Goal: Information Seeking & Learning: Check status

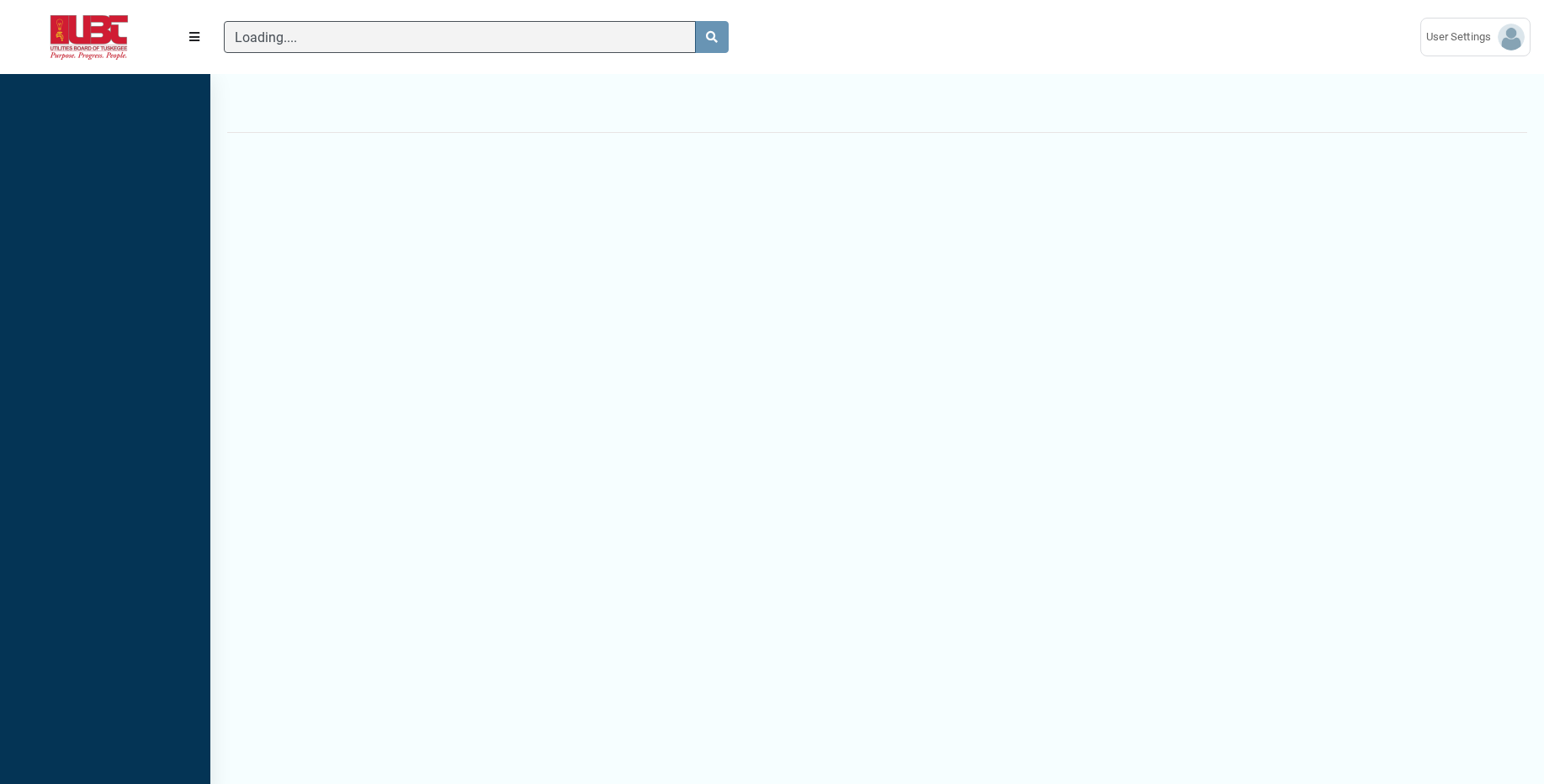
scroll to position [723, 210]
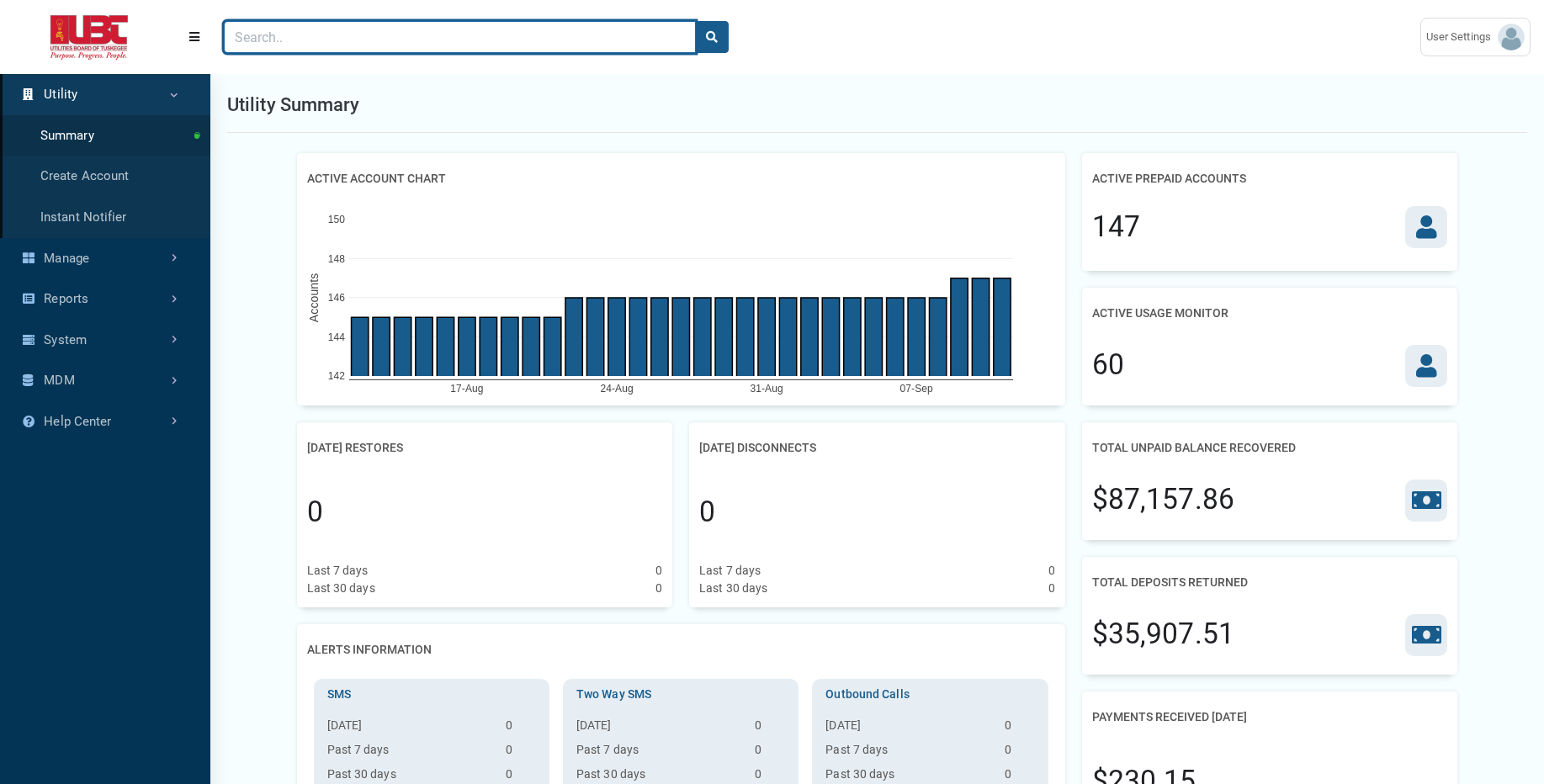
click at [278, 44] on input "Search" at bounding box center [459, 37] width 472 height 32
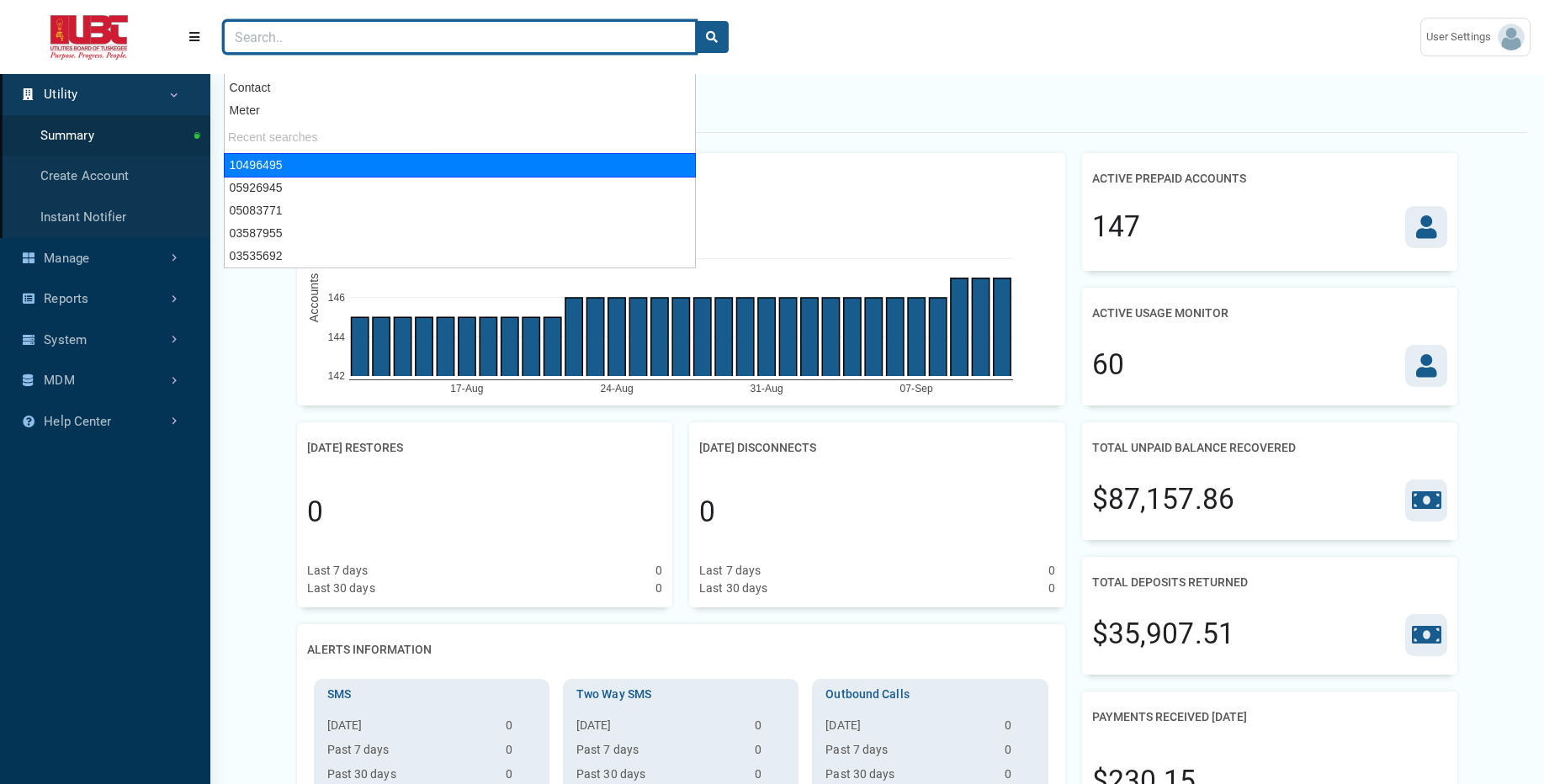
click at [256, 161] on div "10496495" at bounding box center [459, 165] width 472 height 24
type input "10496495"
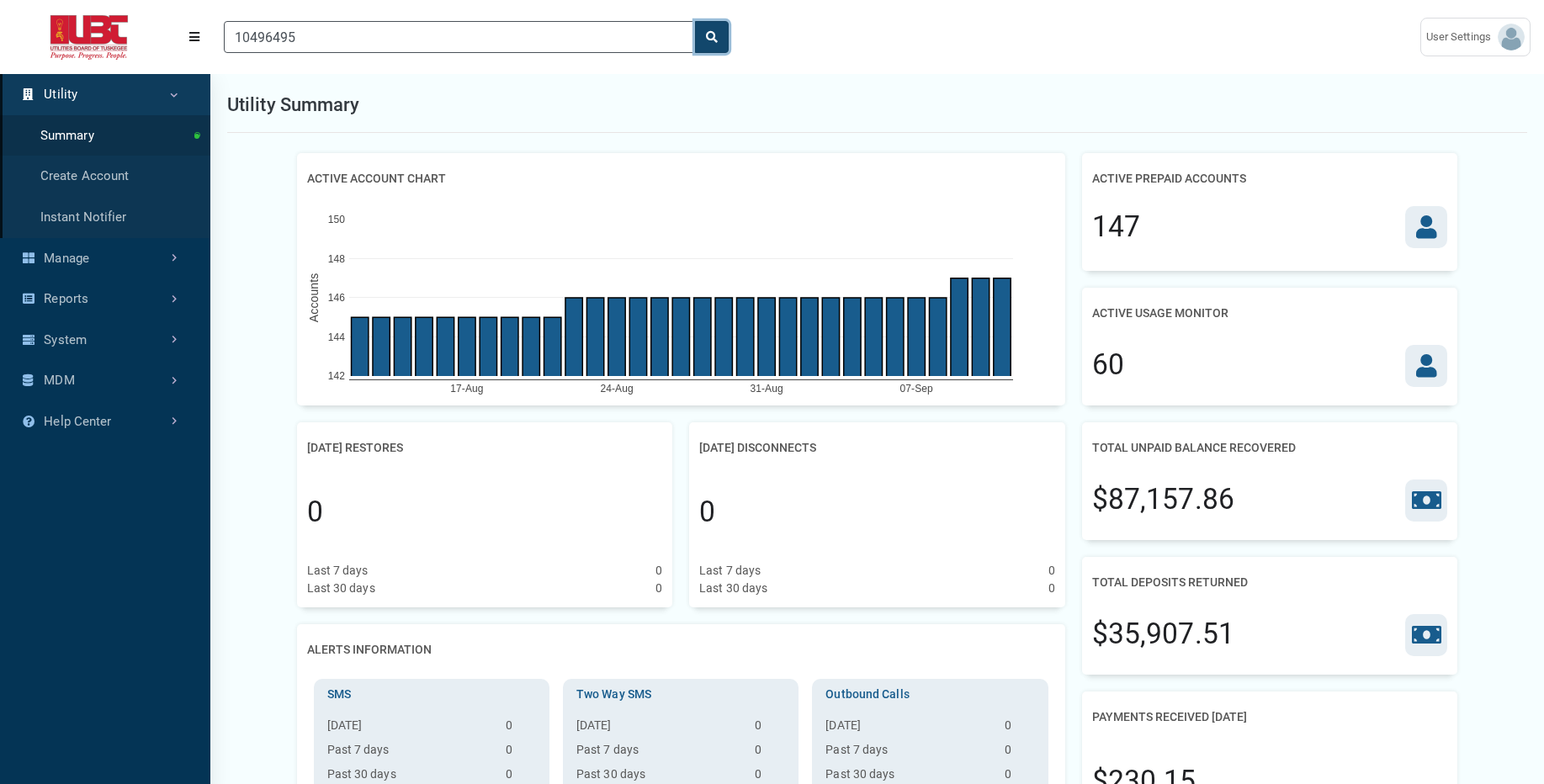
click at [708, 29] on button "search" at bounding box center [712, 37] width 34 height 32
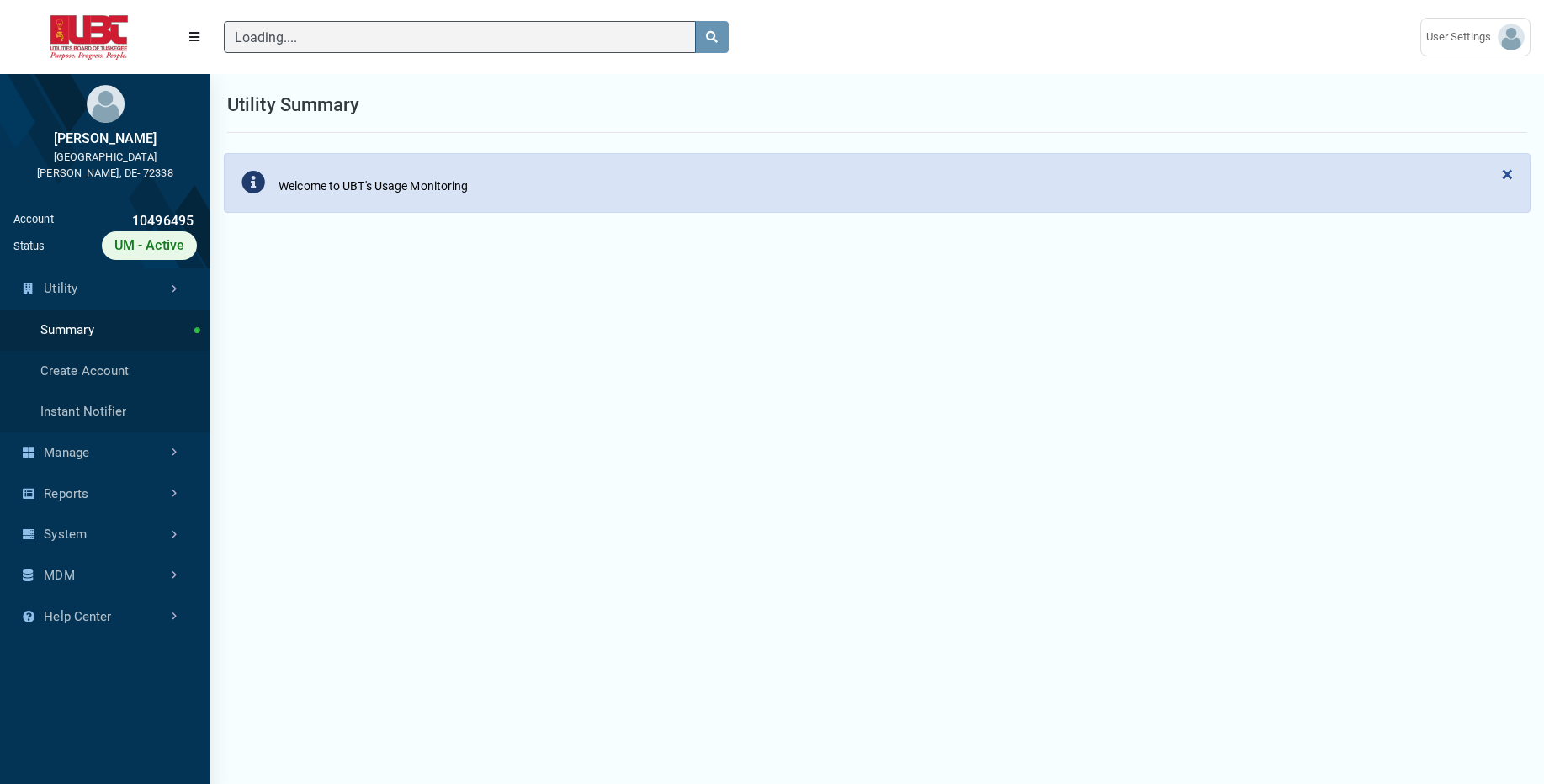
scroll to position [4, 1]
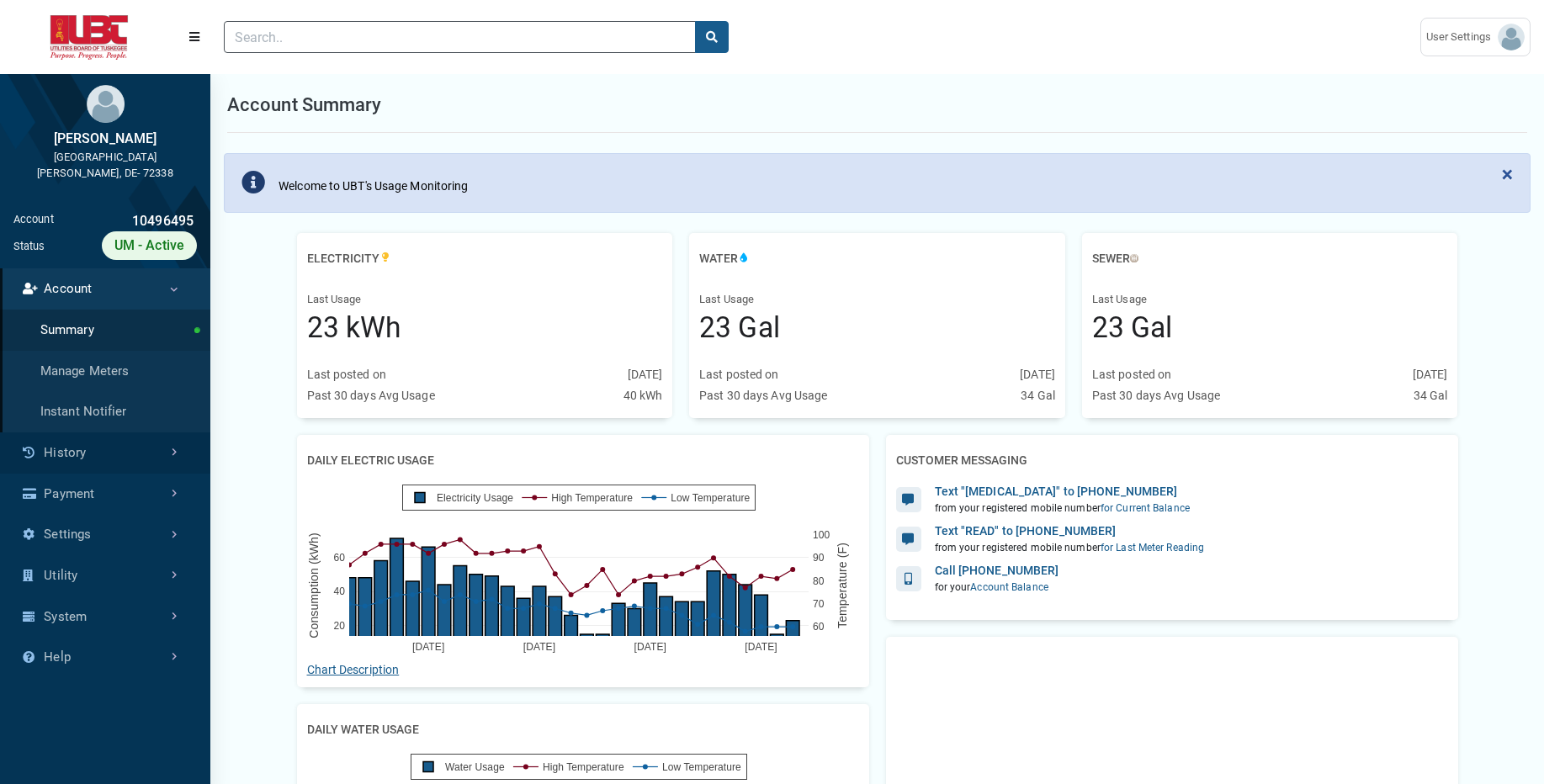
click at [118, 455] on link "History" at bounding box center [105, 452] width 210 height 41
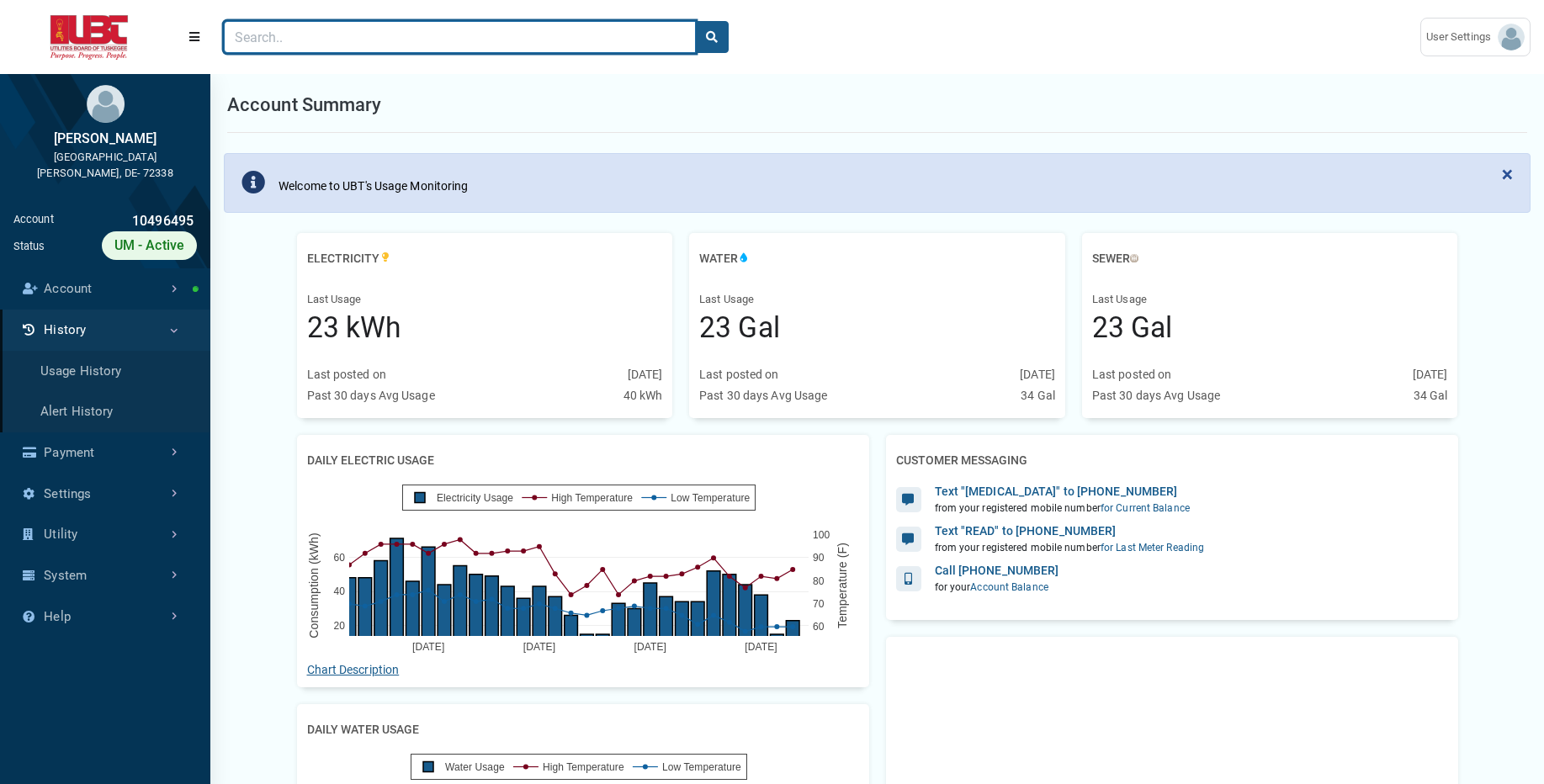
click at [333, 45] on input "Search" at bounding box center [459, 37] width 472 height 32
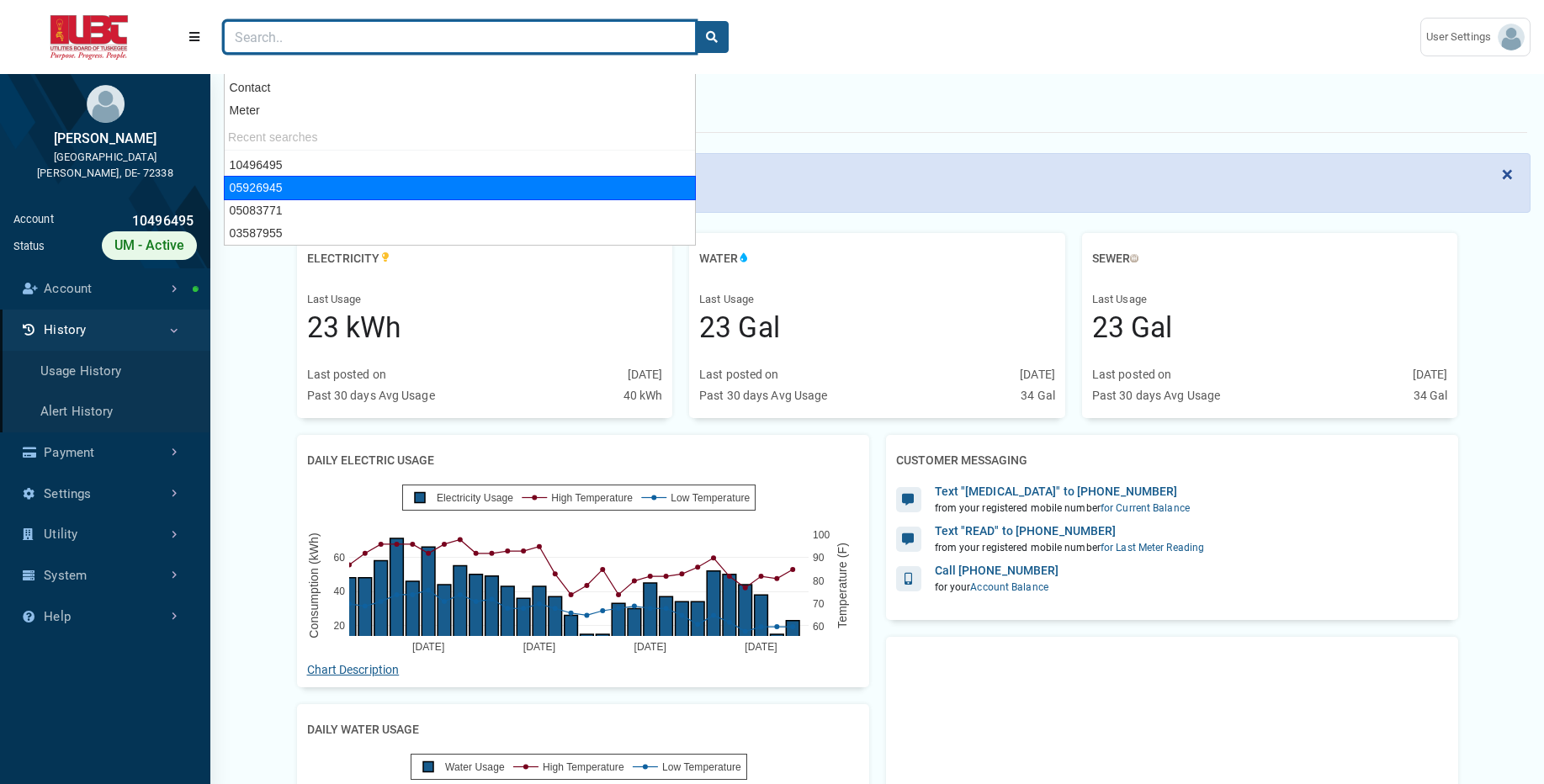
click at [284, 186] on div "05926945" at bounding box center [459, 187] width 472 height 24
type input "05926945"
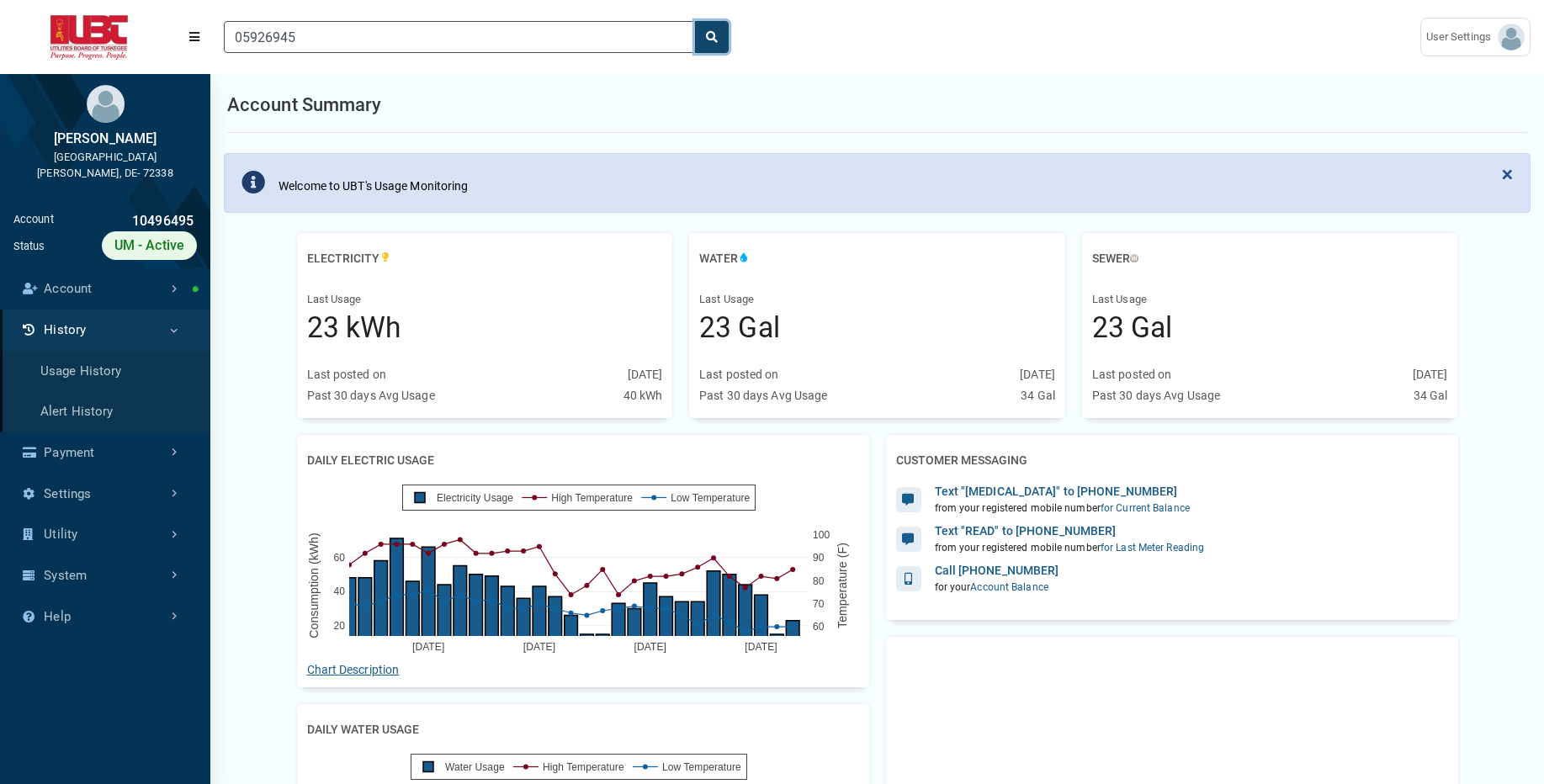
click at [720, 33] on button "search" at bounding box center [712, 37] width 34 height 32
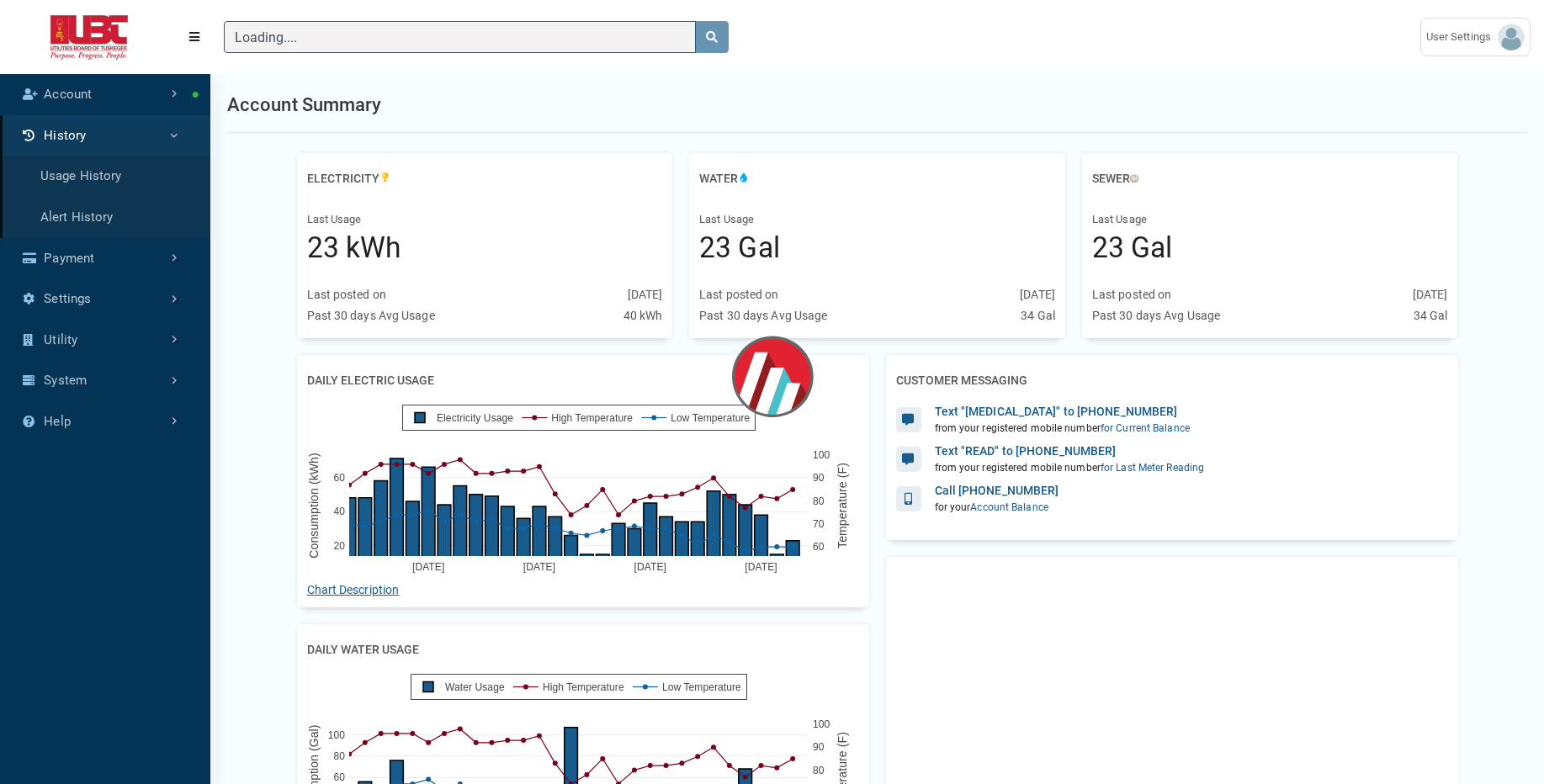
scroll to position [8, 1]
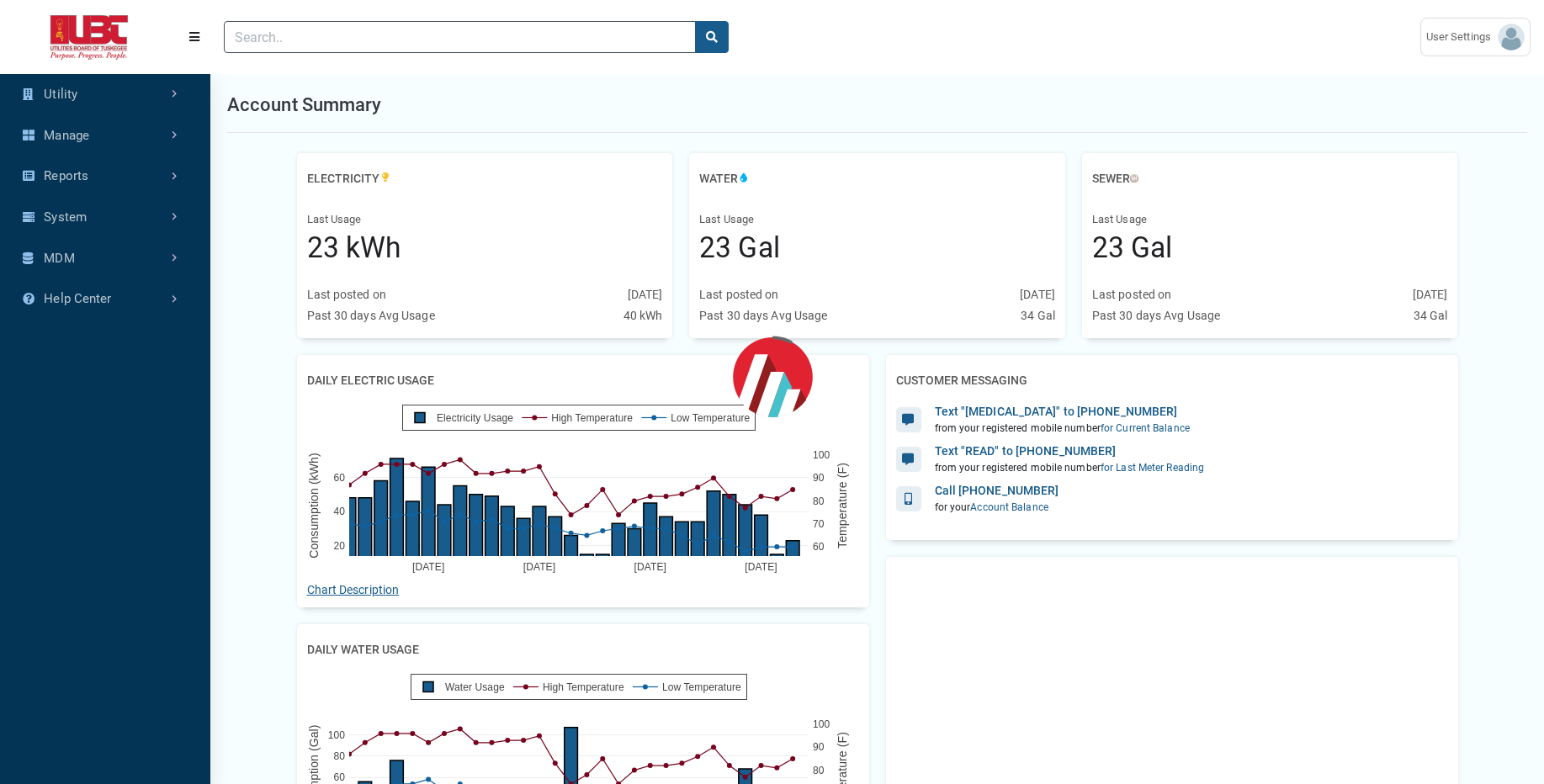
scroll to position [528, 210]
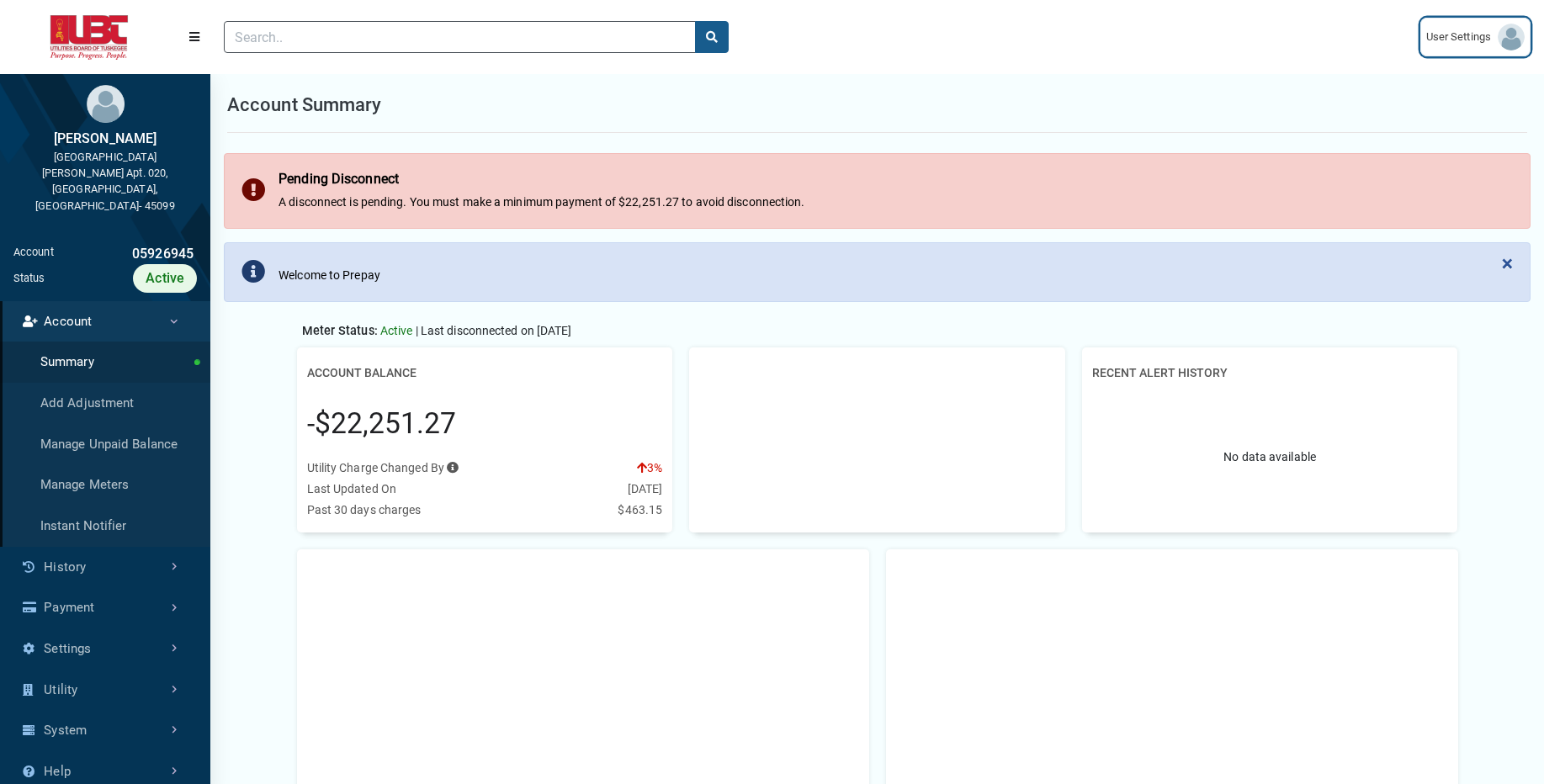
click at [1484, 37] on span "User Settings" at bounding box center [1461, 37] width 72 height 17
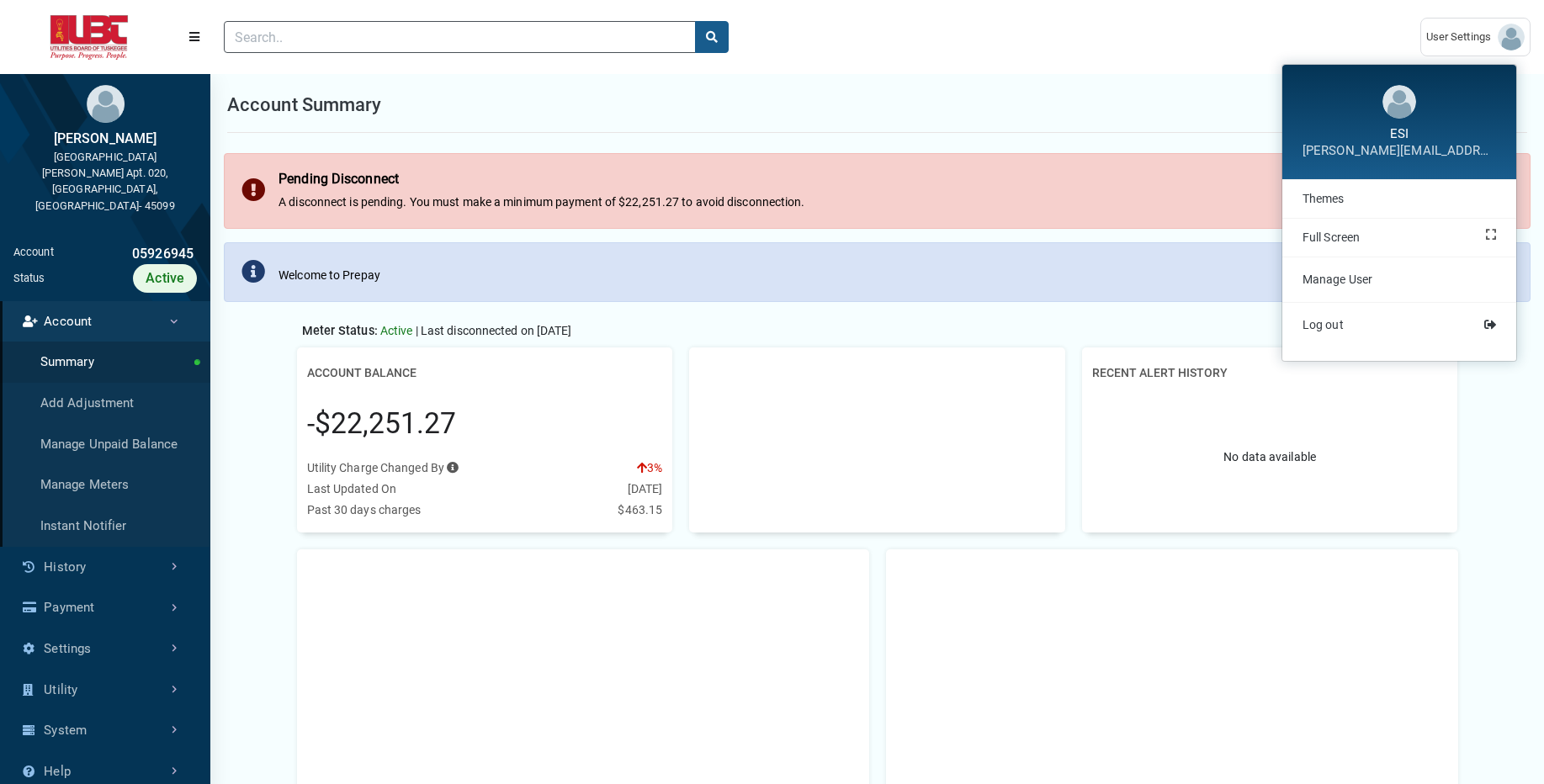
click at [1148, 117] on div "Account Summary" at bounding box center [877, 105] width 1300 height 56
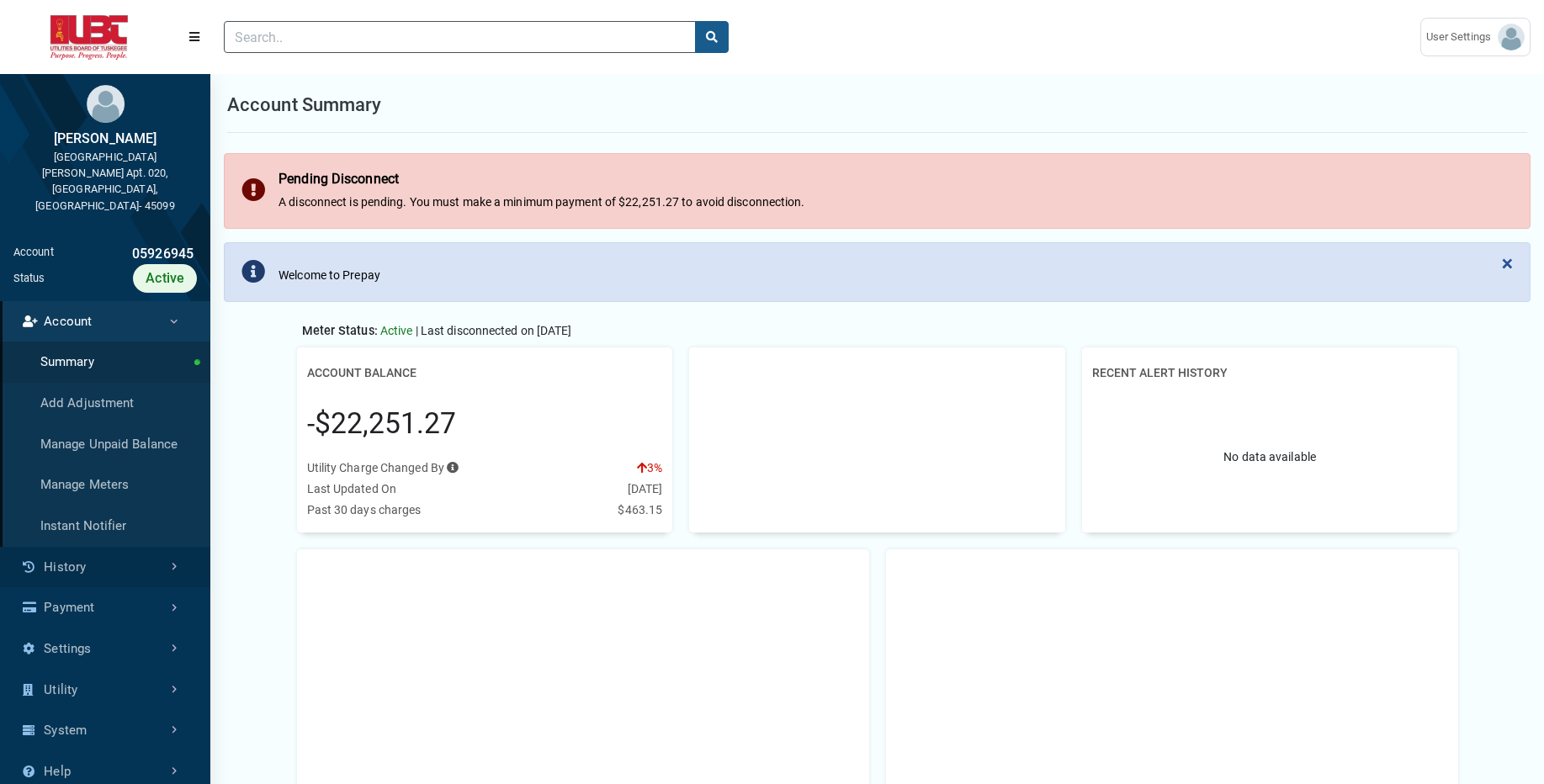
click at [70, 547] on link "History" at bounding box center [105, 567] width 210 height 41
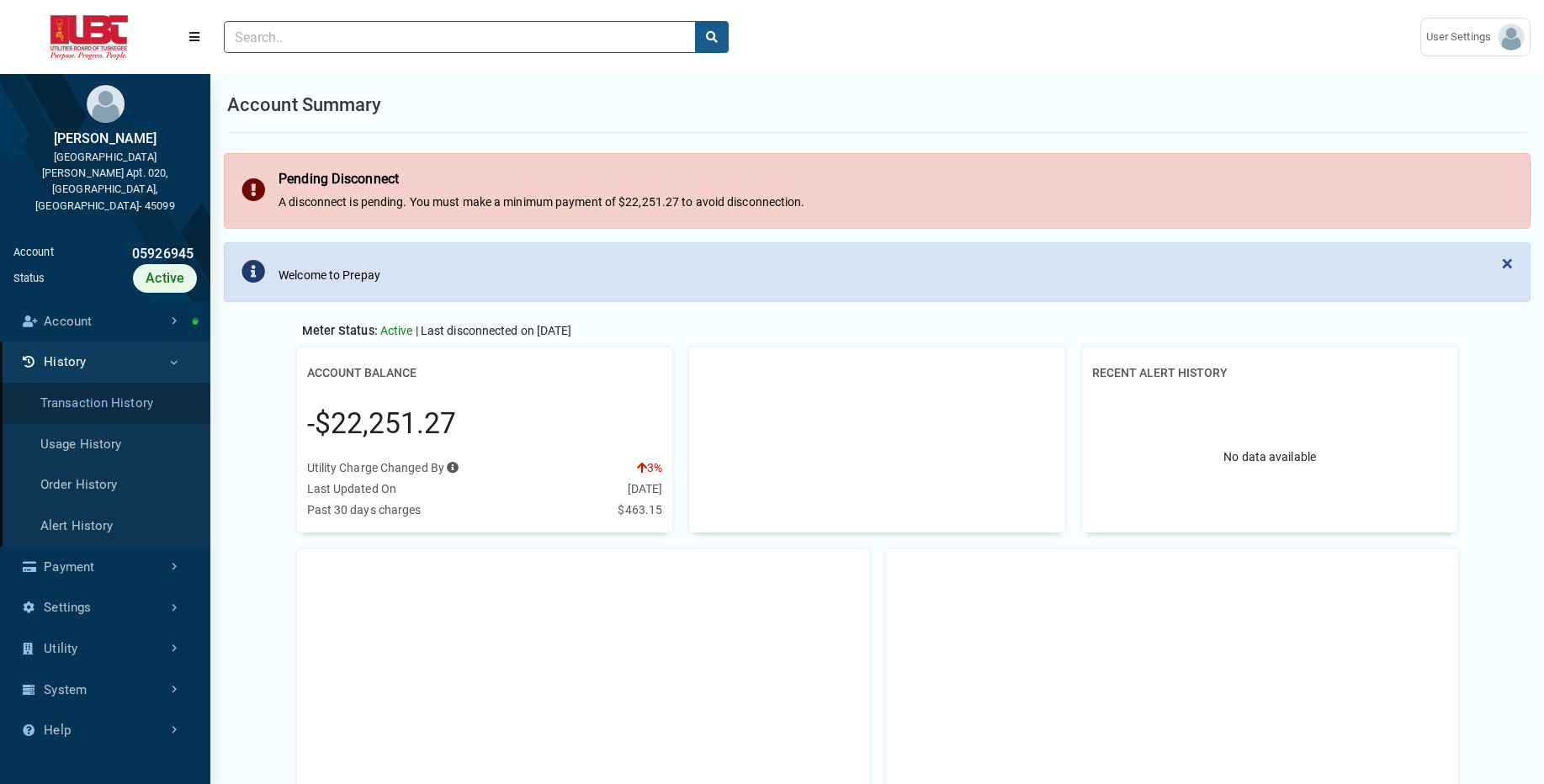
click at [106, 382] on link "Transaction History" at bounding box center [105, 403] width 210 height 41
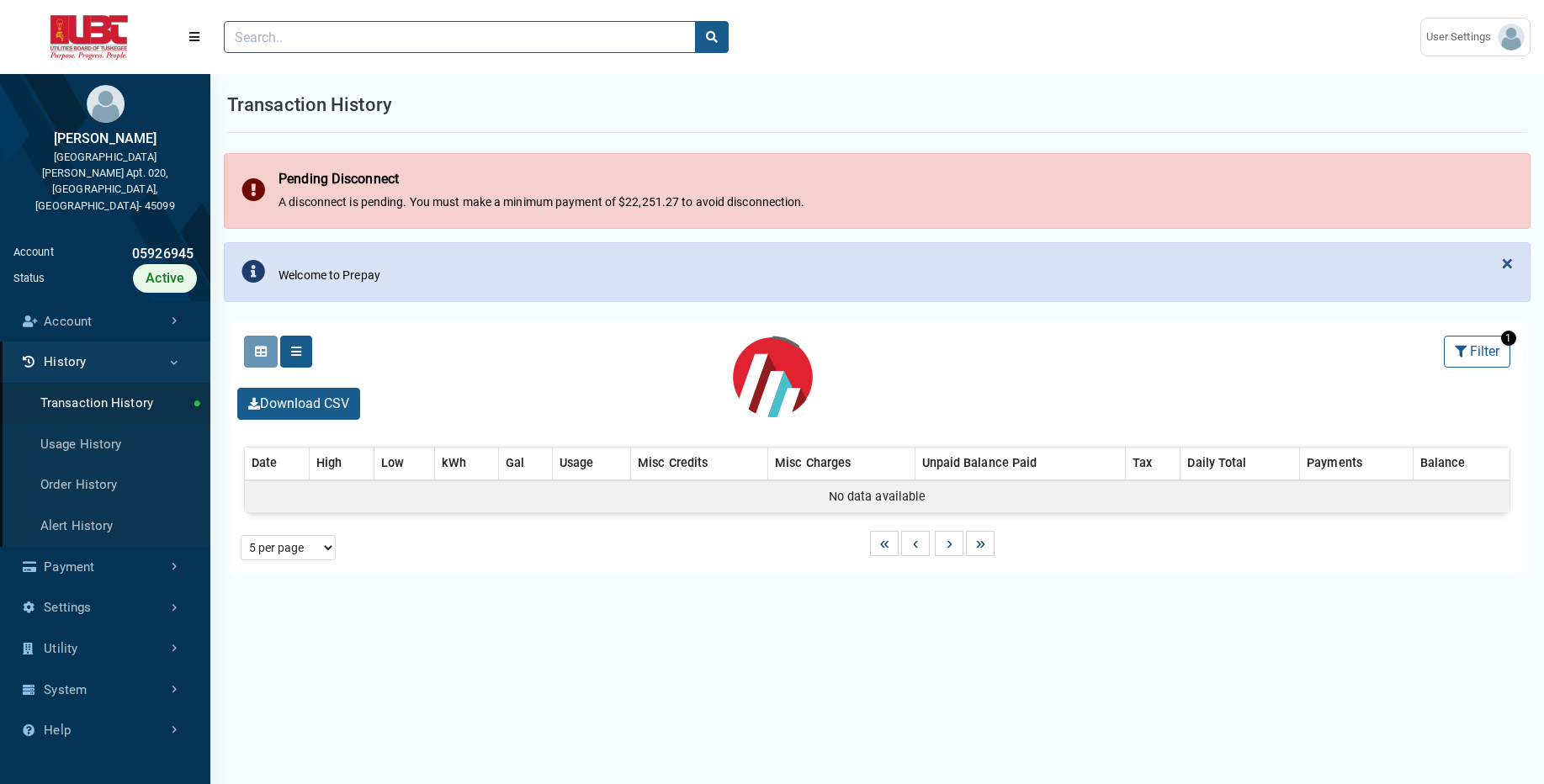
select select "25 per page"
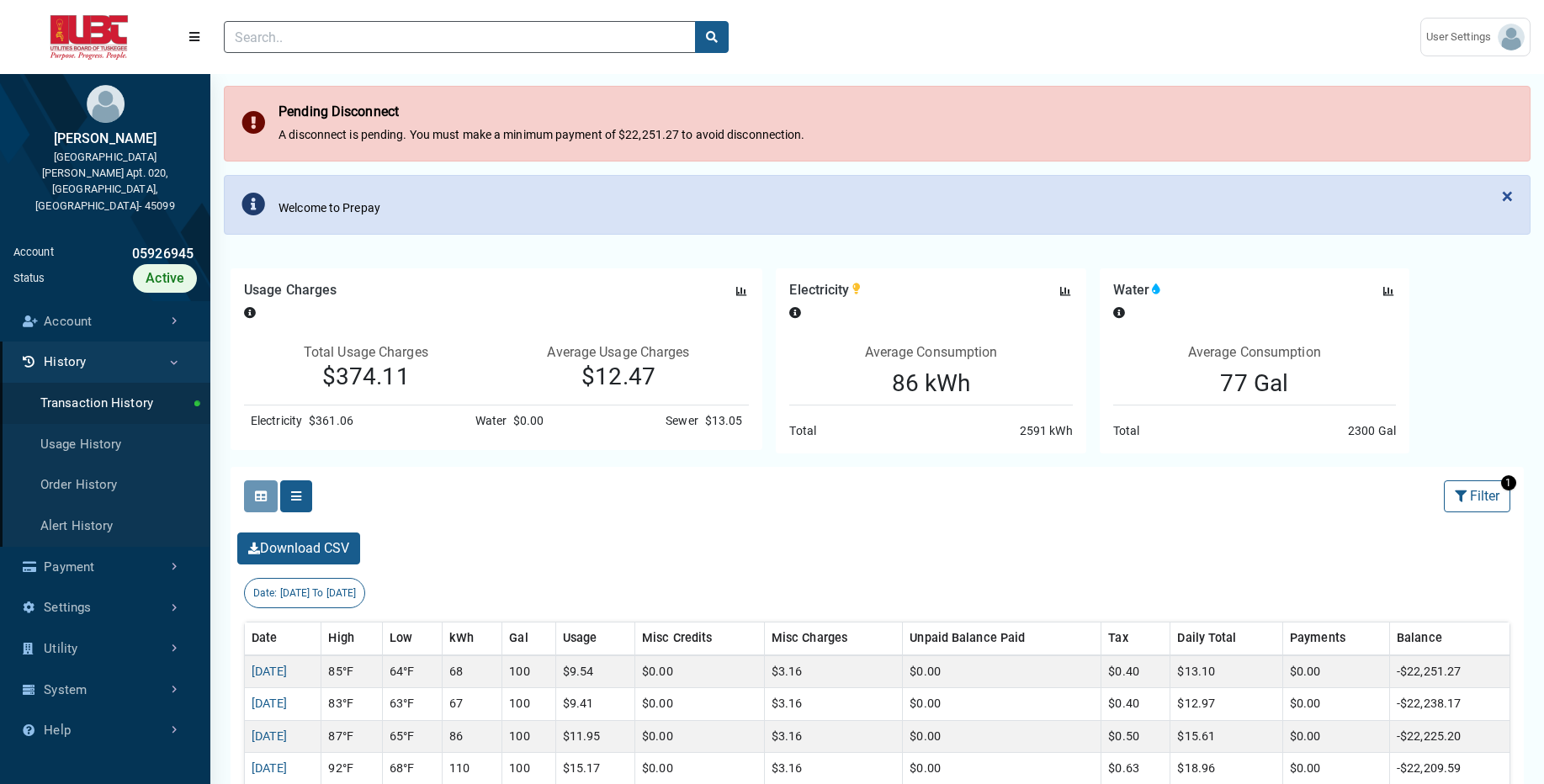
scroll to position [179, 0]
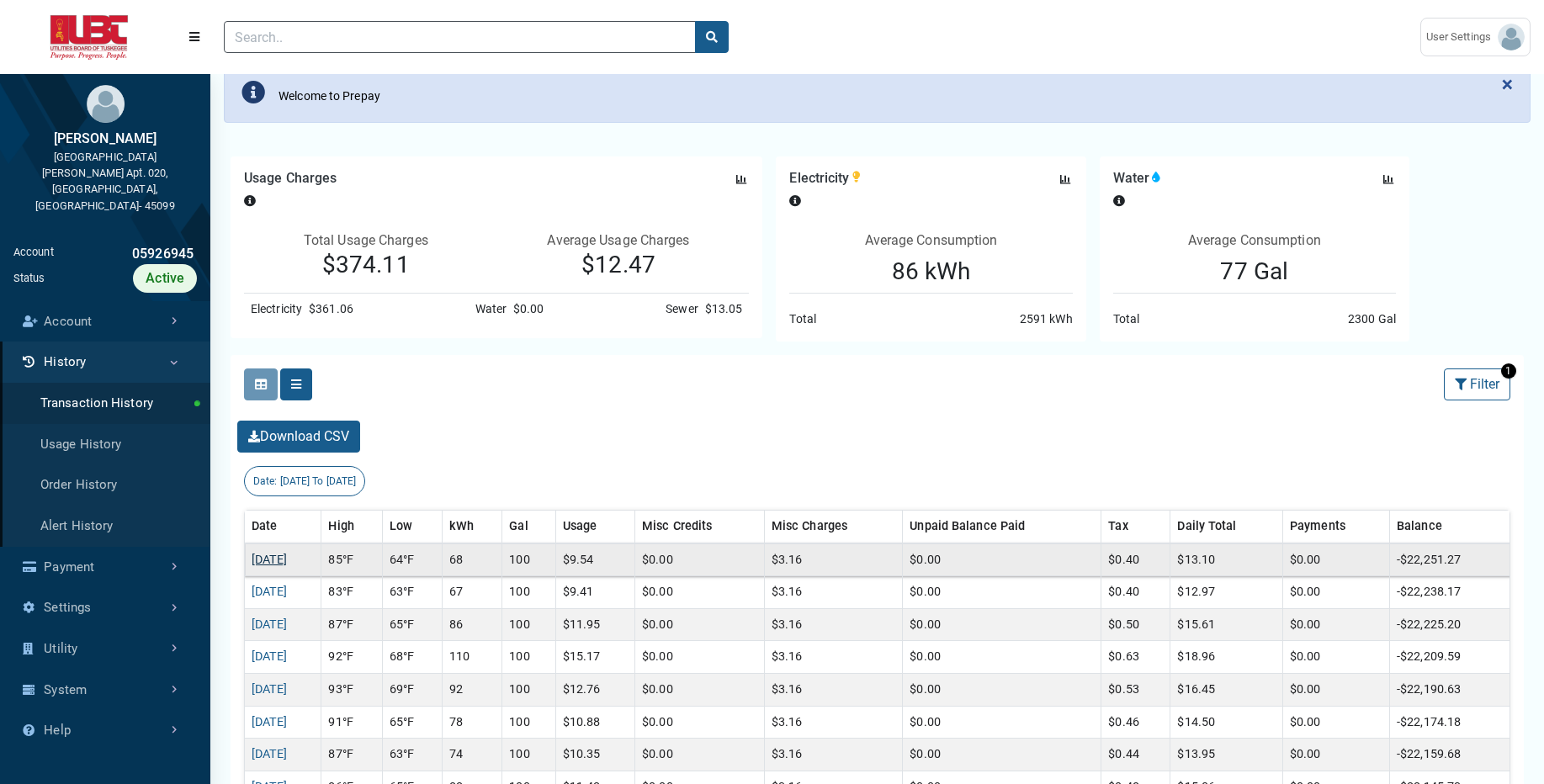
click at [268, 564] on link "[DATE]" at bounding box center [269, 560] width 36 height 14
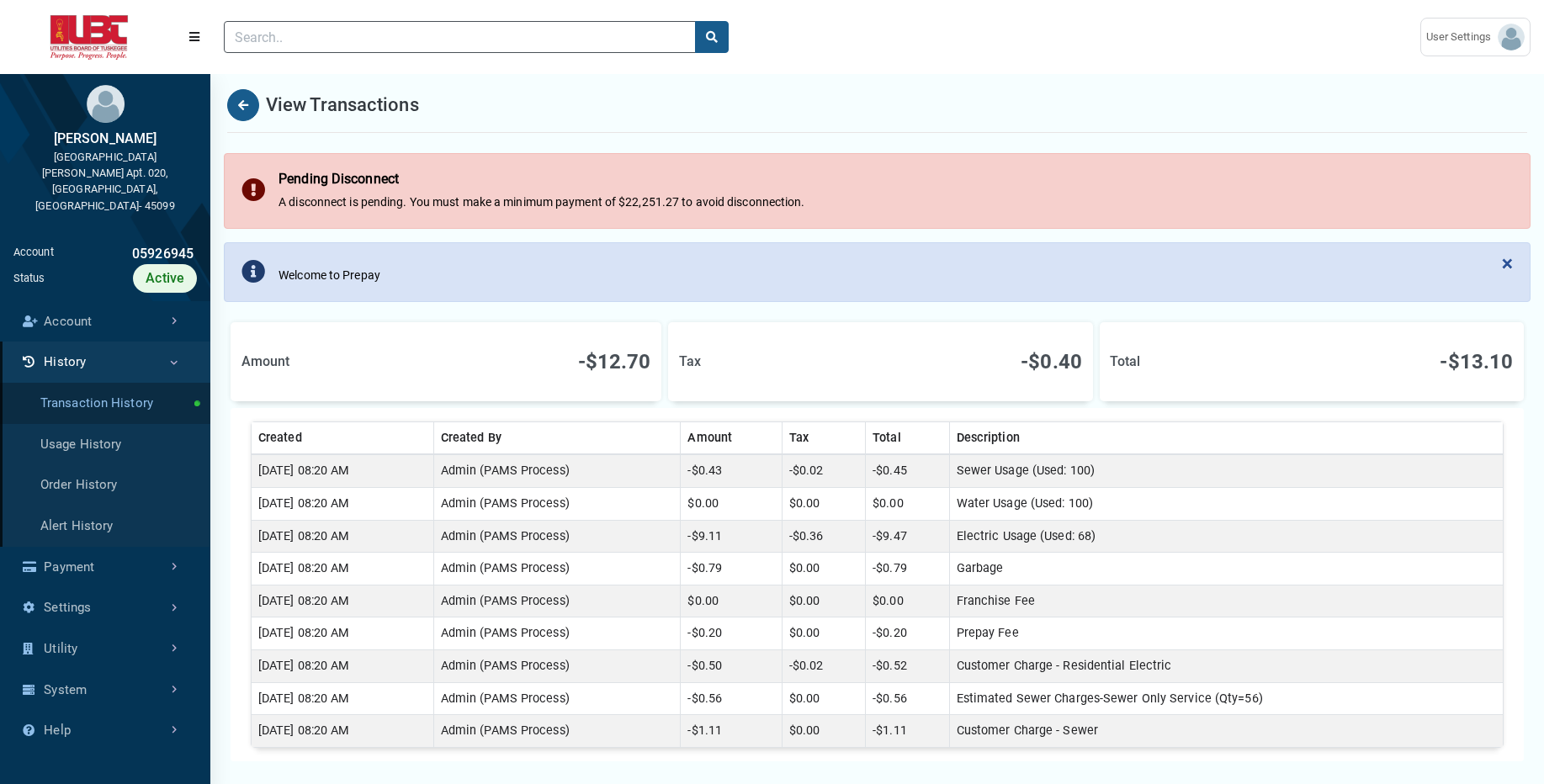
click at [135, 382] on link "Transaction History" at bounding box center [105, 403] width 210 height 41
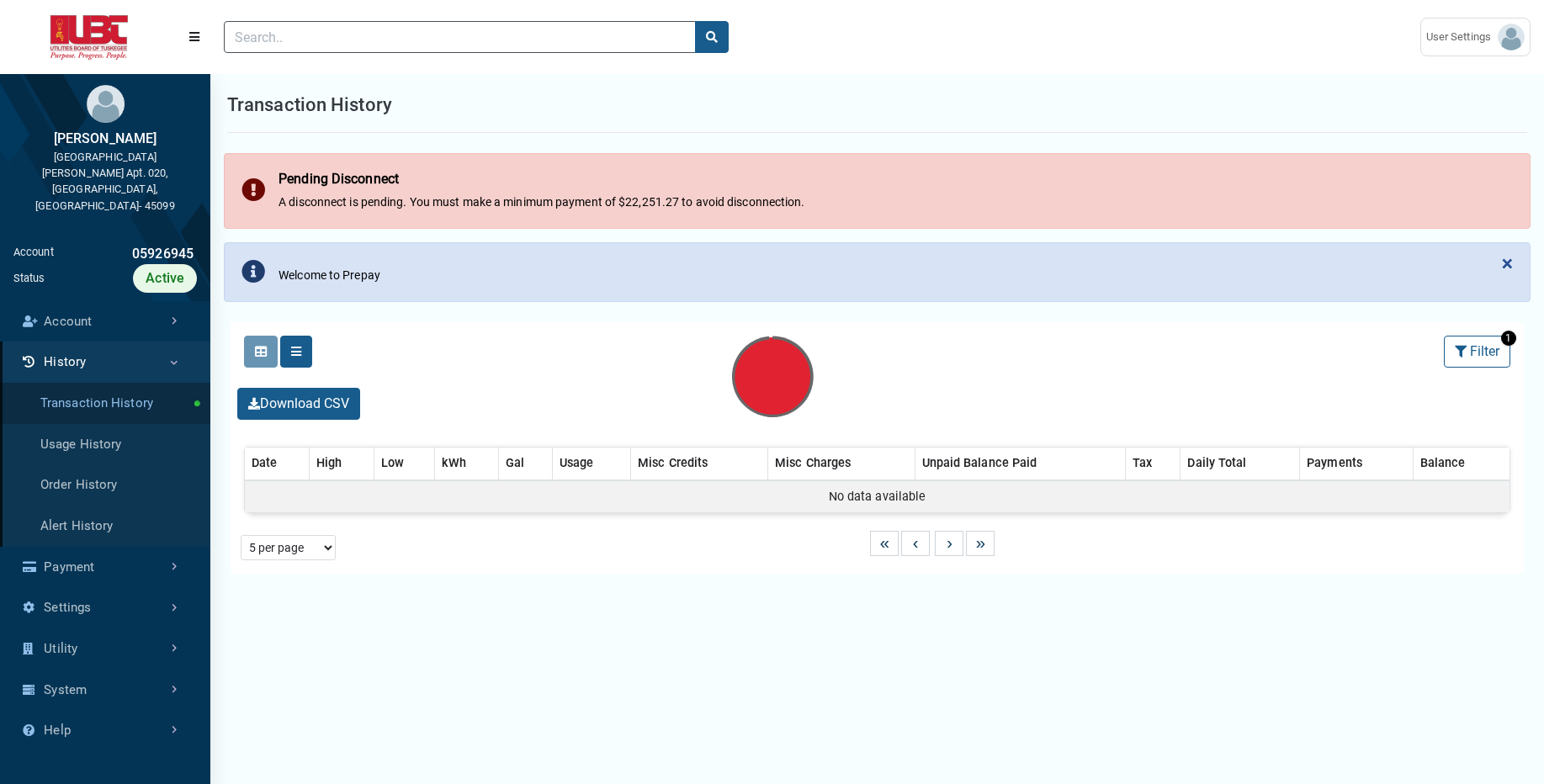
select select "25 per page"
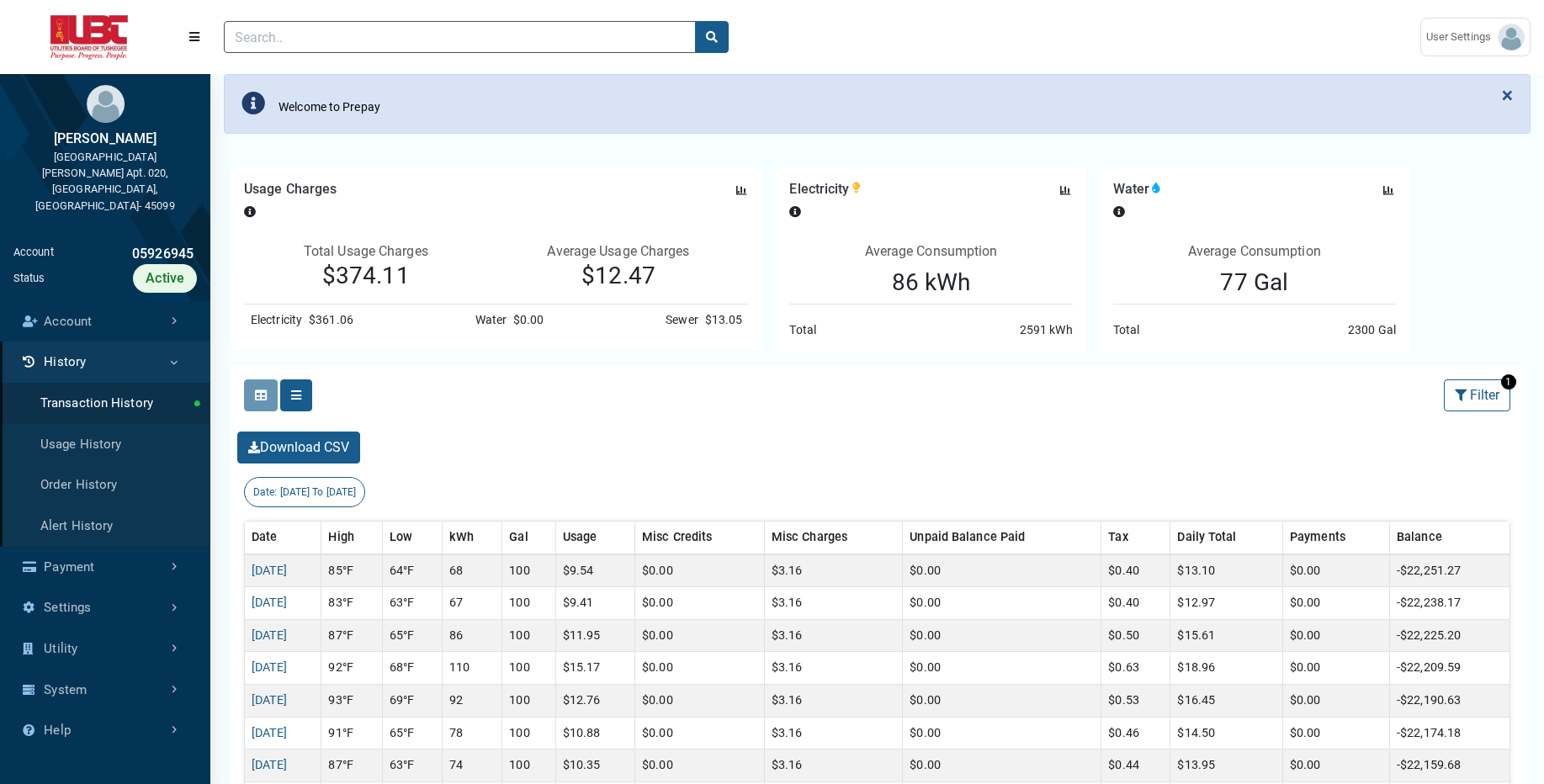
scroll to position [170, 0]
click at [127, 301] on link "Account" at bounding box center [105, 322] width 210 height 41
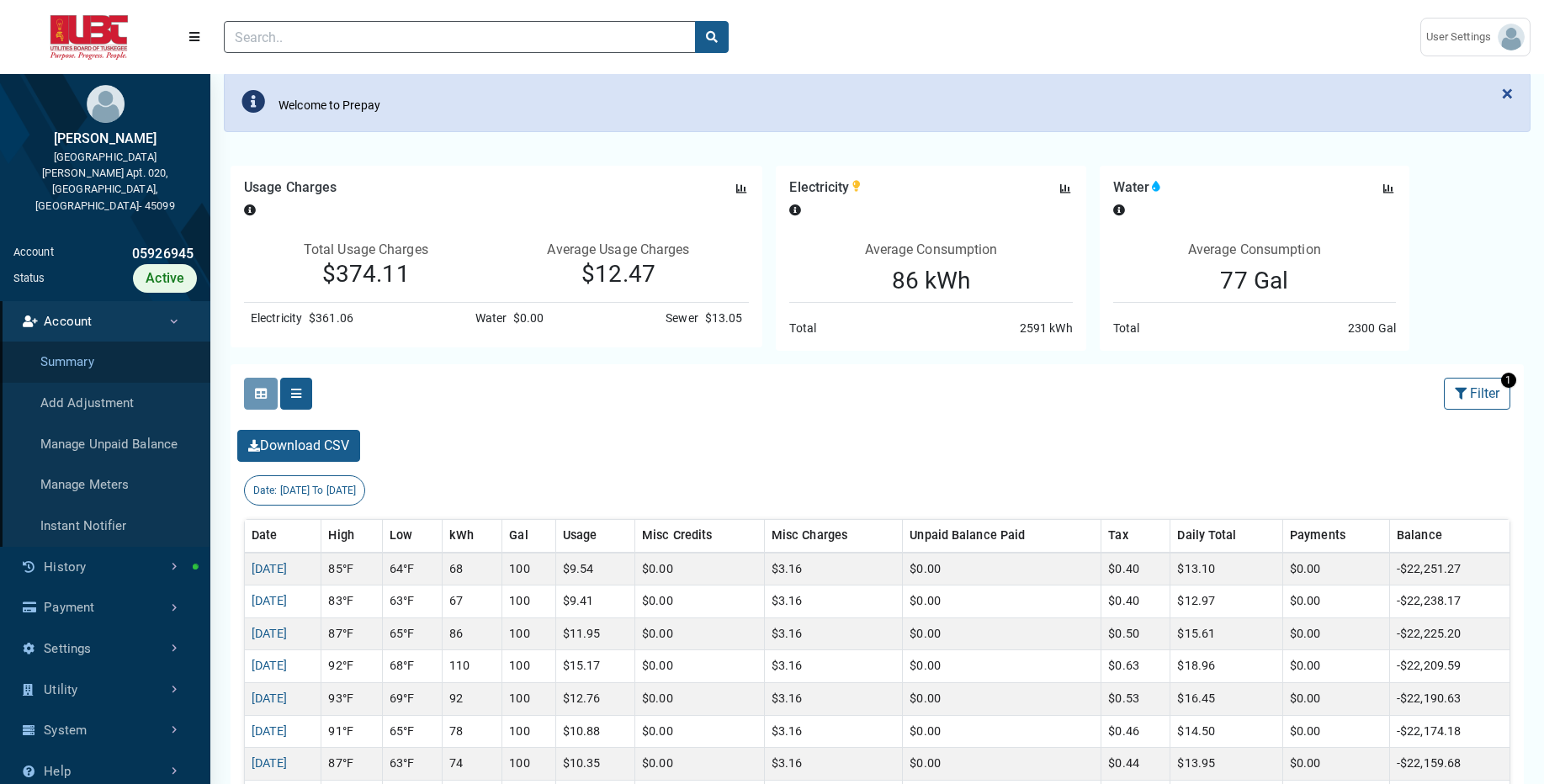
click at [122, 342] on link "Summary" at bounding box center [105, 362] width 210 height 41
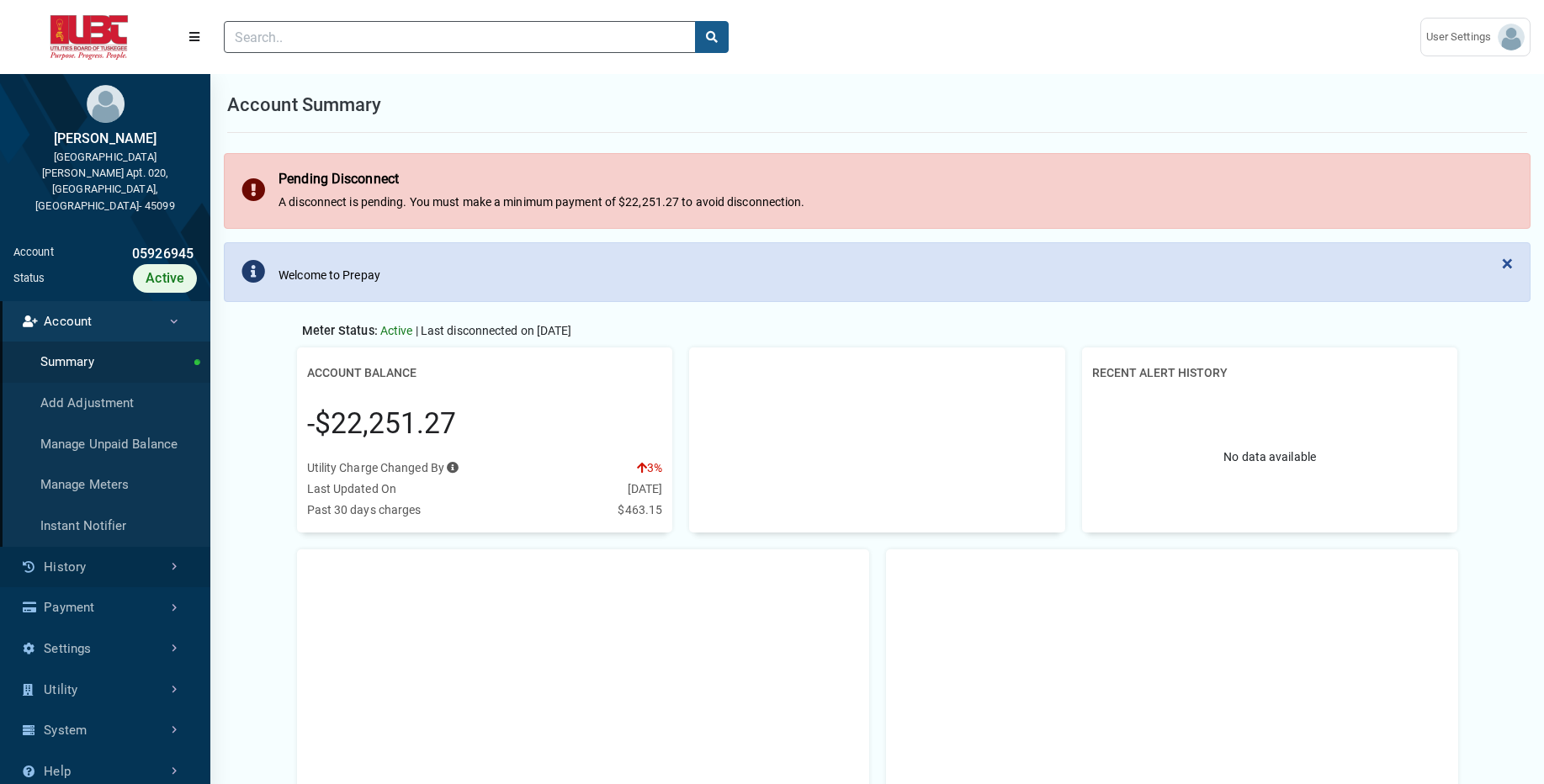
click at [107, 547] on link "History" at bounding box center [105, 567] width 210 height 41
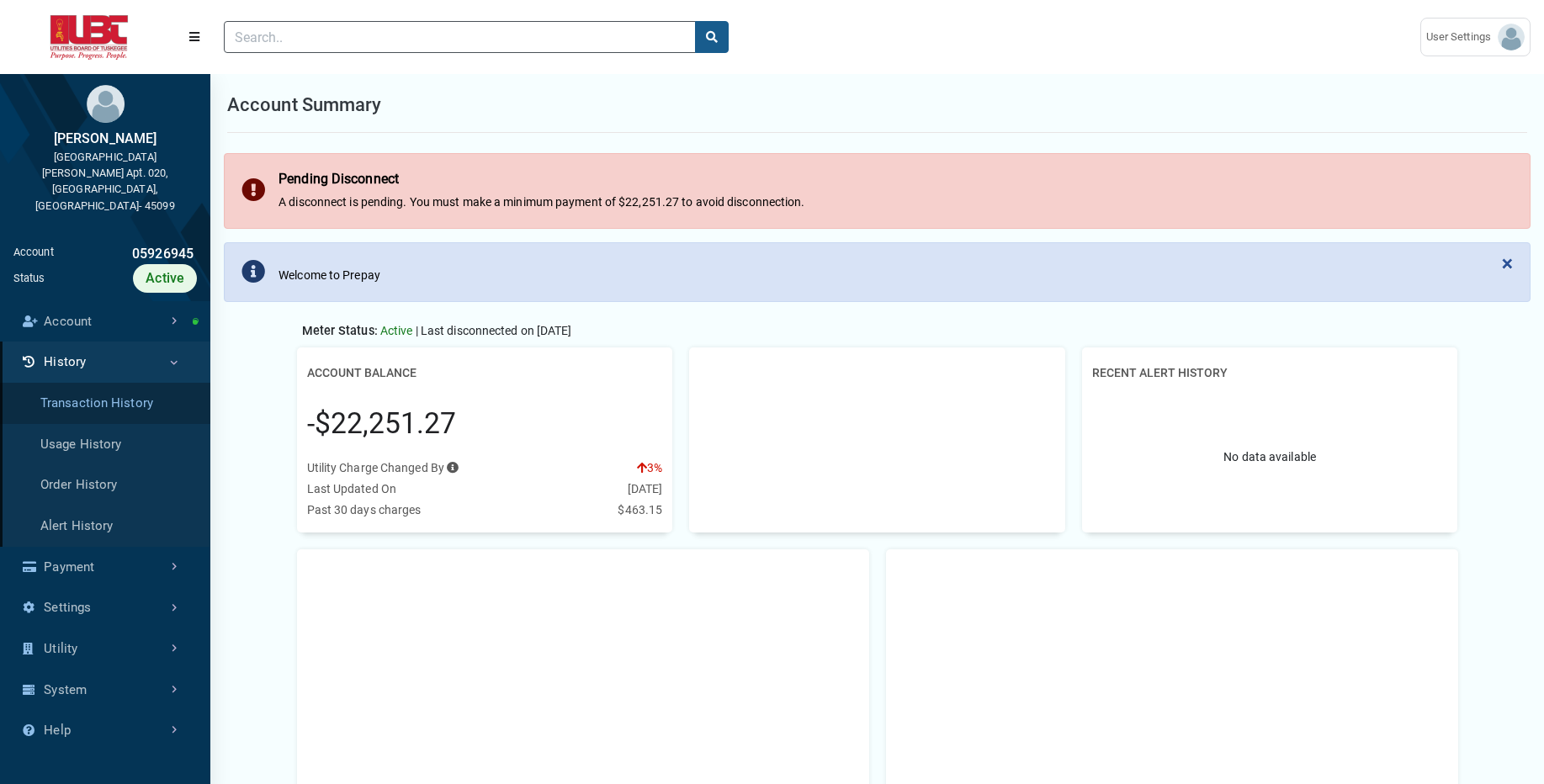
click at [120, 382] on link "Transaction History" at bounding box center [105, 403] width 210 height 41
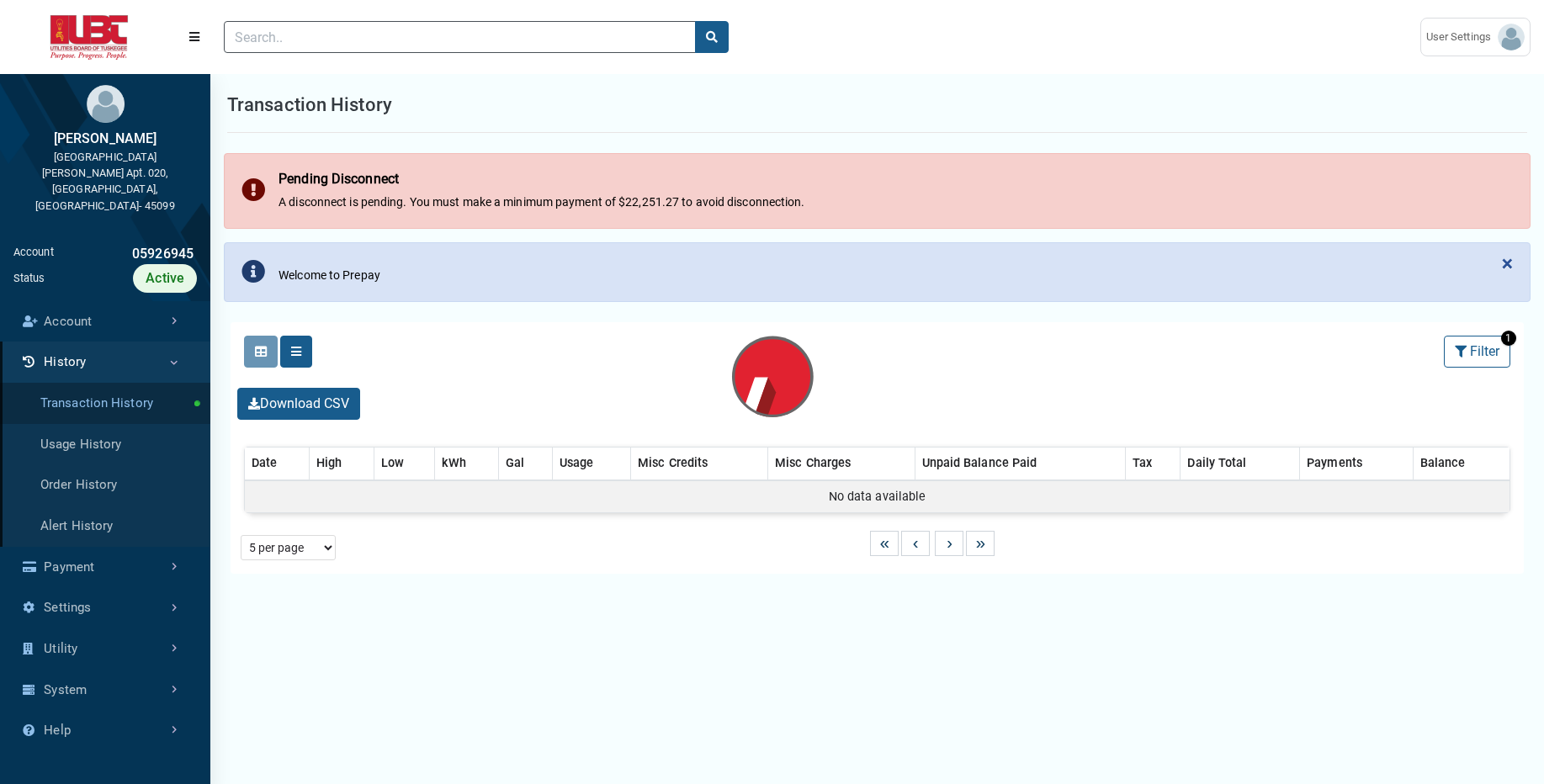
select select "25 per page"
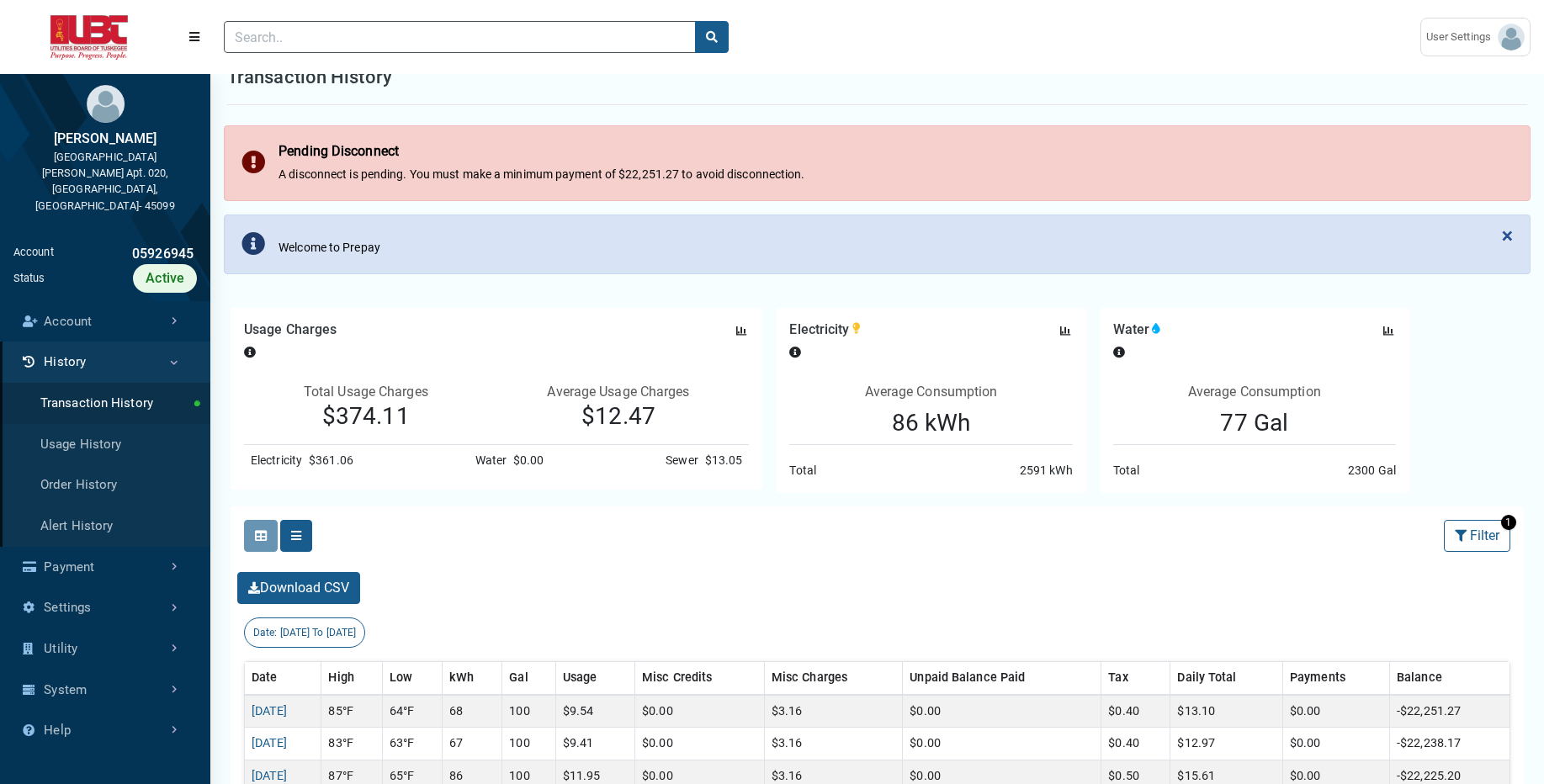
scroll to position [16, 0]
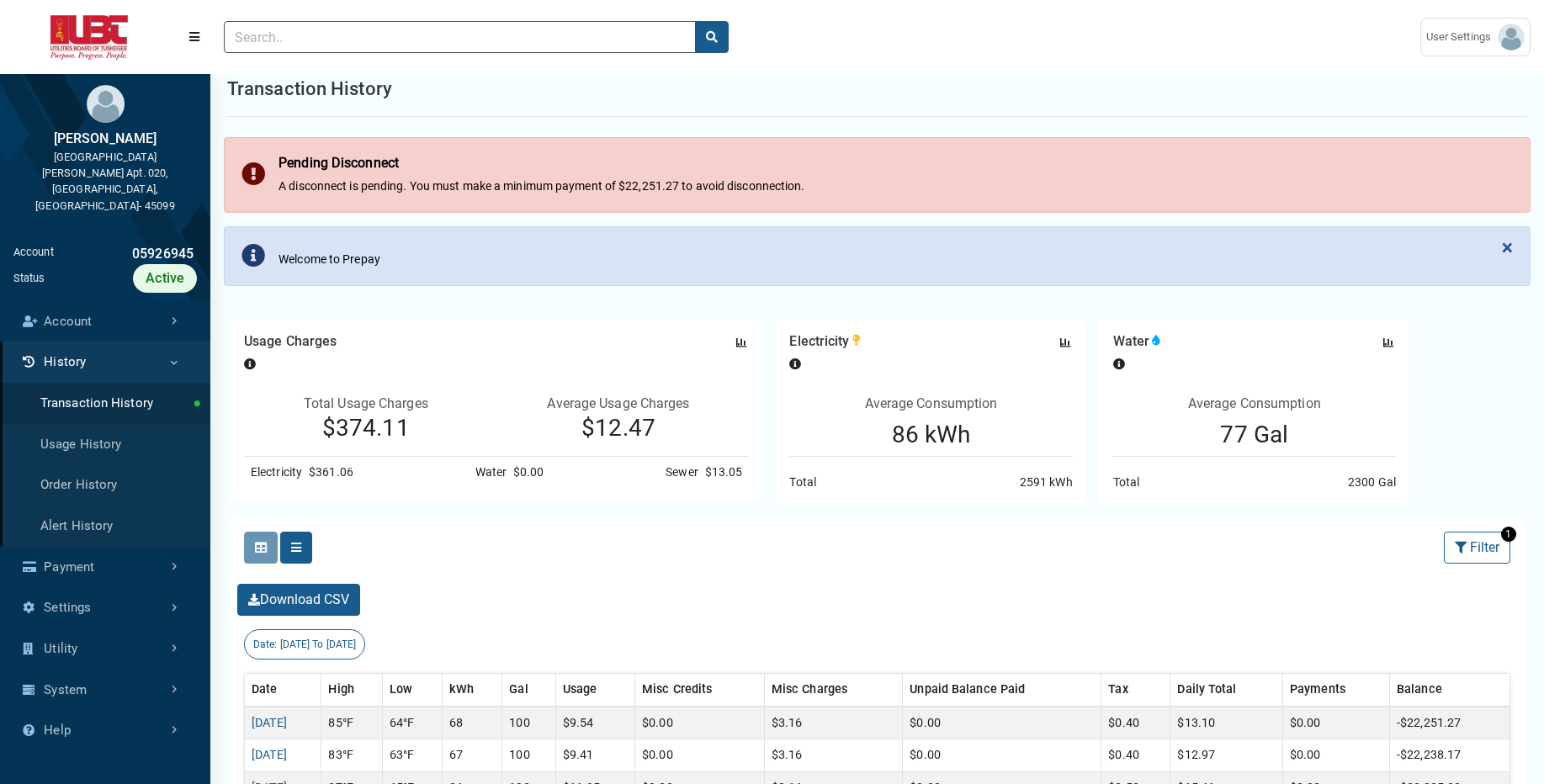
click at [726, 466] on div "$13.05" at bounding box center [720, 472] width 45 height 18
click at [1482, 554] on button "Filter" at bounding box center [1476, 548] width 67 height 32
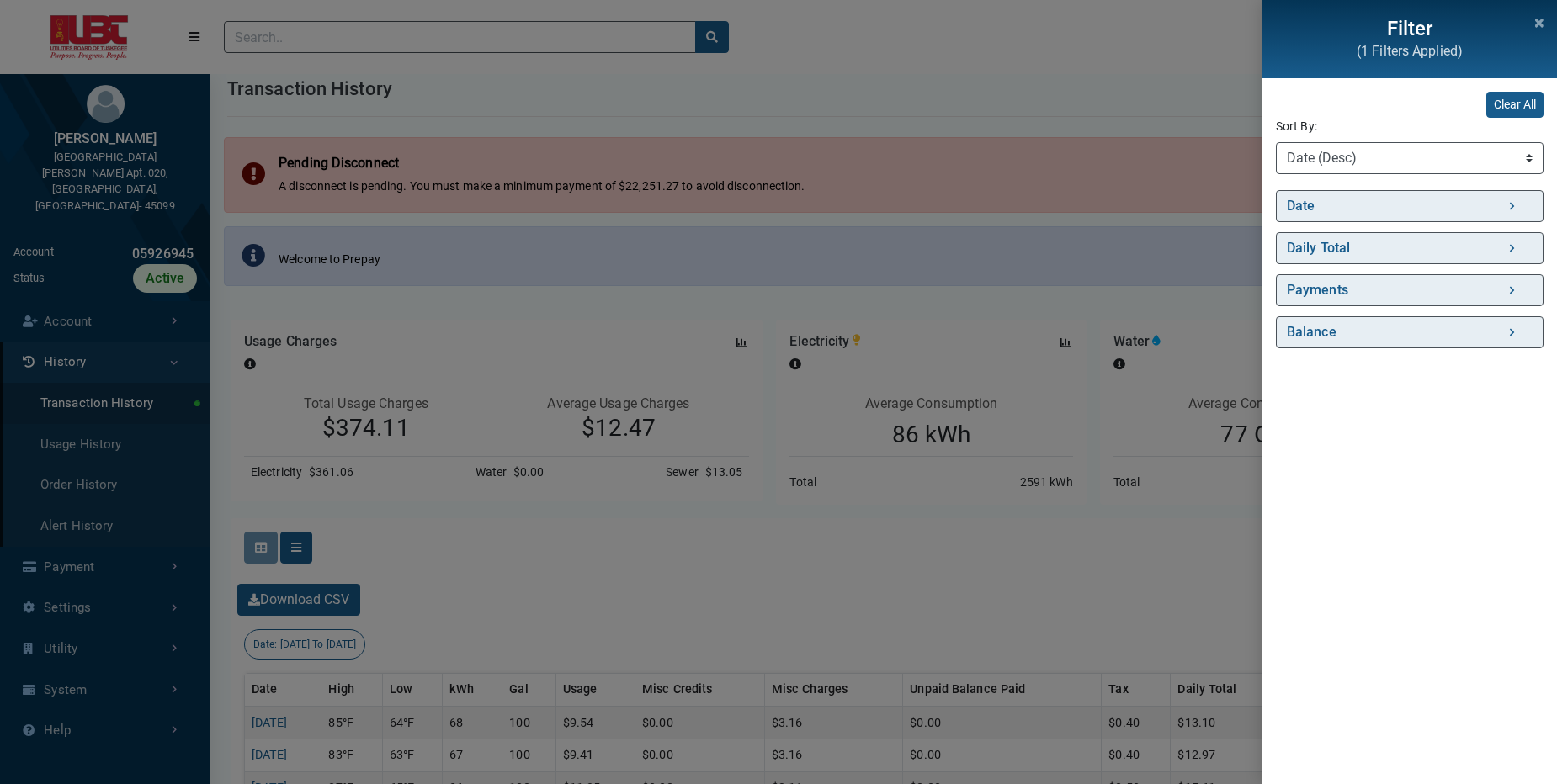
click at [1000, 538] on div "Filter (1 Filters Applied) Clear All Sort By: Sort By Date (Asc) Date (Desc) Da…" at bounding box center [778, 392] width 1557 height 784
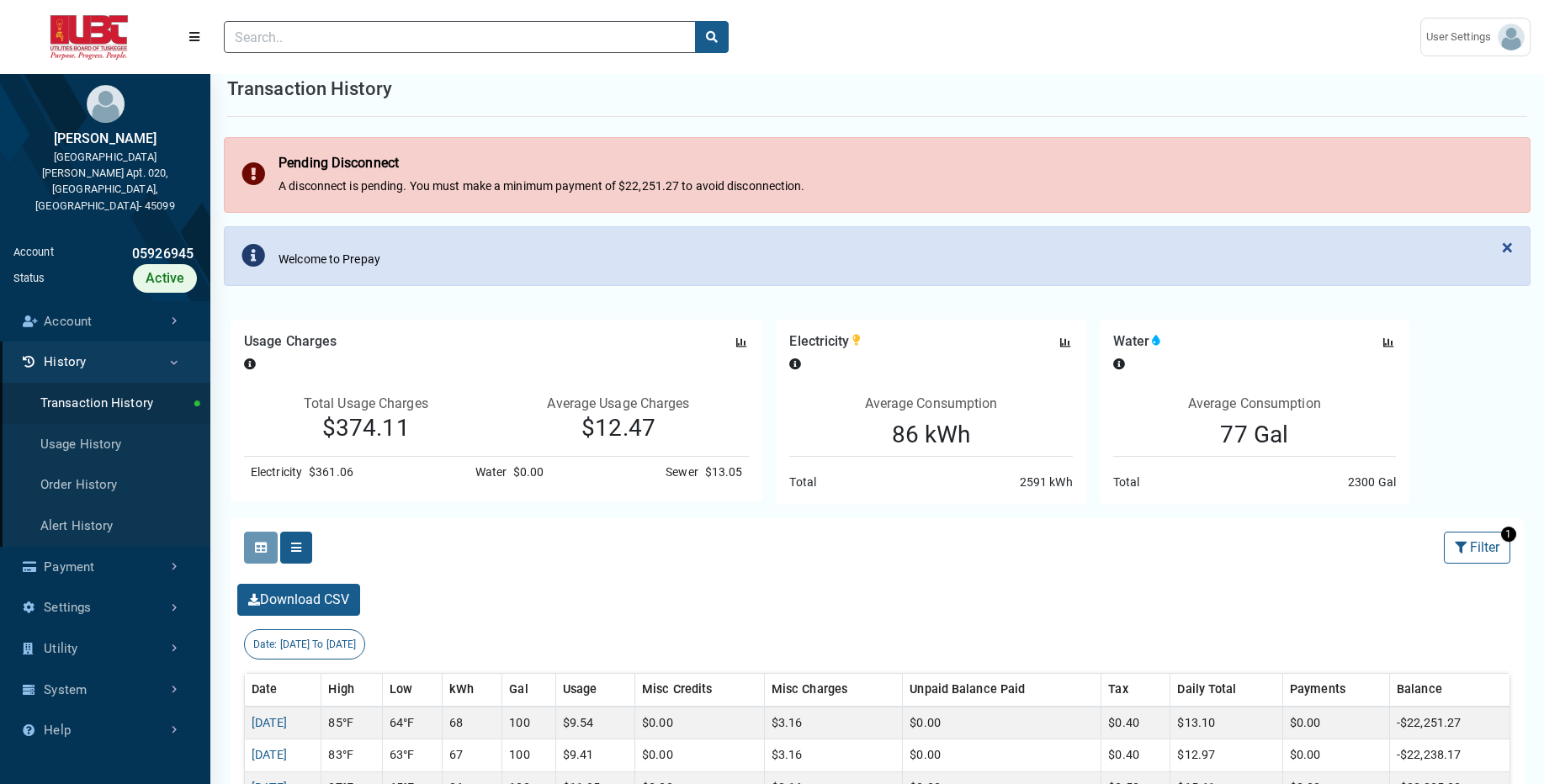
click at [672, 473] on div "Sewer" at bounding box center [681, 472] width 33 height 18
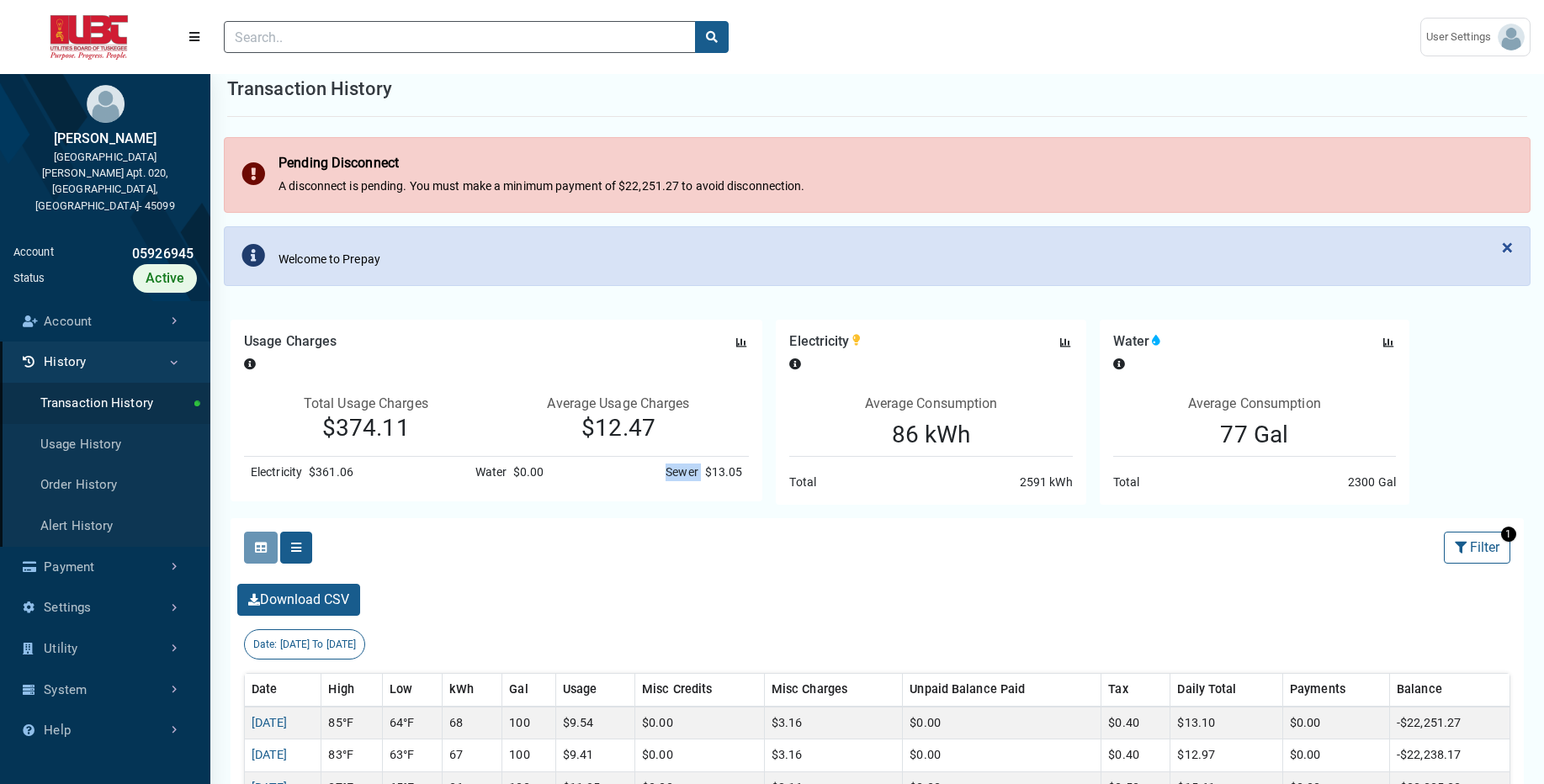
click at [672, 473] on div "Sewer" at bounding box center [681, 472] width 33 height 18
click at [709, 473] on div "$13.05" at bounding box center [720, 472] width 45 height 18
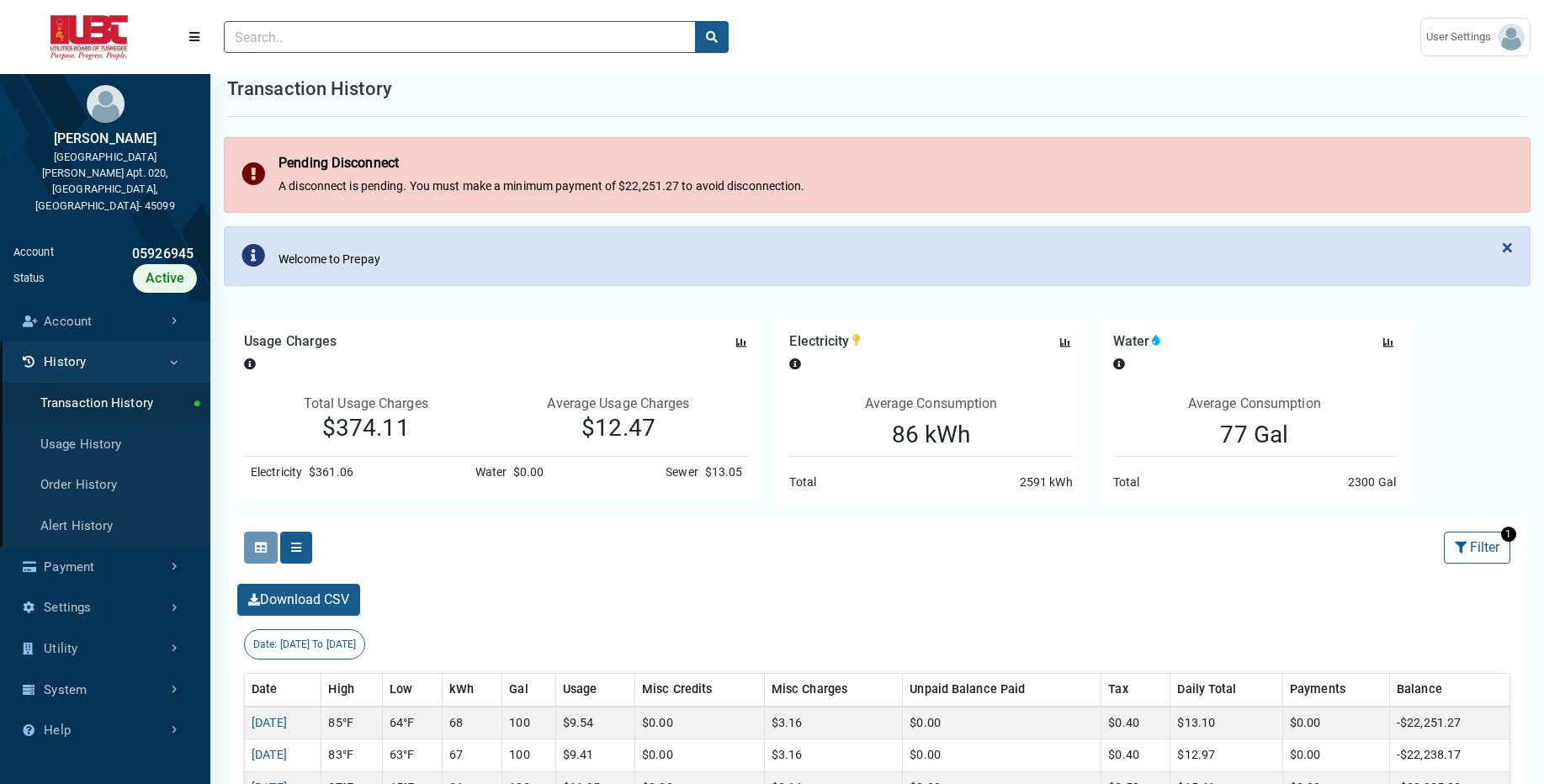
click at [709, 473] on div "$13.05" at bounding box center [720, 472] width 45 height 18
drag, startPoint x: 639, startPoint y: 471, endPoint x: 760, endPoint y: 481, distance: 121.4
click at [760, 480] on div "Electricity $361.06 Water $0.00 Sewer $13.05" at bounding box center [496, 472] width 532 height 31
click at [918, 577] on div "Download CSV" at bounding box center [877, 600] width 1293 height 46
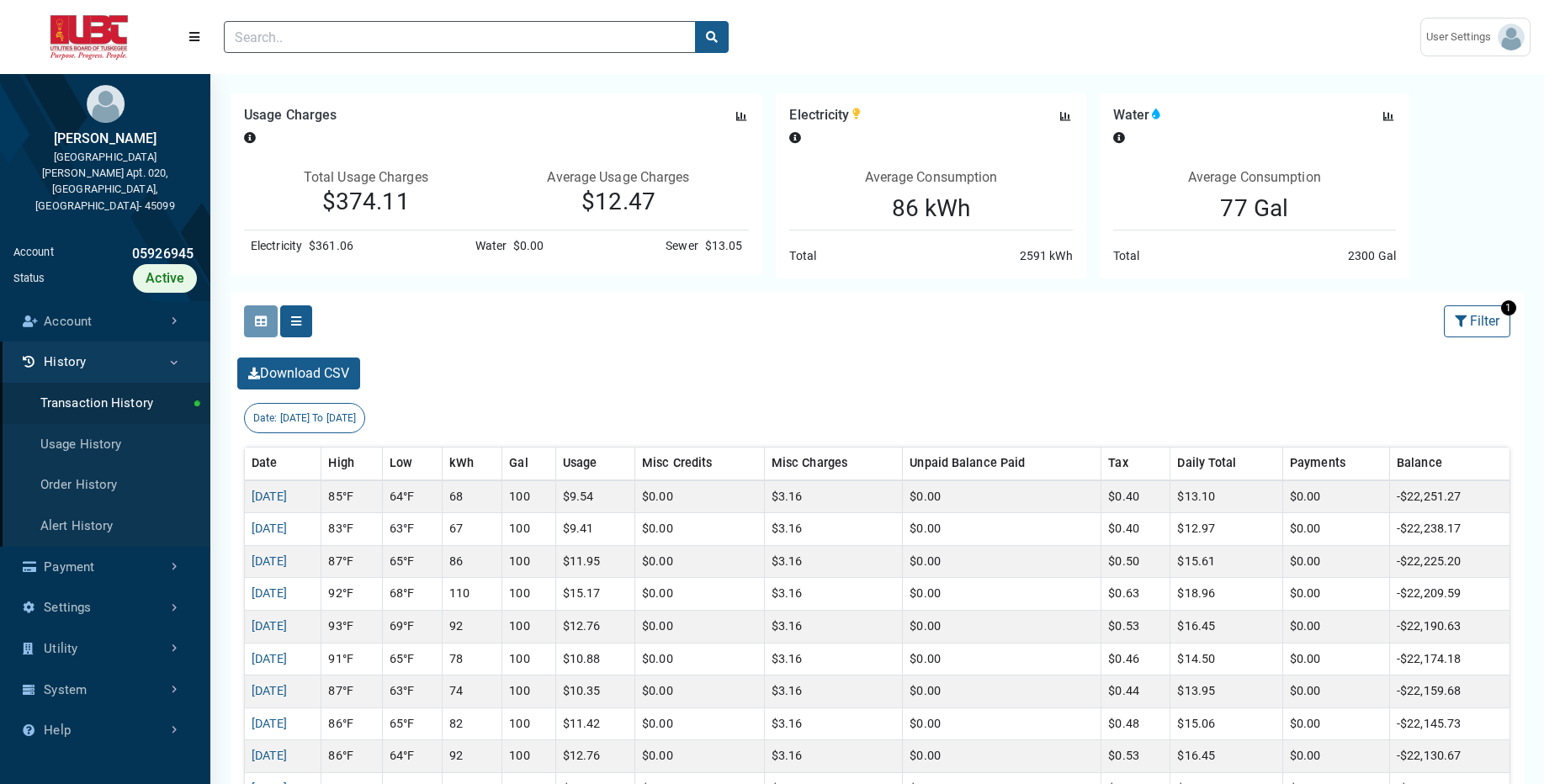
scroll to position [256, 0]
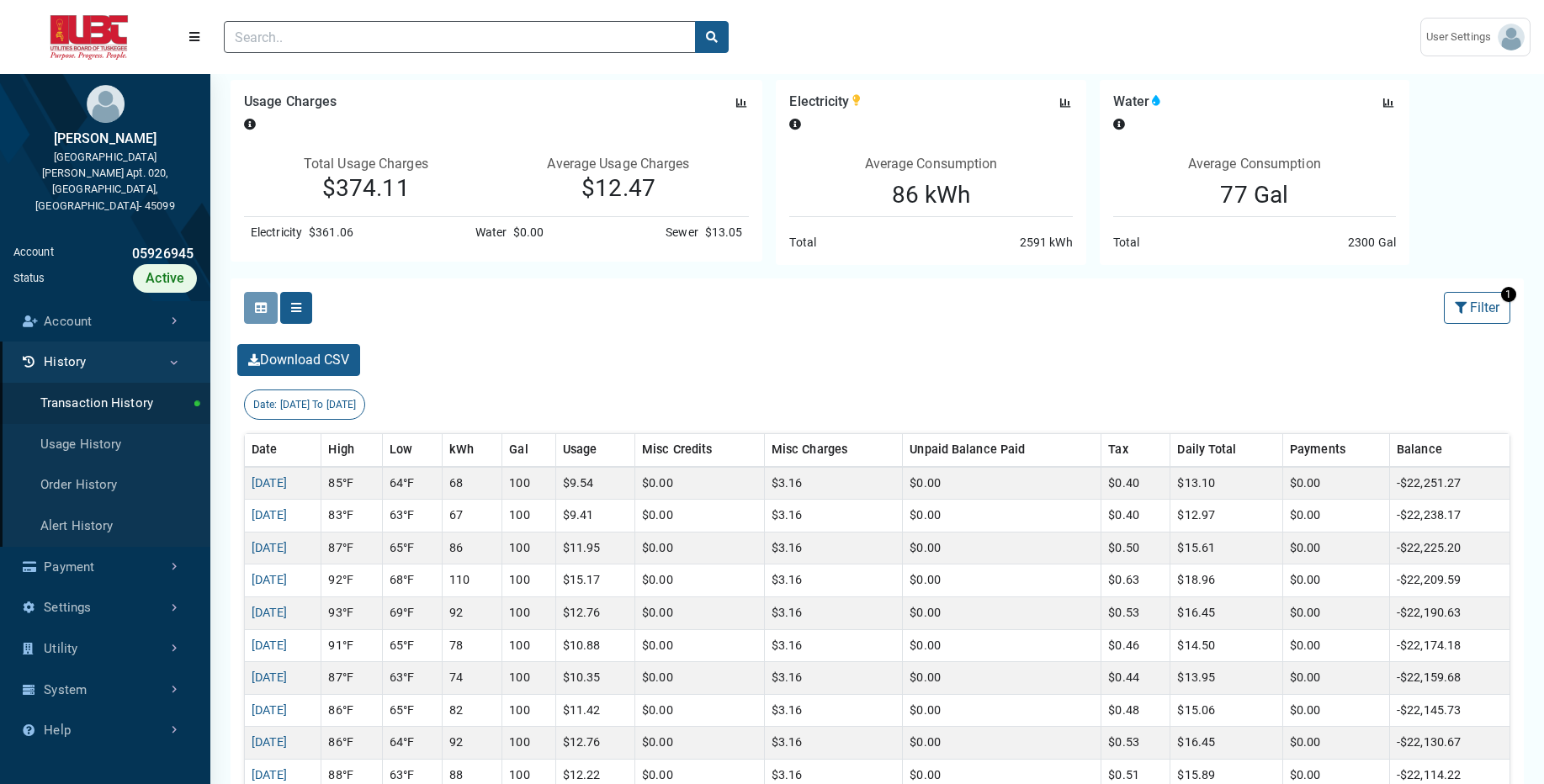
click at [1543, 454] on div "Usage Charges Press Tab key to access additional content Date: 08/13/2025 to 09…" at bounding box center [877, 708] width 1334 height 1290
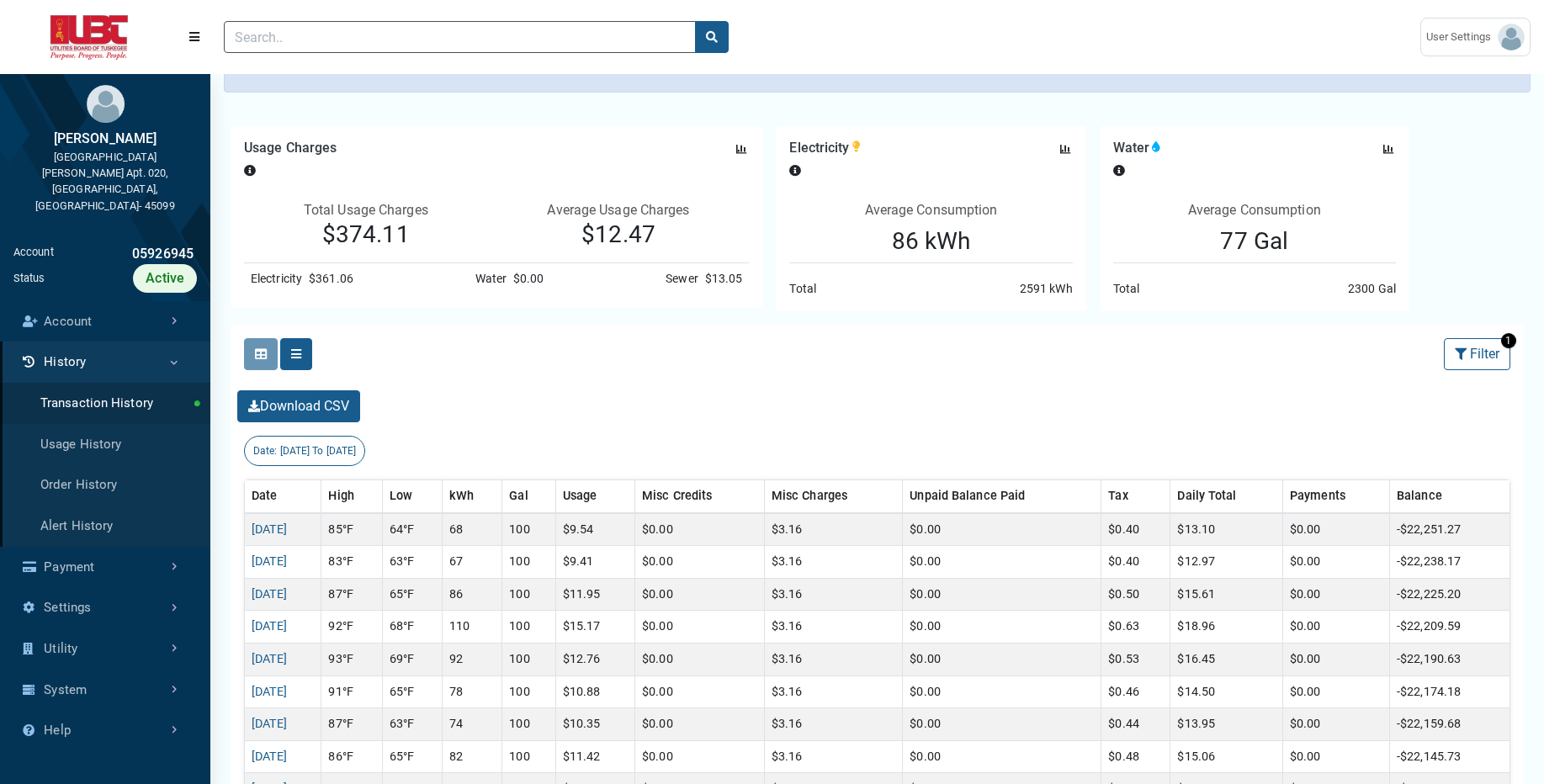
scroll to position [211, 0]
click at [494, 527] on td "68" at bounding box center [472, 527] width 60 height 33
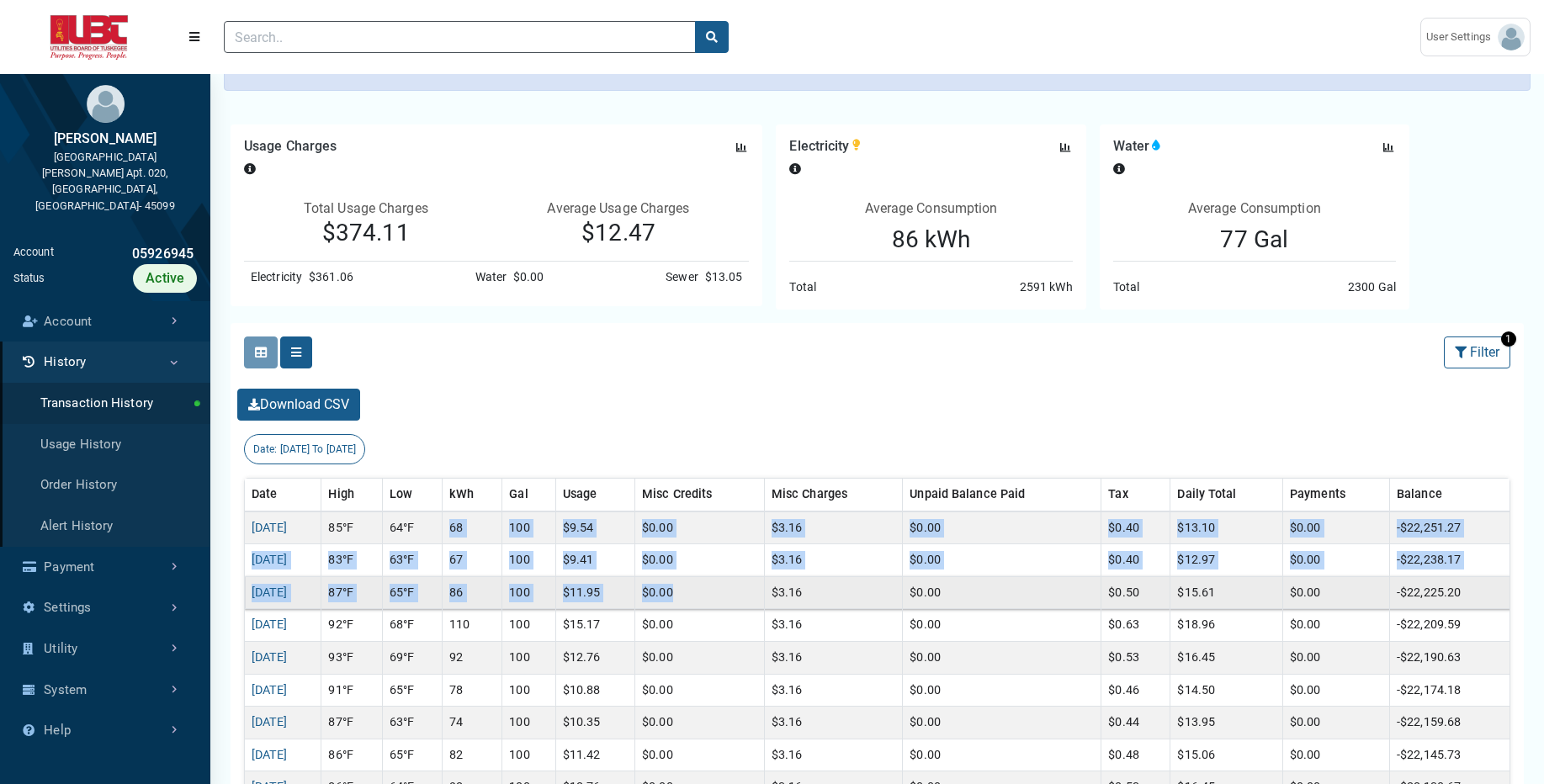
drag, startPoint x: 480, startPoint y: 528, endPoint x: 733, endPoint y: 602, distance: 263.6
click at [733, 602] on td "$0.00" at bounding box center [699, 592] width 129 height 33
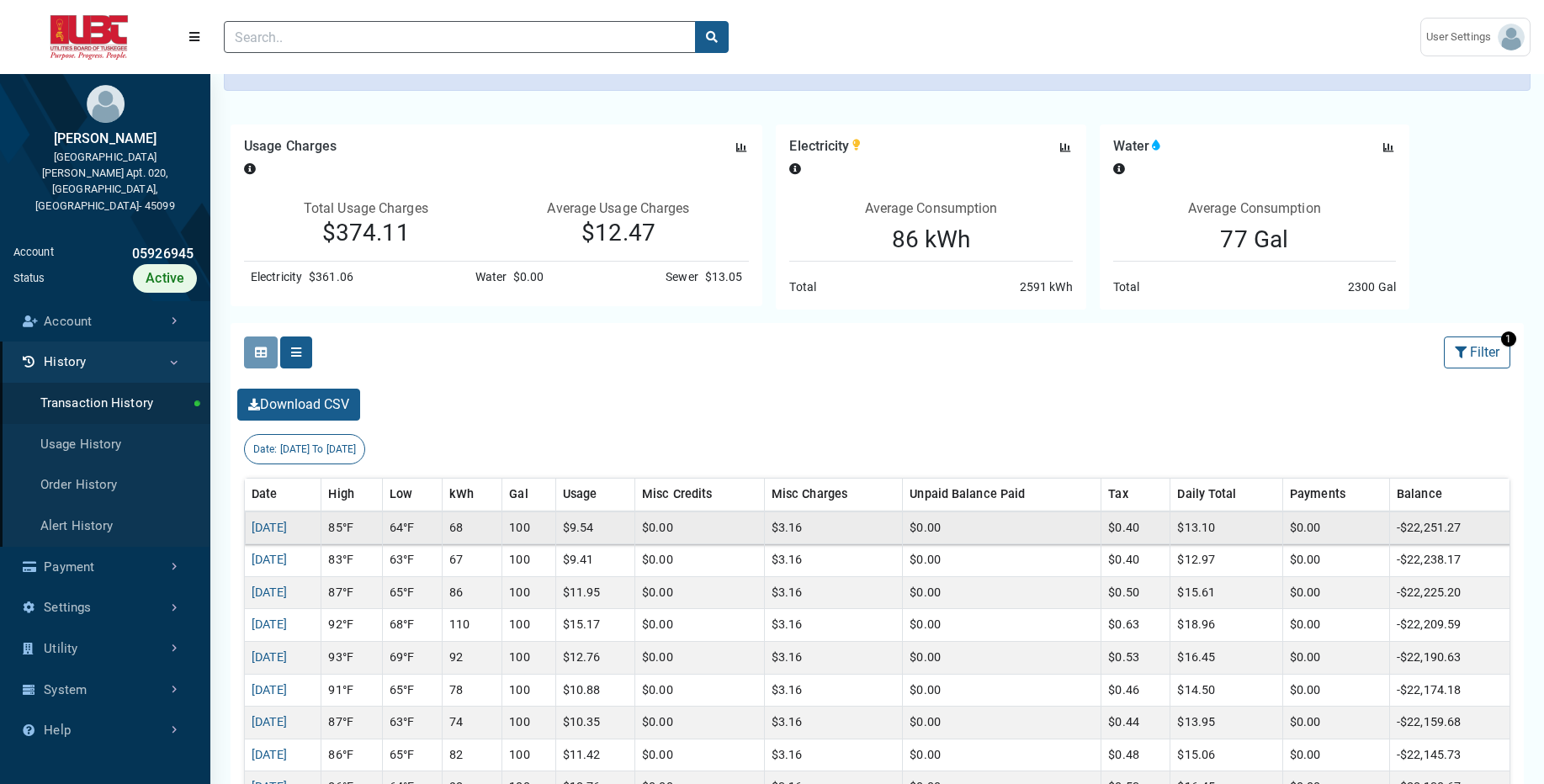
click at [502, 528] on td "68" at bounding box center [472, 527] width 60 height 33
click at [442, 525] on td "64°F" at bounding box center [412, 527] width 60 height 33
drag, startPoint x: 472, startPoint y: 525, endPoint x: 586, endPoint y: 529, distance: 114.1
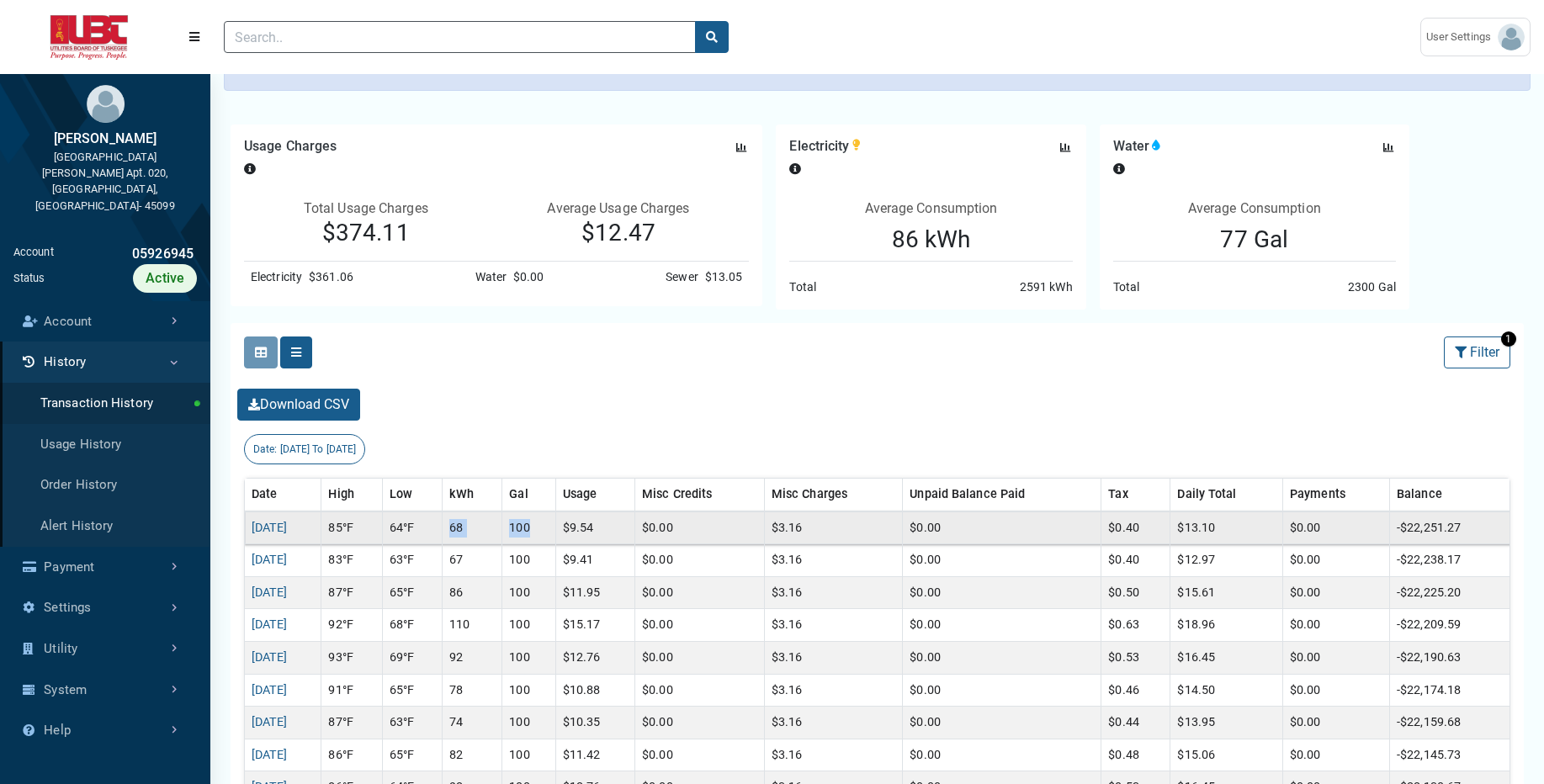
click at [586, 529] on tr "09/10/2025 85°F 64°F 68 100 $9.54 $0.00 $3.16 $0.00 $0.40 $13.10 $0.00 -$22,251…" at bounding box center [877, 527] width 1265 height 33
click at [288, 528] on link "[DATE]" at bounding box center [269, 527] width 36 height 14
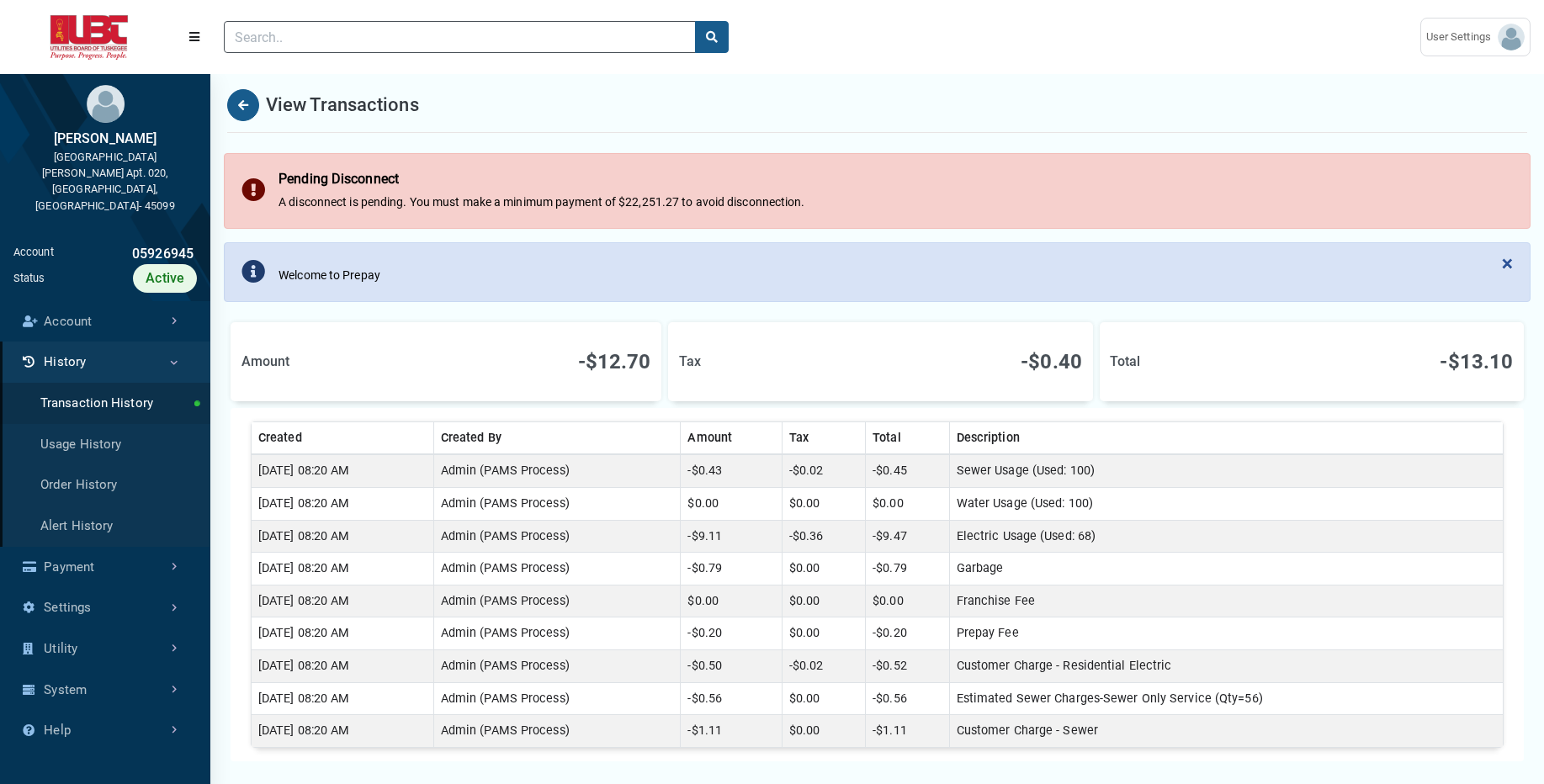
click at [760, 535] on td "-$9.11" at bounding box center [731, 536] width 101 height 33
click at [821, 525] on td "-$0.36" at bounding box center [824, 536] width 84 height 33
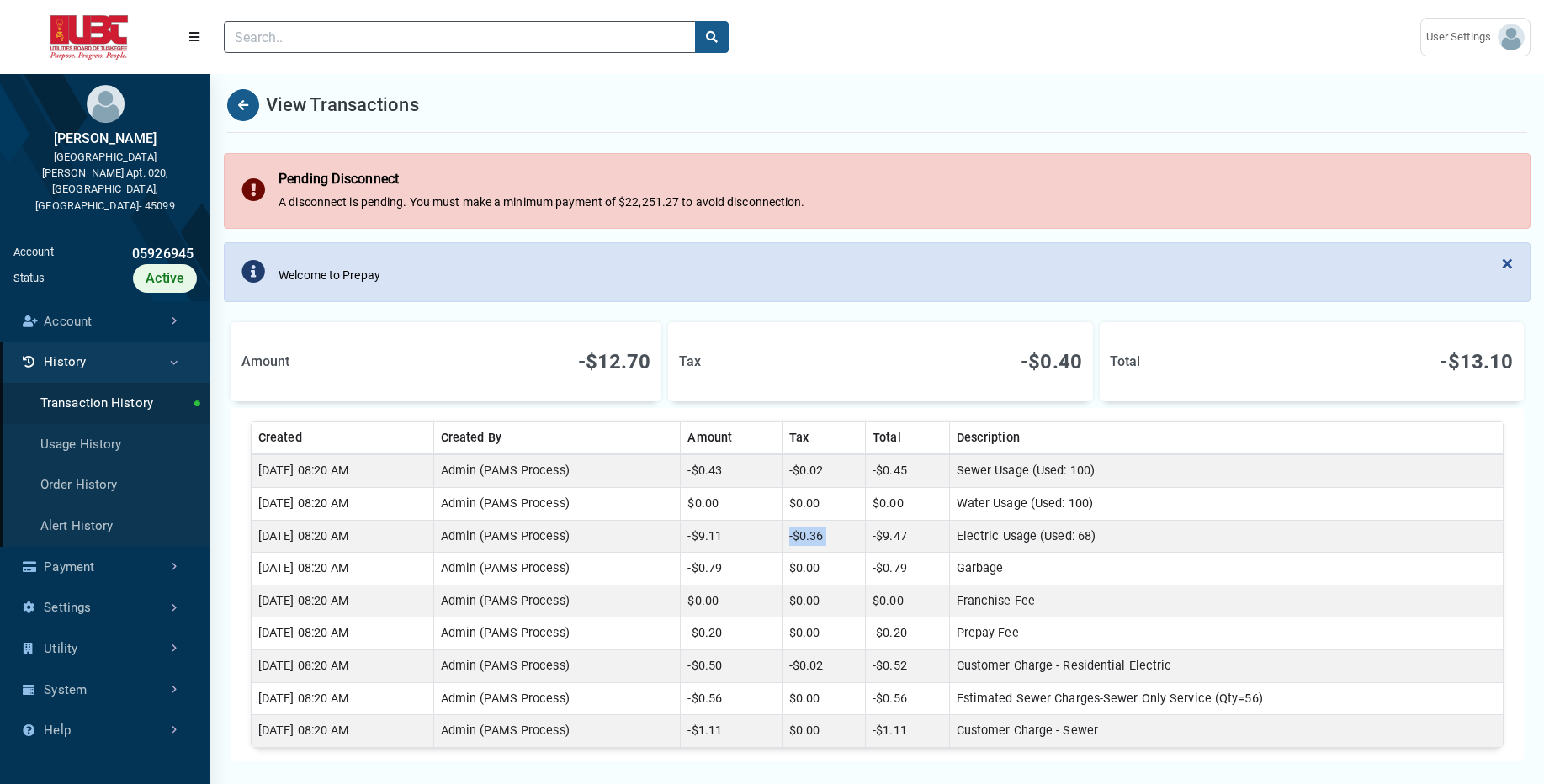
click at [821, 525] on td "-$0.36" at bounding box center [824, 536] width 84 height 33
click at [782, 483] on td "-$0.43" at bounding box center [731, 470] width 101 height 33
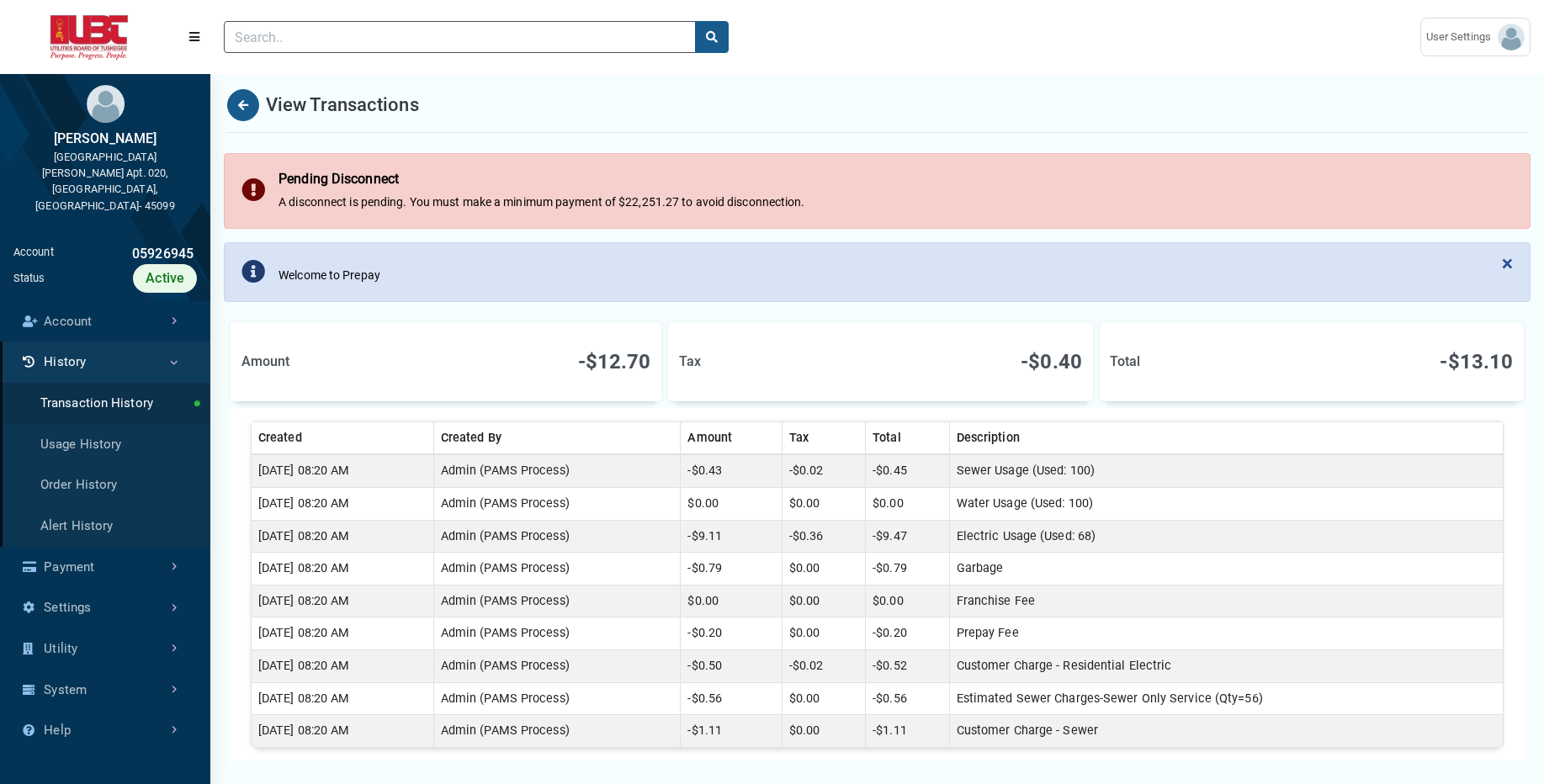
click at [769, 500] on td "$0.00" at bounding box center [731, 504] width 101 height 33
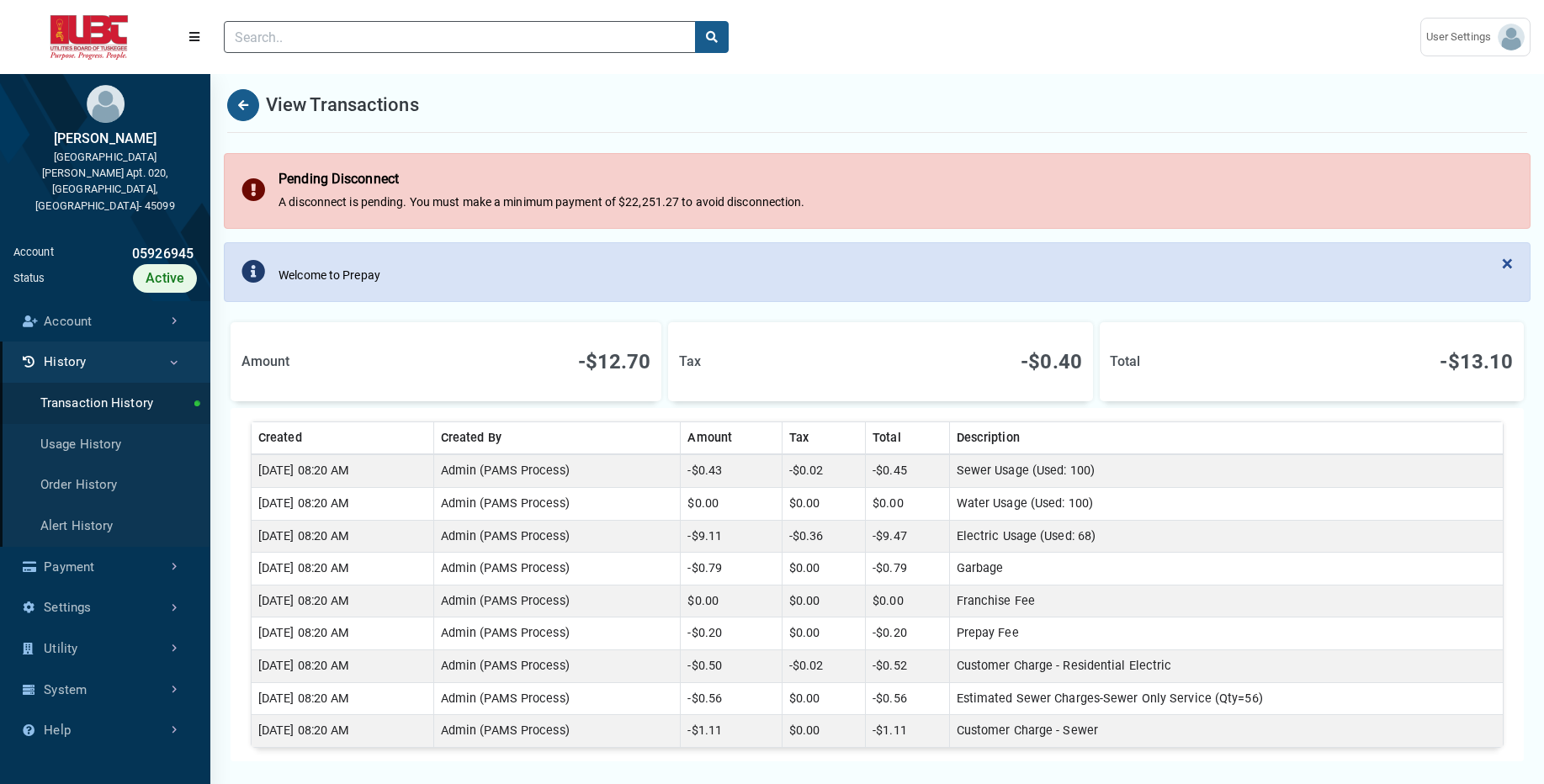
click at [769, 500] on td "$0.00" at bounding box center [731, 504] width 101 height 33
click at [128, 424] on link "Usage History" at bounding box center [105, 444] width 210 height 41
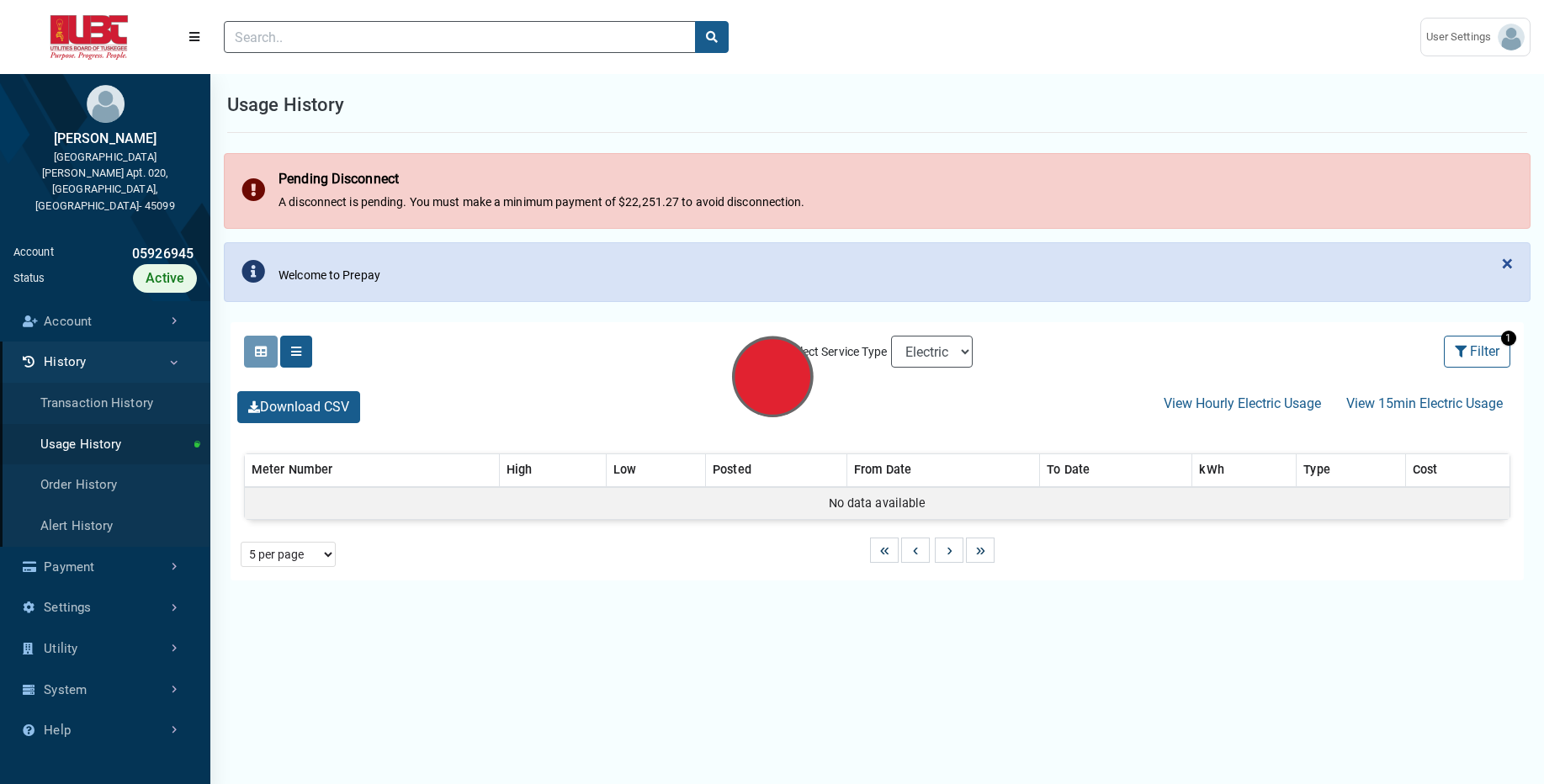
select select "25 per page"
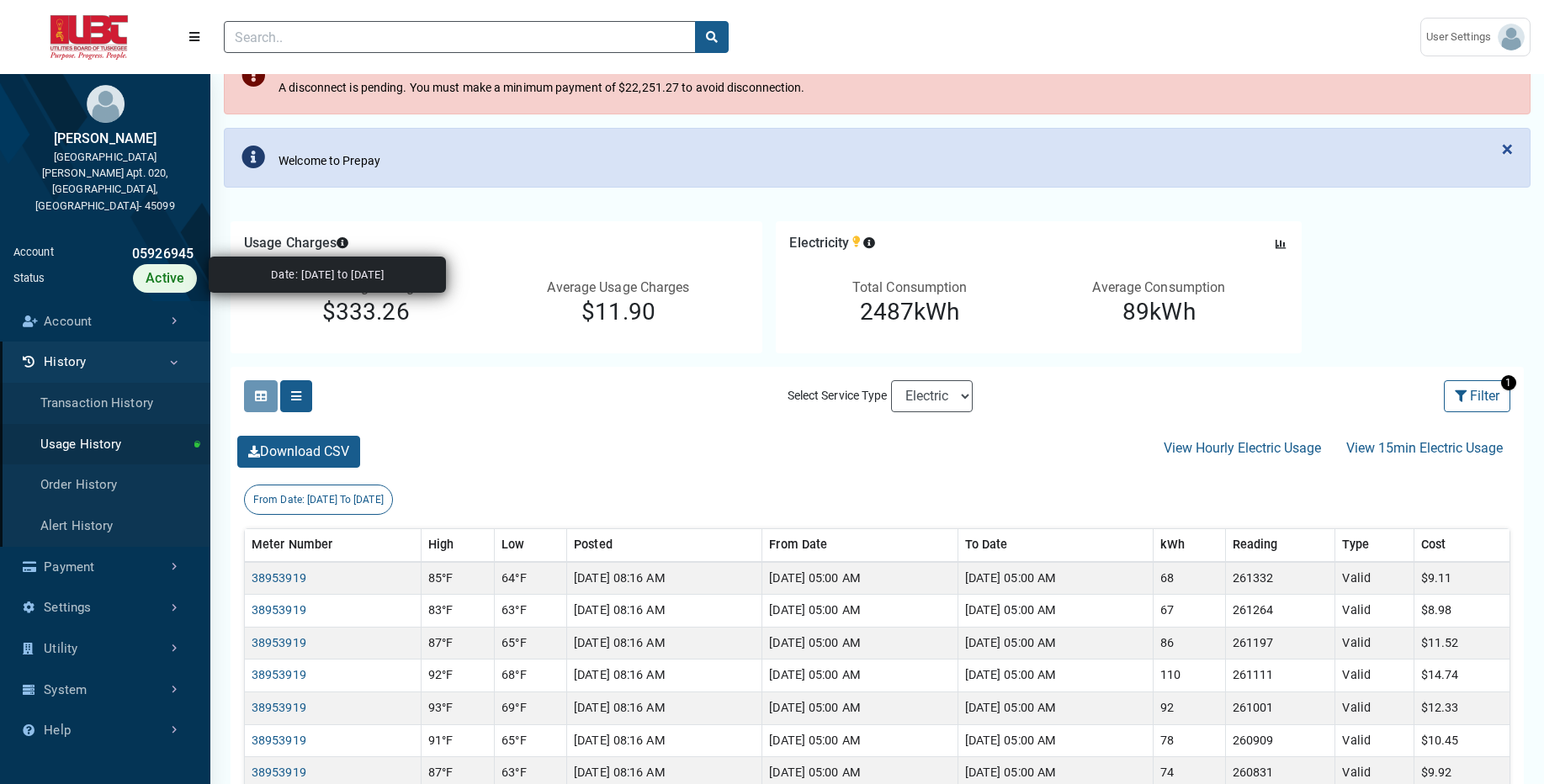
scroll to position [120, 0]
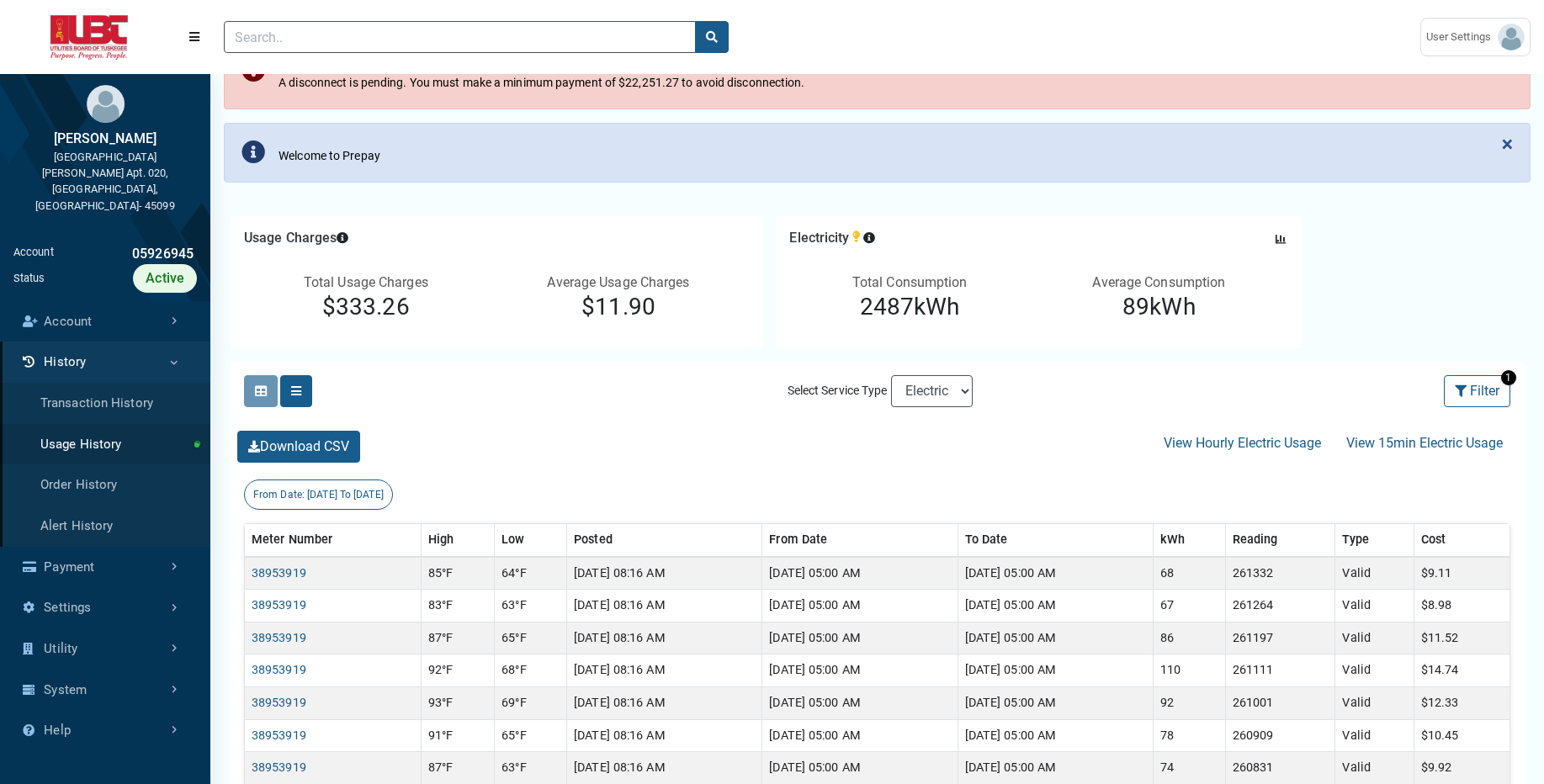
click at [1357, 338] on div "Usage Charges Press Tab key to access additional content Date: 08/13/2025 to 09…" at bounding box center [877, 289] width 1293 height 145
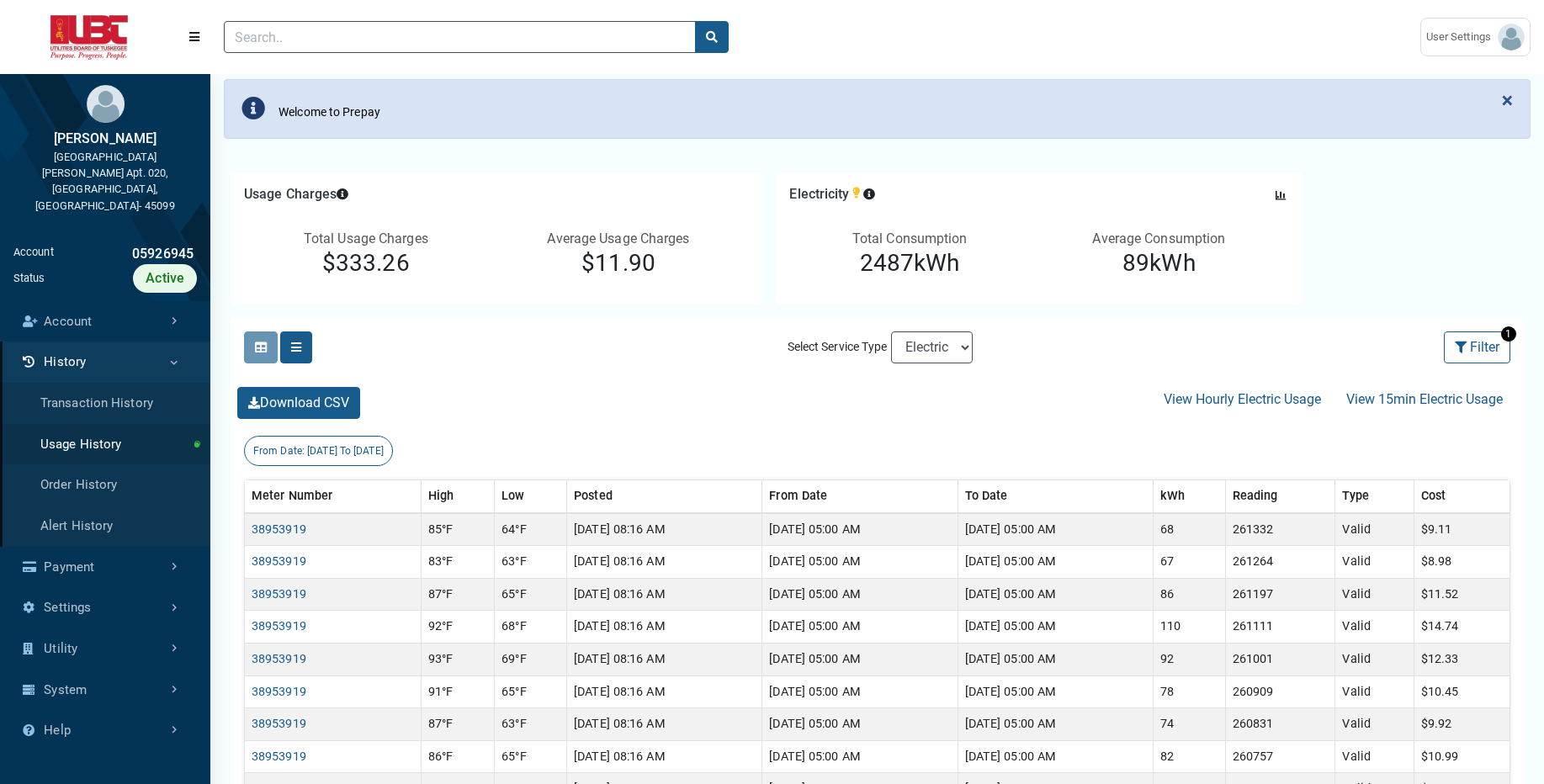
scroll to position [169, 0]
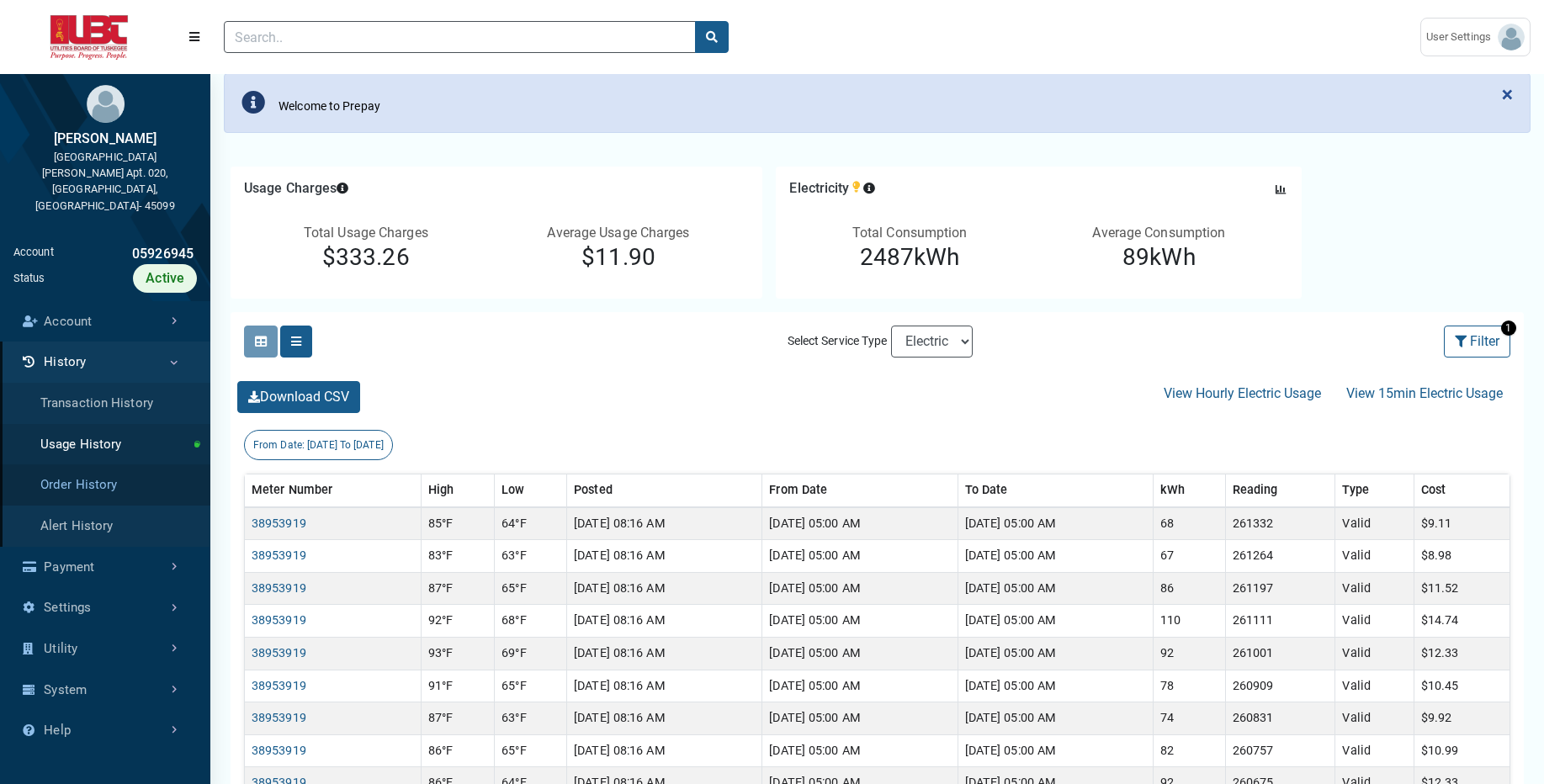
click at [130, 464] on link "Order History" at bounding box center [105, 484] width 210 height 41
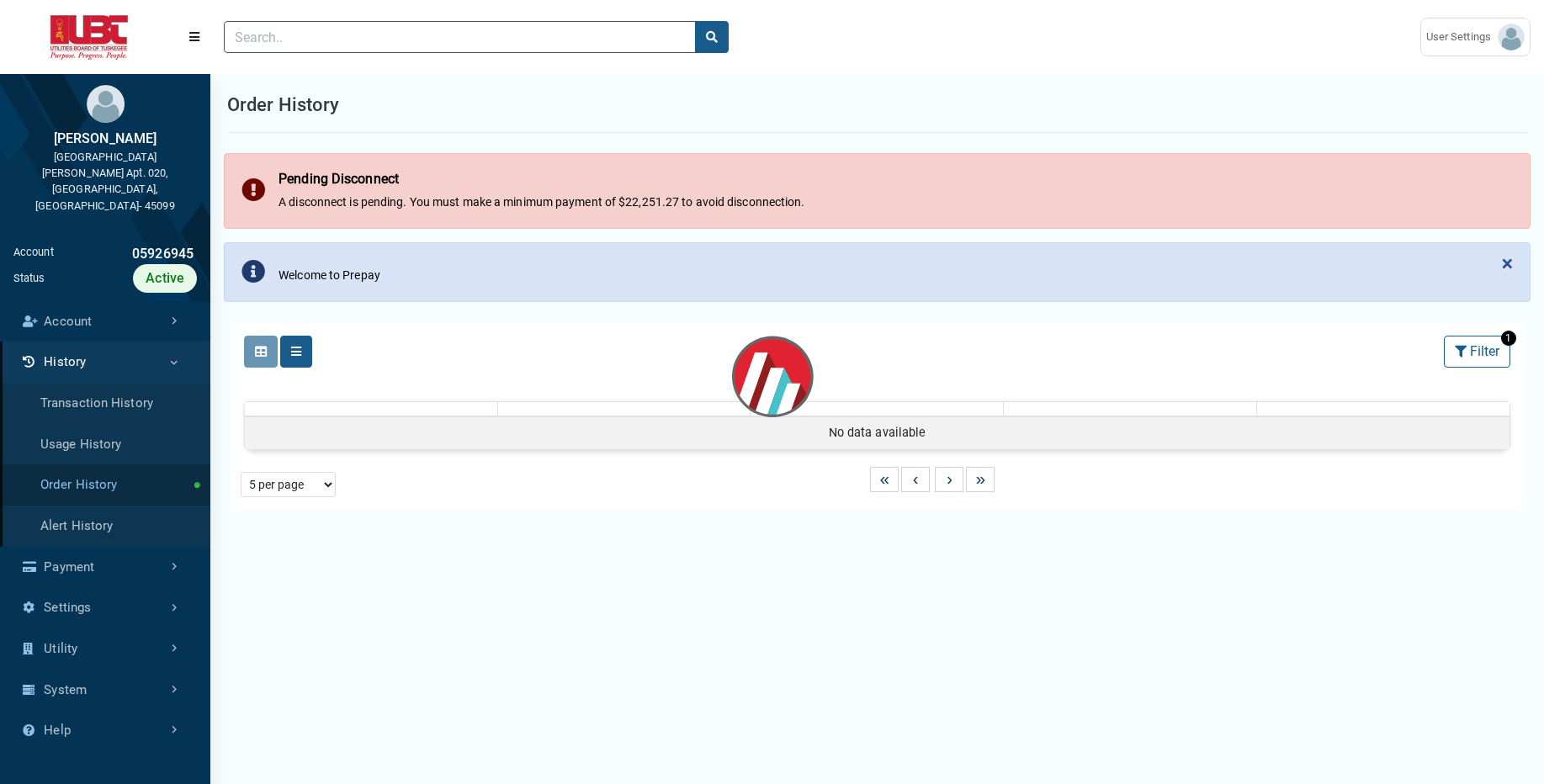
select select "25 per page"
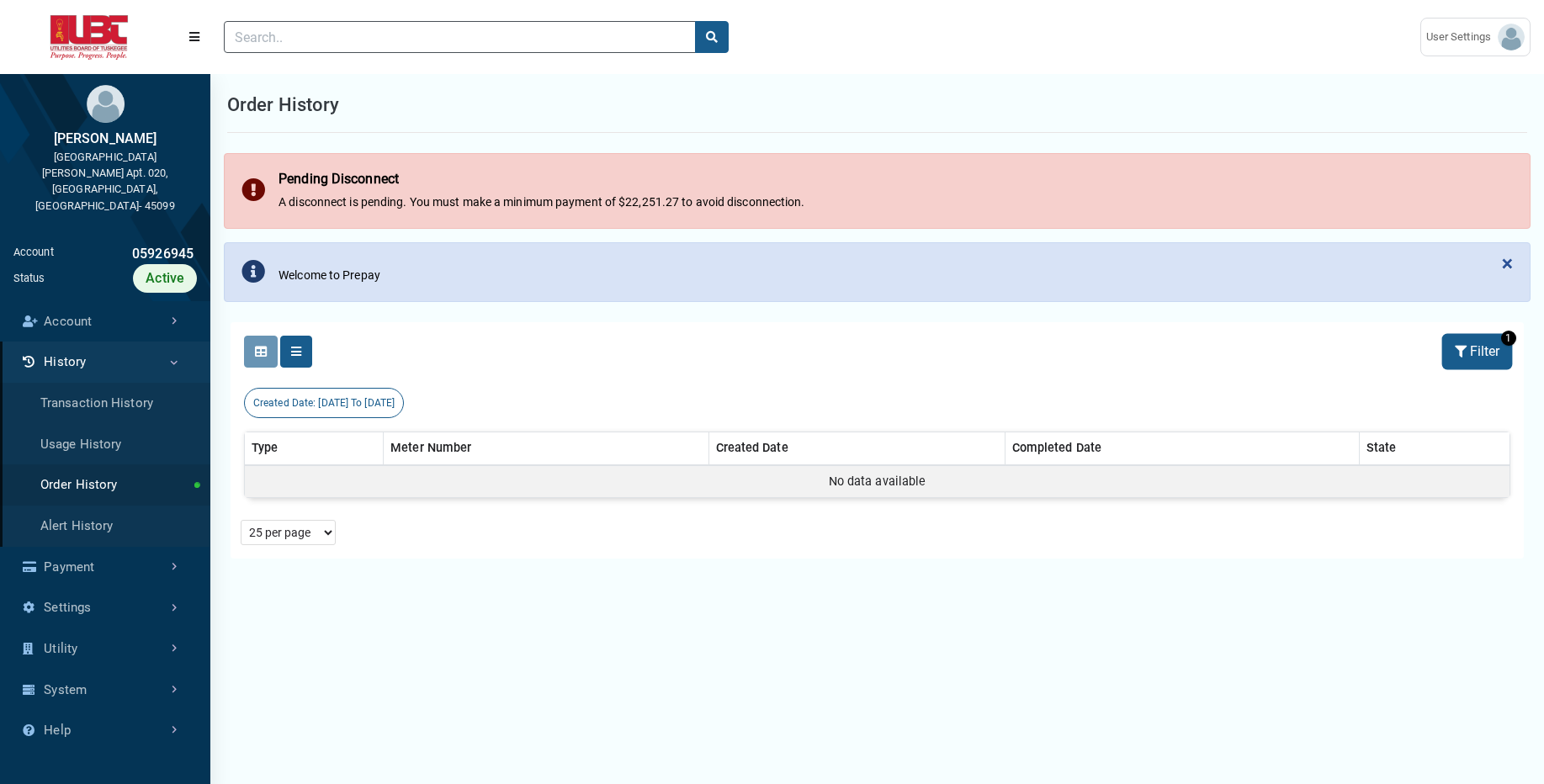
click at [1493, 355] on button "Filter" at bounding box center [1476, 352] width 67 height 32
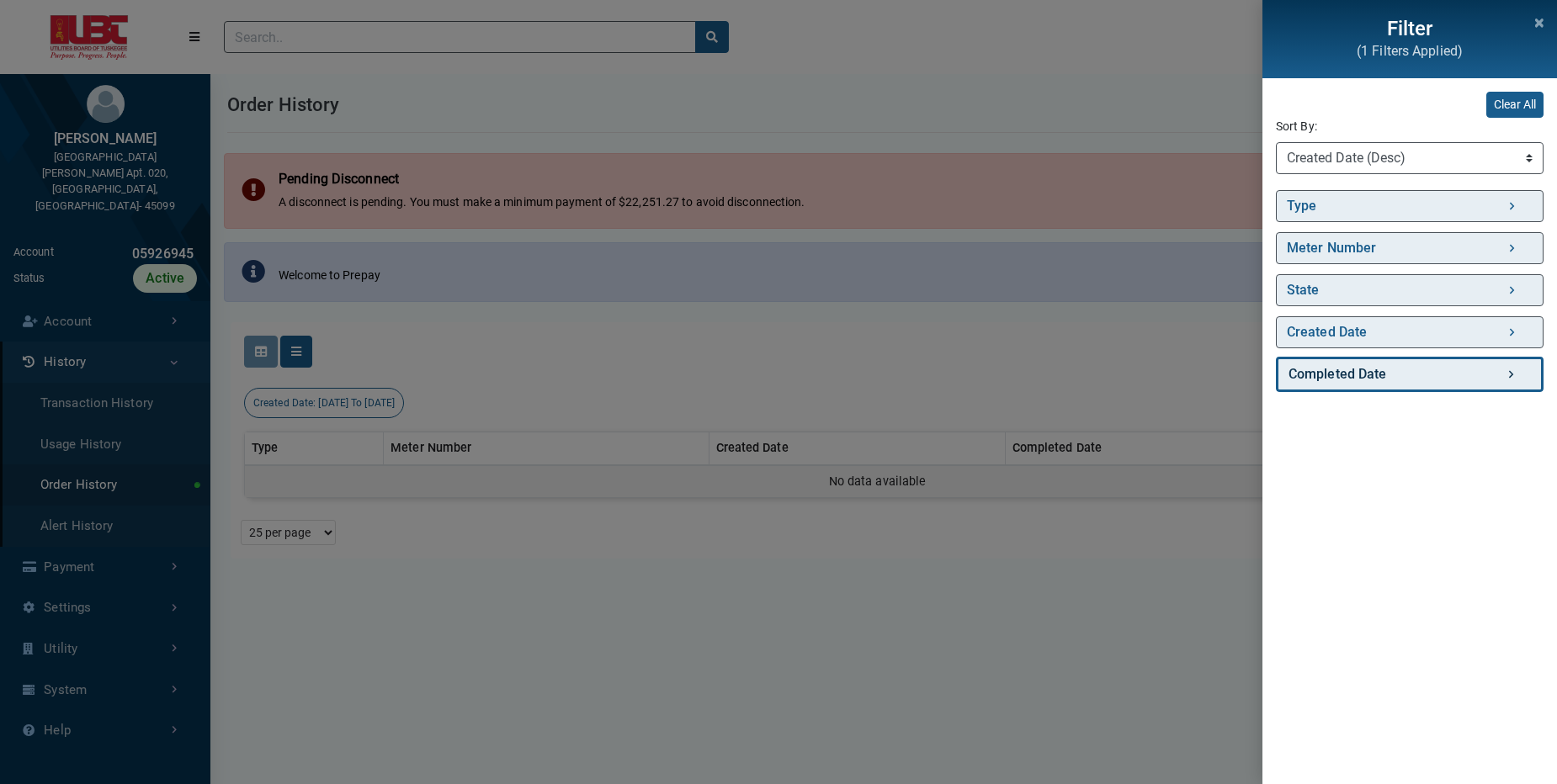
click at [1392, 373] on link "Completed Date" at bounding box center [1409, 375] width 268 height 35
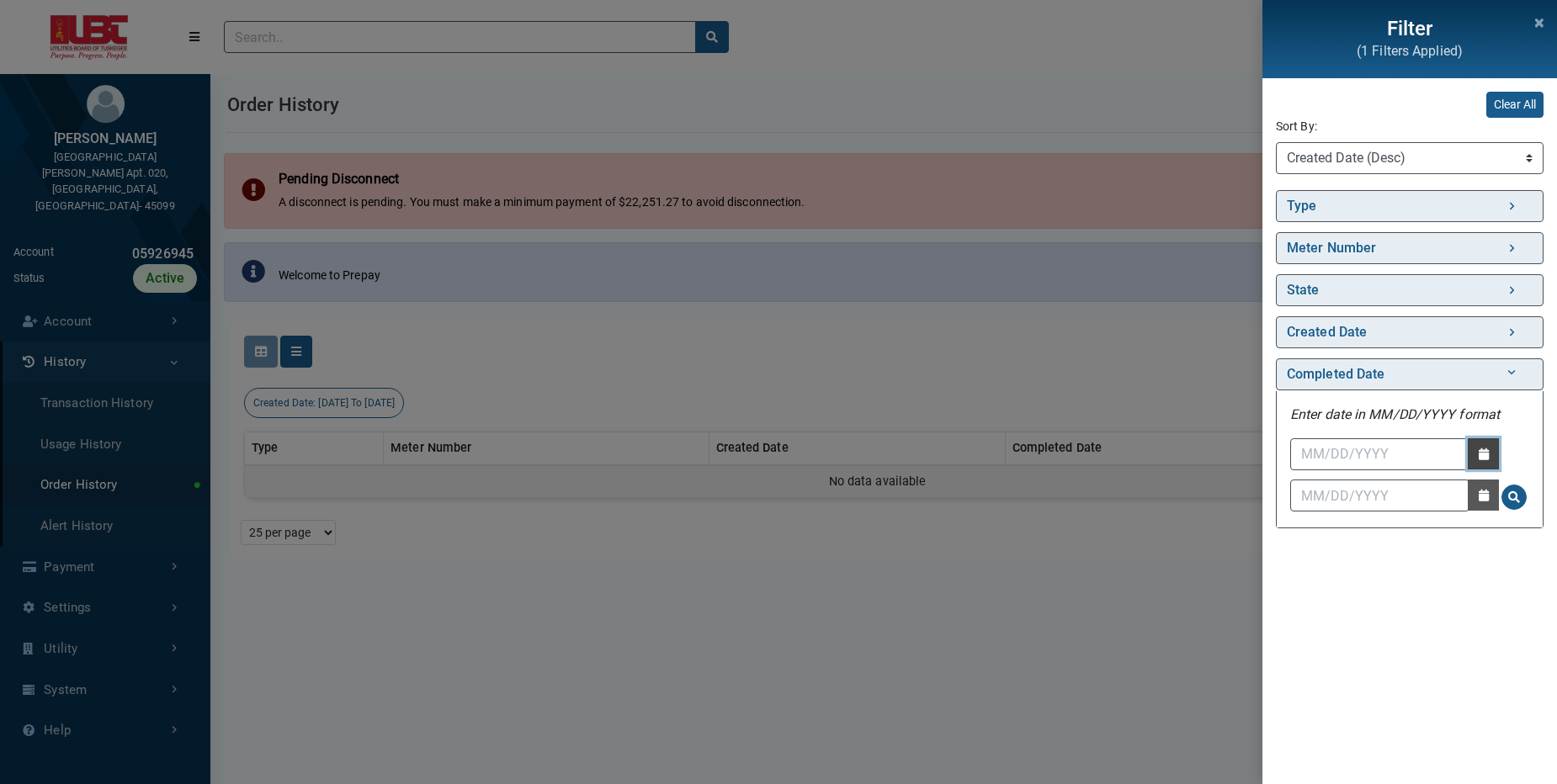
click at [1485, 452] on icon "button" at bounding box center [1484, 454] width 10 height 12
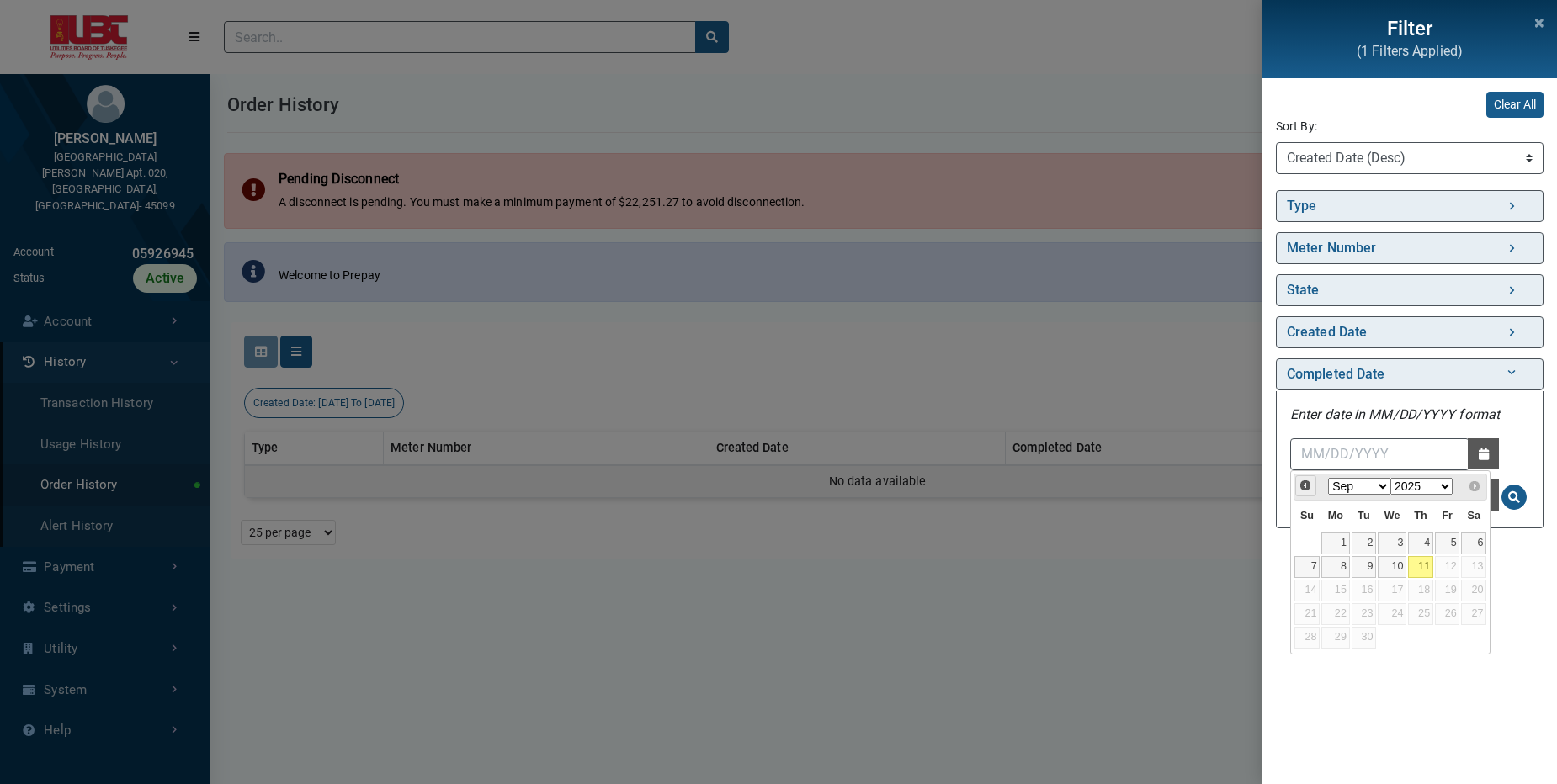
click at [1302, 479] on span "Prev" at bounding box center [1305, 485] width 14 height 14
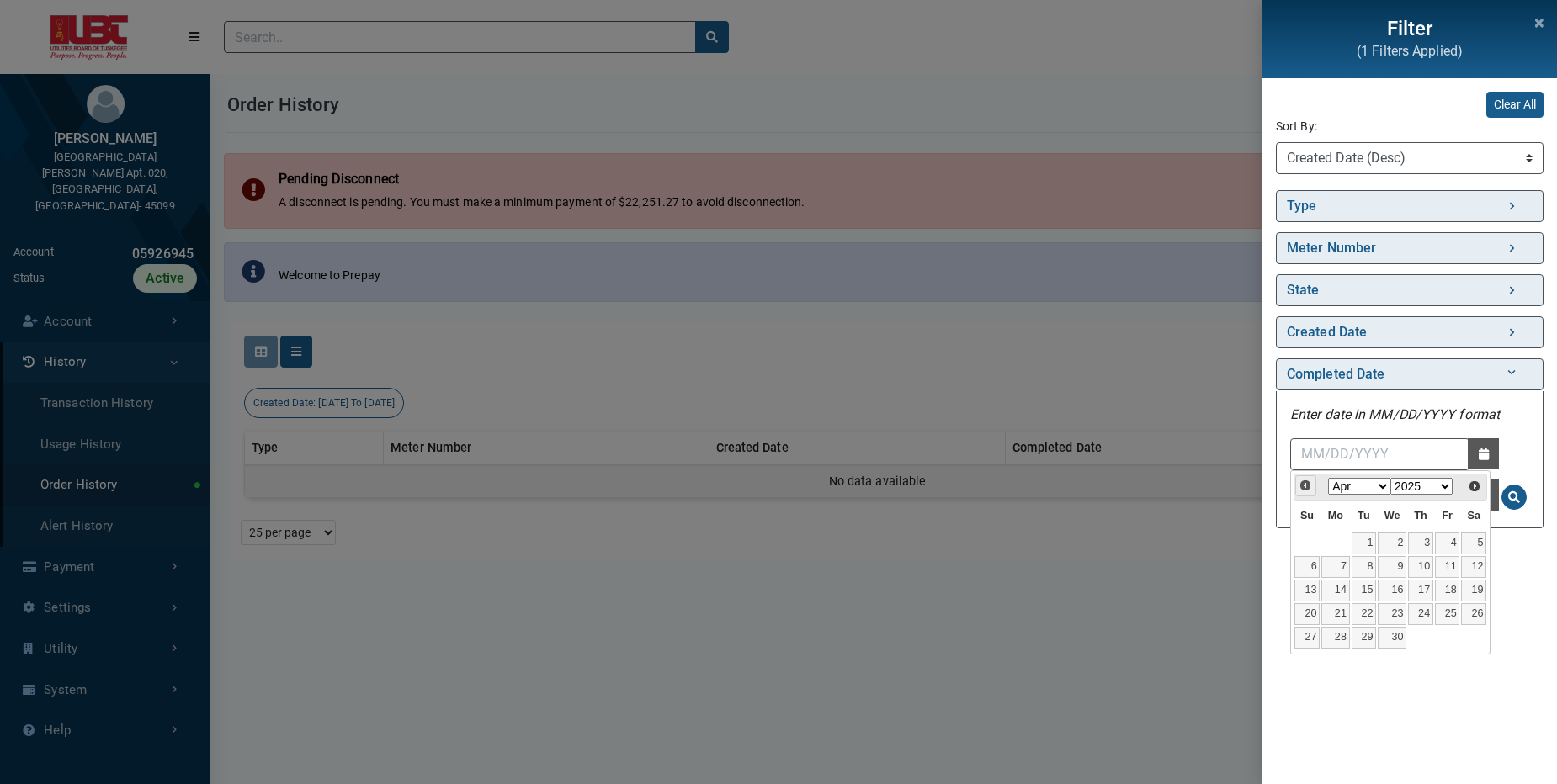
click at [1302, 479] on span "Prev" at bounding box center [1305, 485] width 14 height 14
click at [1397, 548] on link "1" at bounding box center [1392, 543] width 29 height 22
type input "01/01/2025"
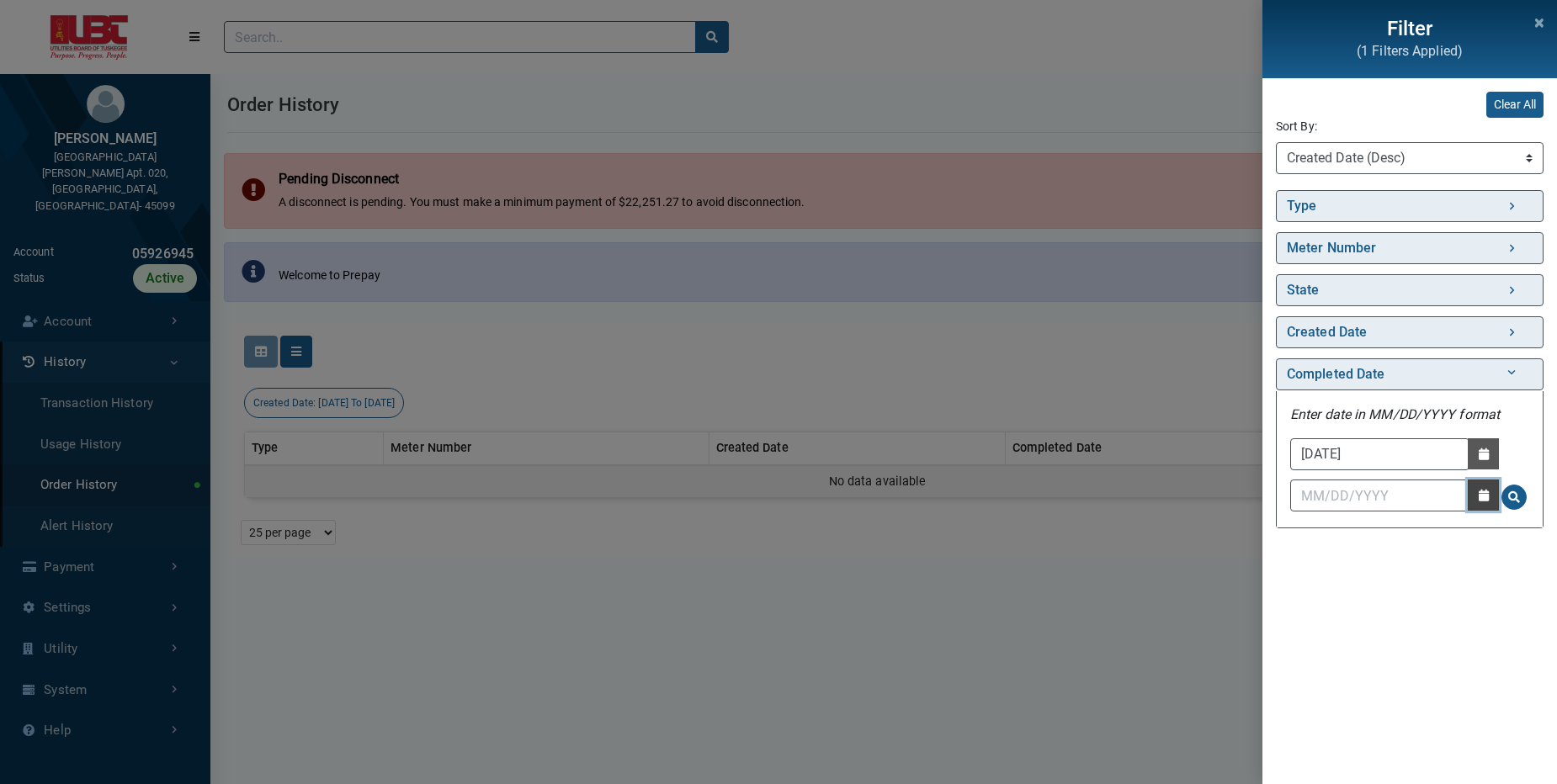
click at [1472, 499] on button "Date Picker - Activate to access the date picker" at bounding box center [1483, 495] width 31 height 31
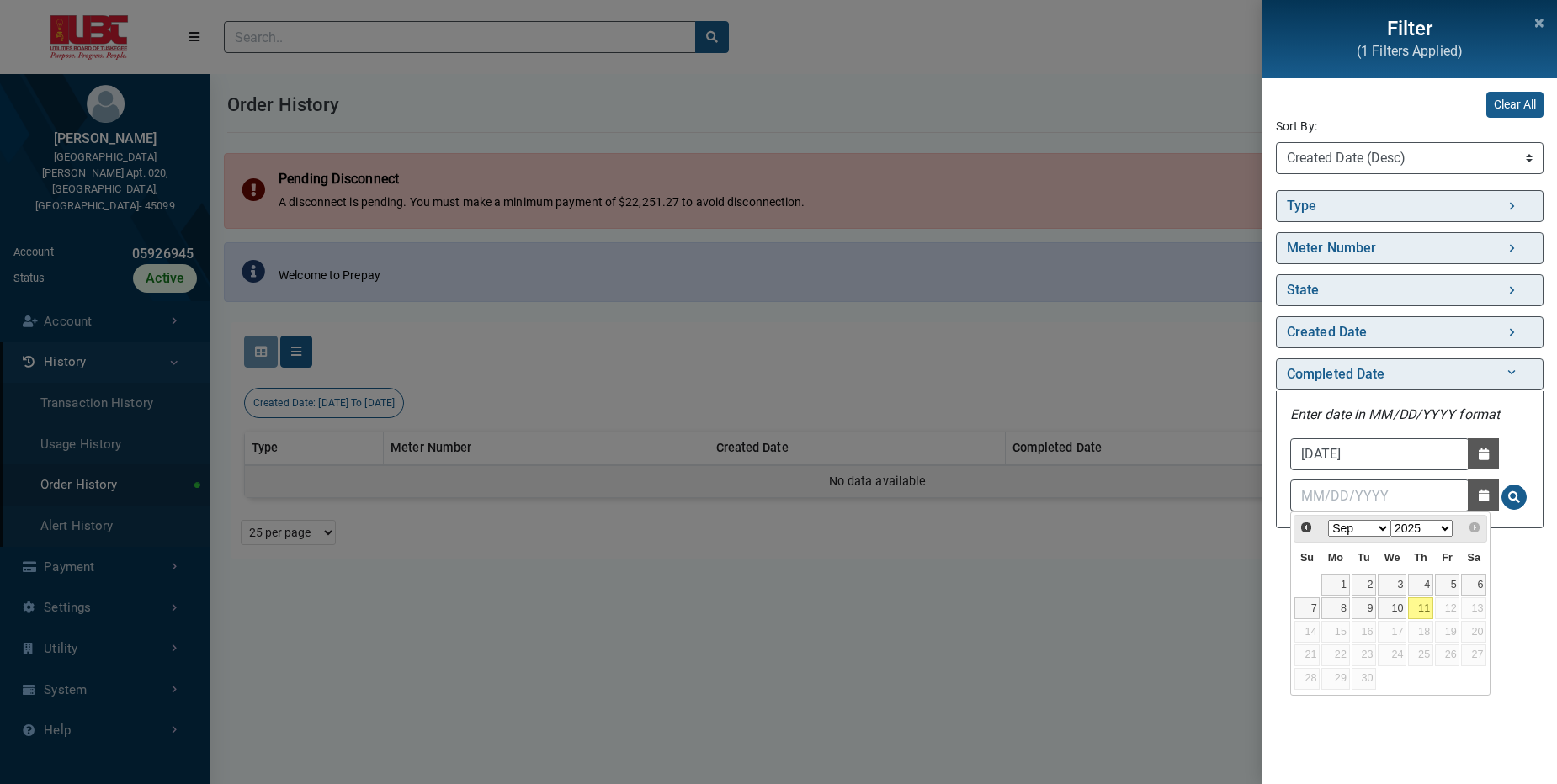
click at [1417, 612] on link "11" at bounding box center [1420, 608] width 25 height 22
type input "[DATE]"
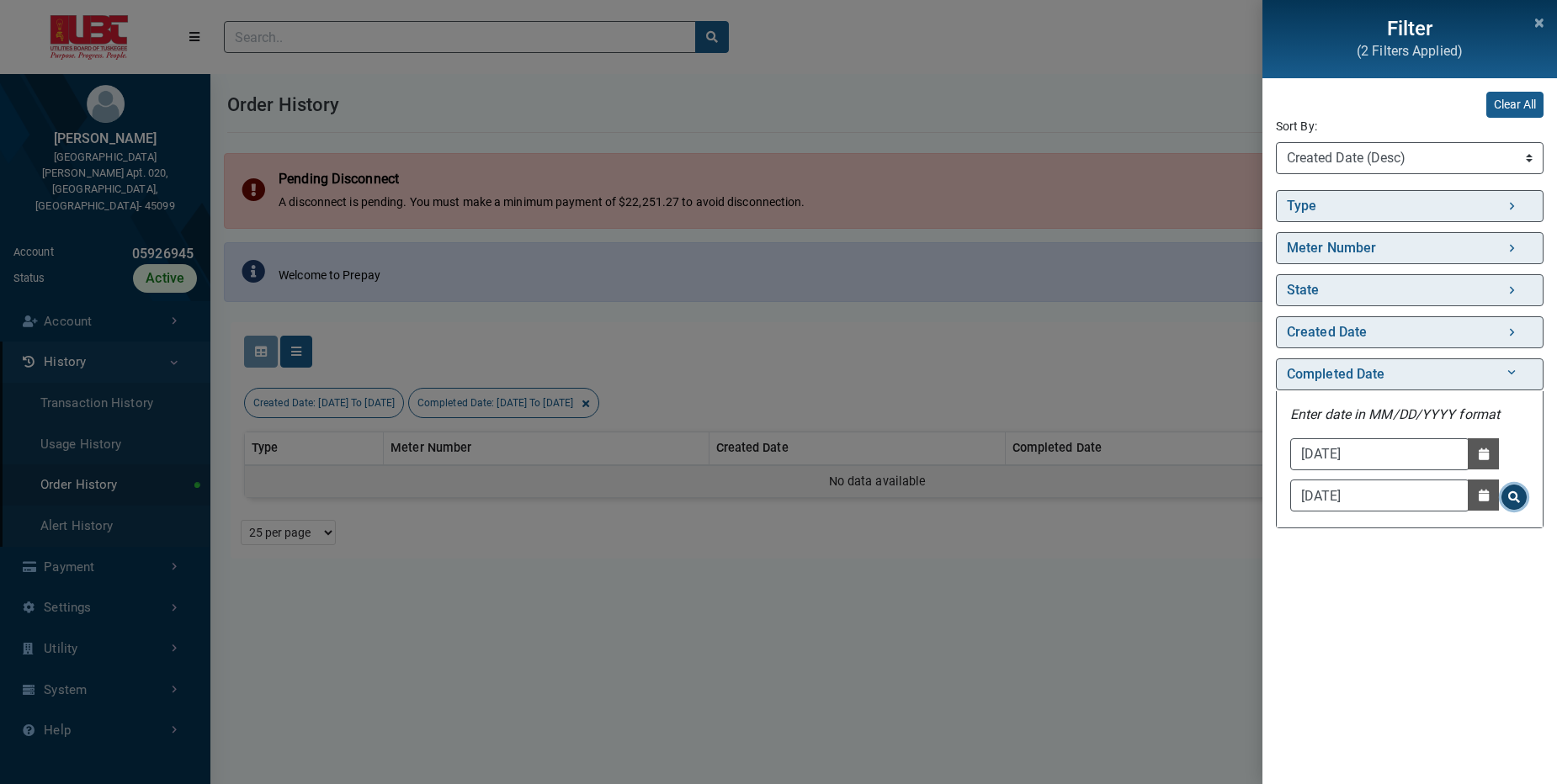
click at [1515, 505] on button "Search for Completed Date - Clicking on this button will update the content on …" at bounding box center [1514, 497] width 25 height 25
click at [1541, 27] on icon "Close" at bounding box center [1539, 23] width 8 height 12
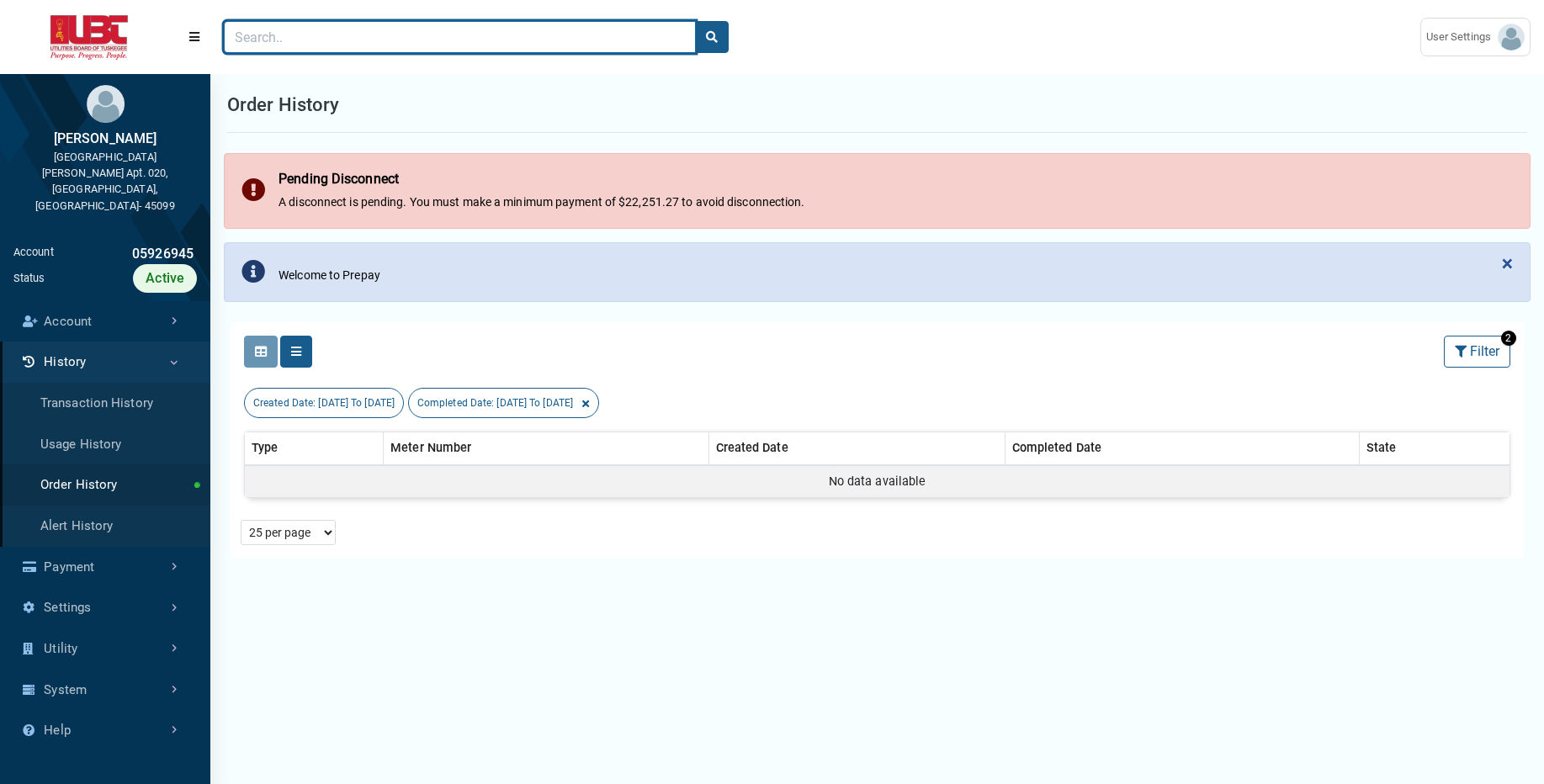
click at [570, 32] on input "Search" at bounding box center [459, 37] width 472 height 32
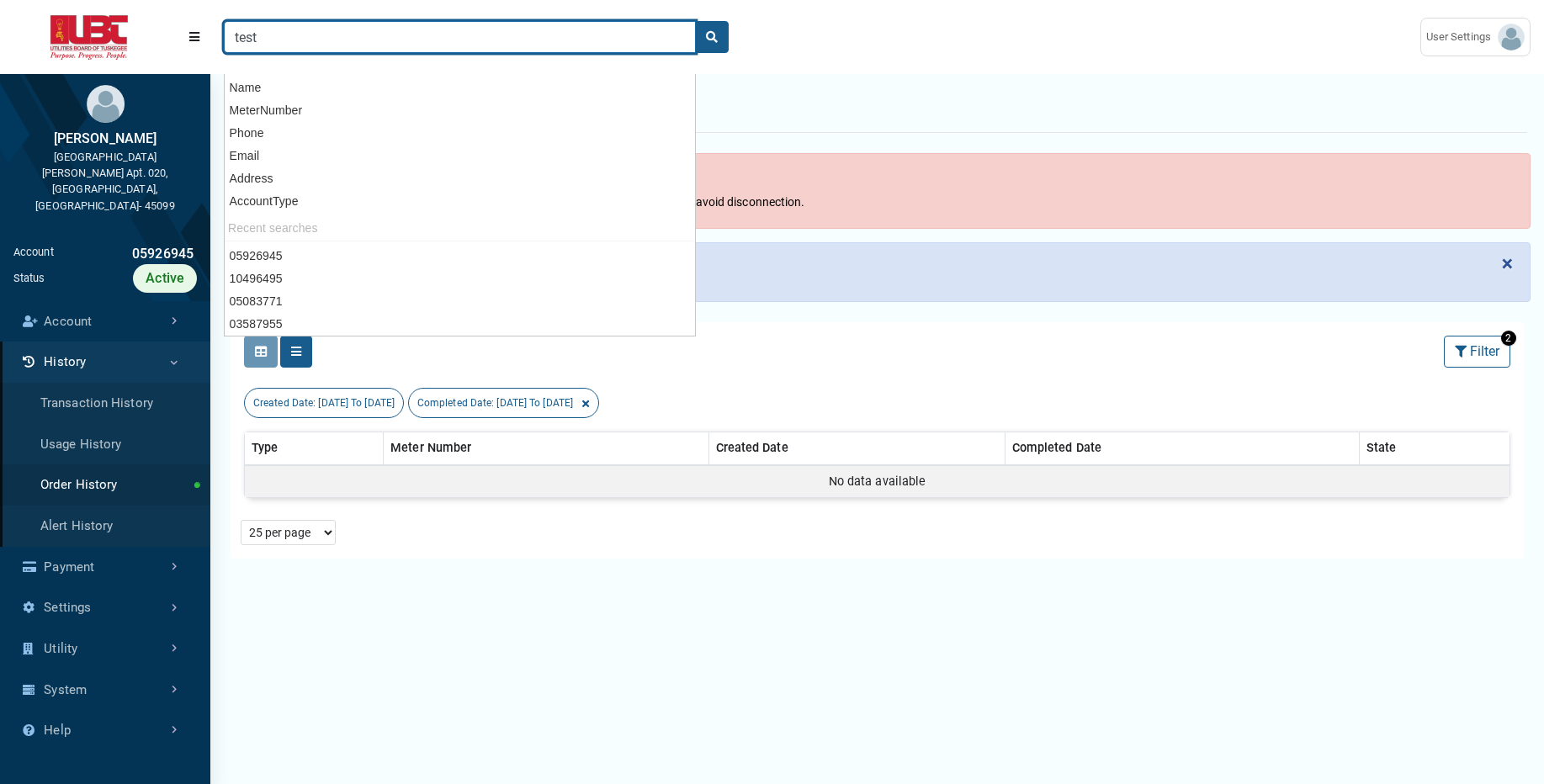
type input "test"
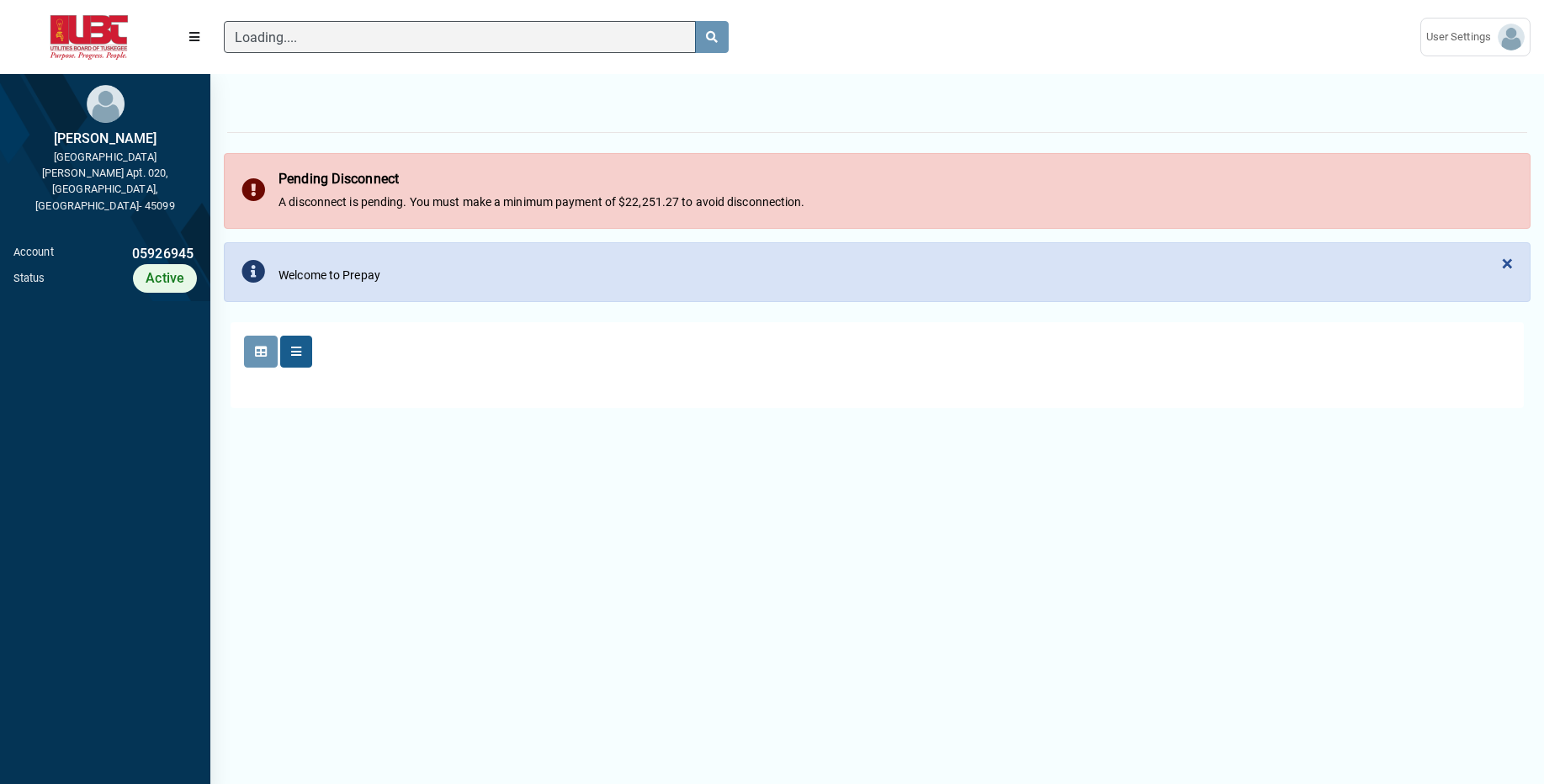
scroll to position [8, 1]
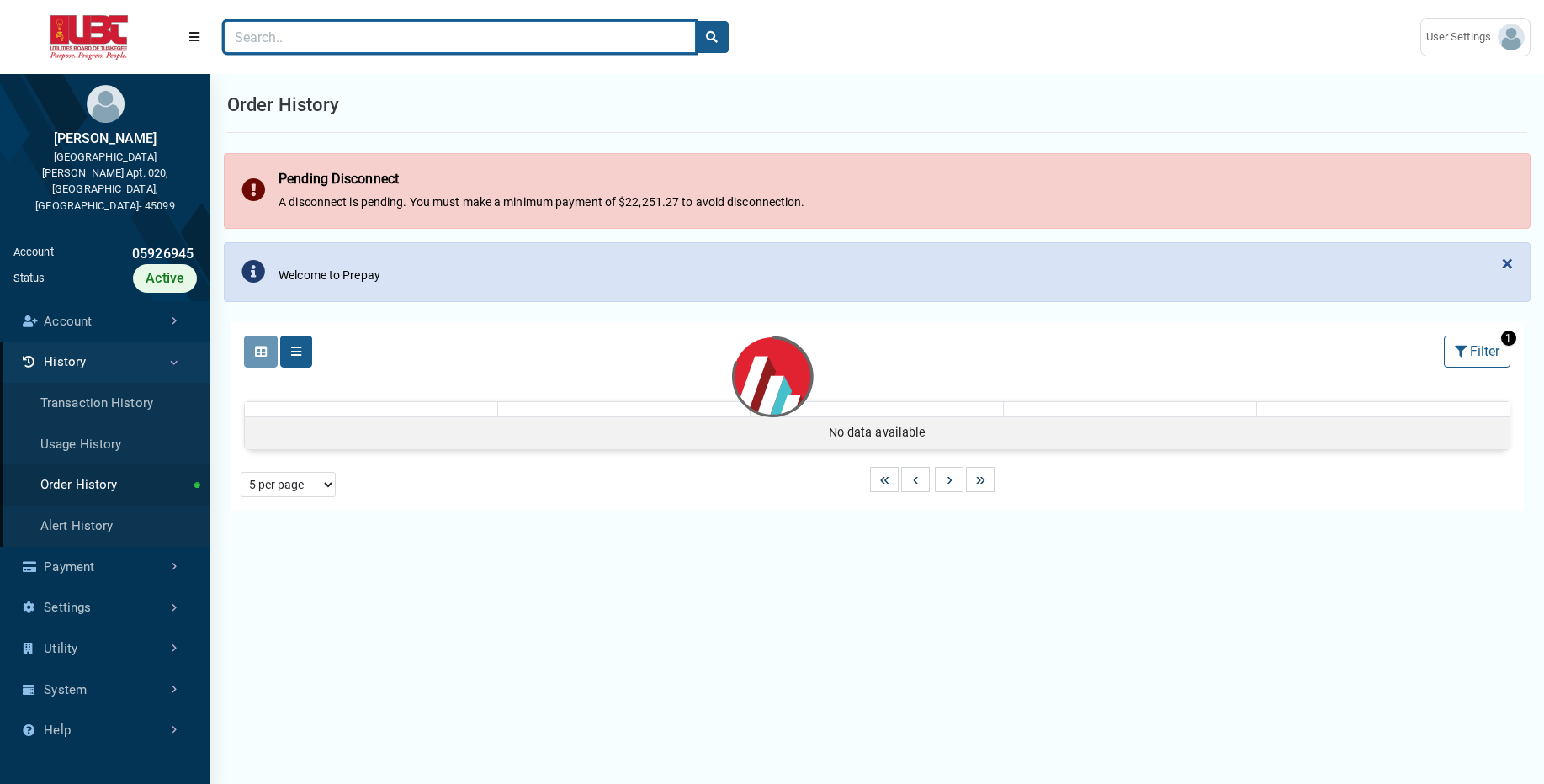
click at [431, 38] on input "Search" at bounding box center [459, 37] width 472 height 32
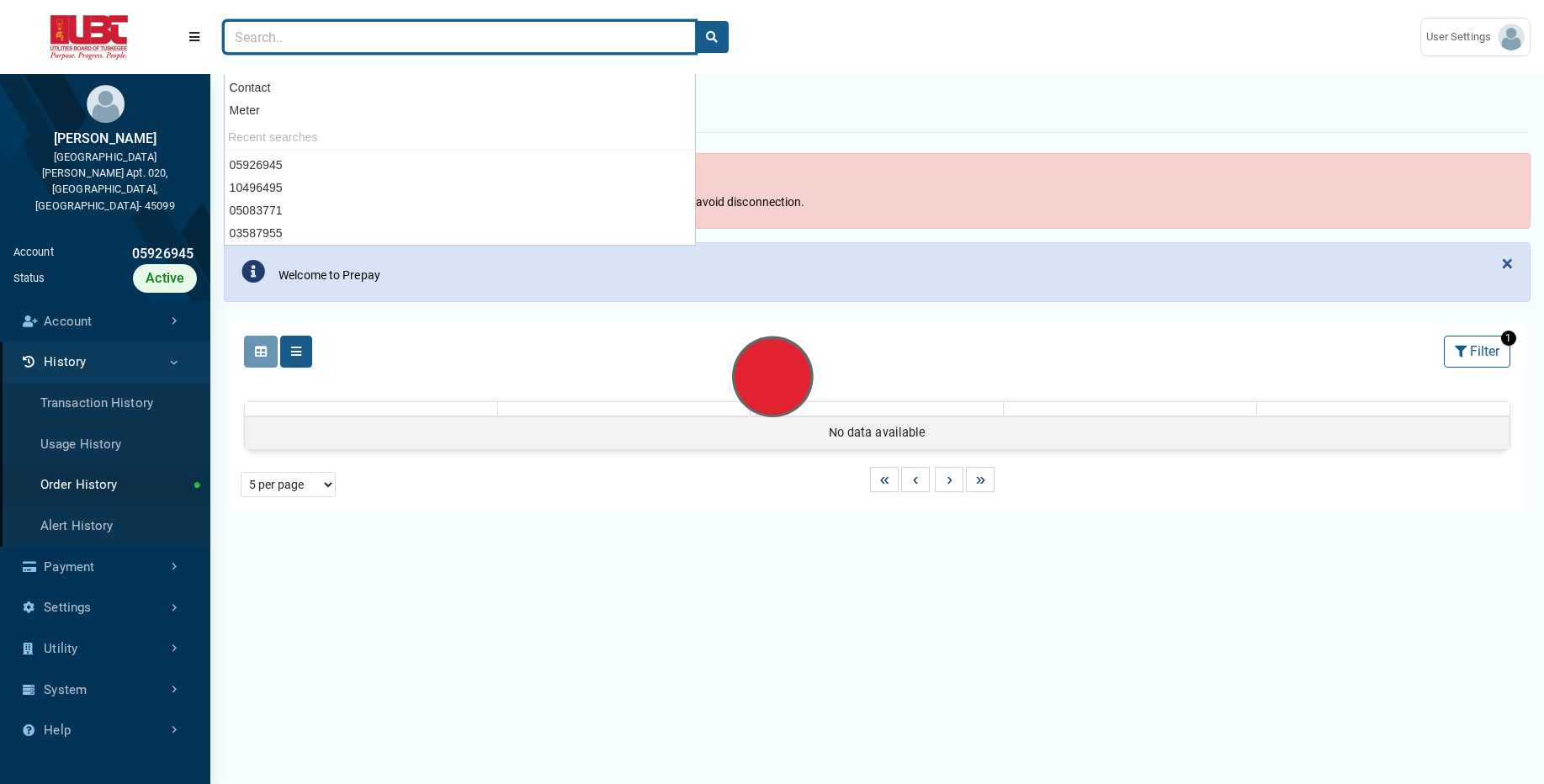
type input "t"
select select "25 per page"
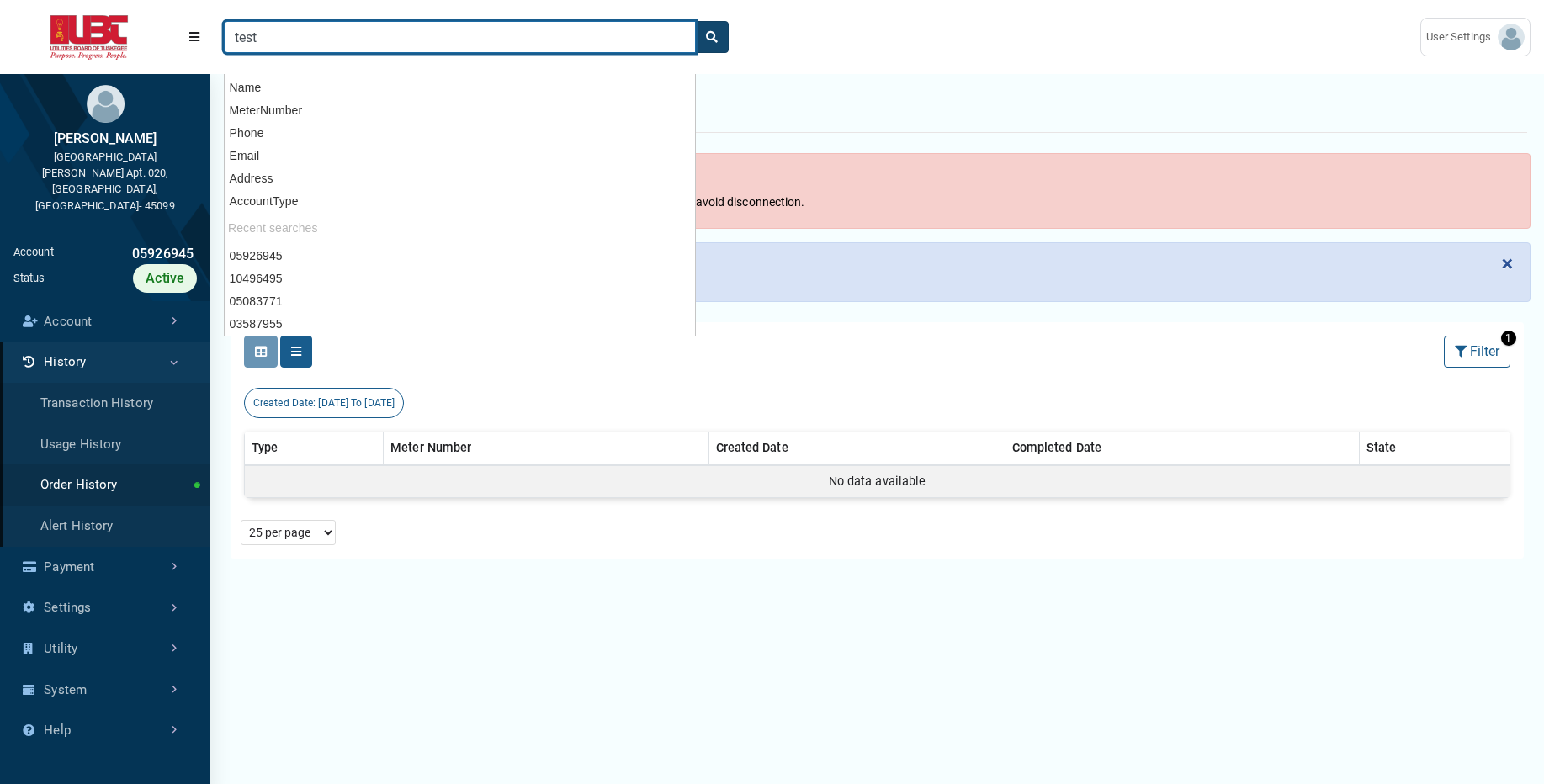
type input "test"
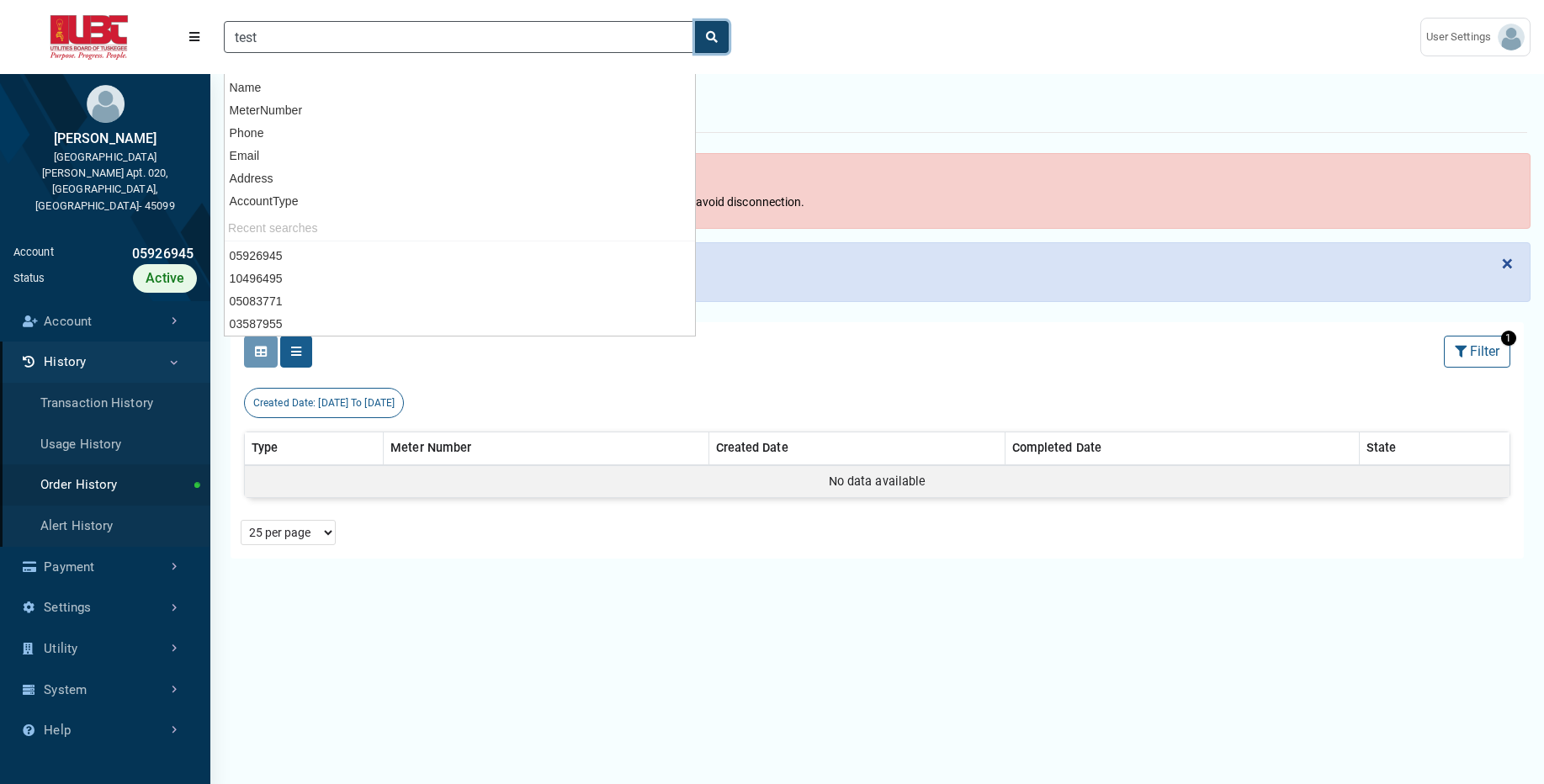
click at [713, 42] on icon "search" at bounding box center [712, 37] width 12 height 12
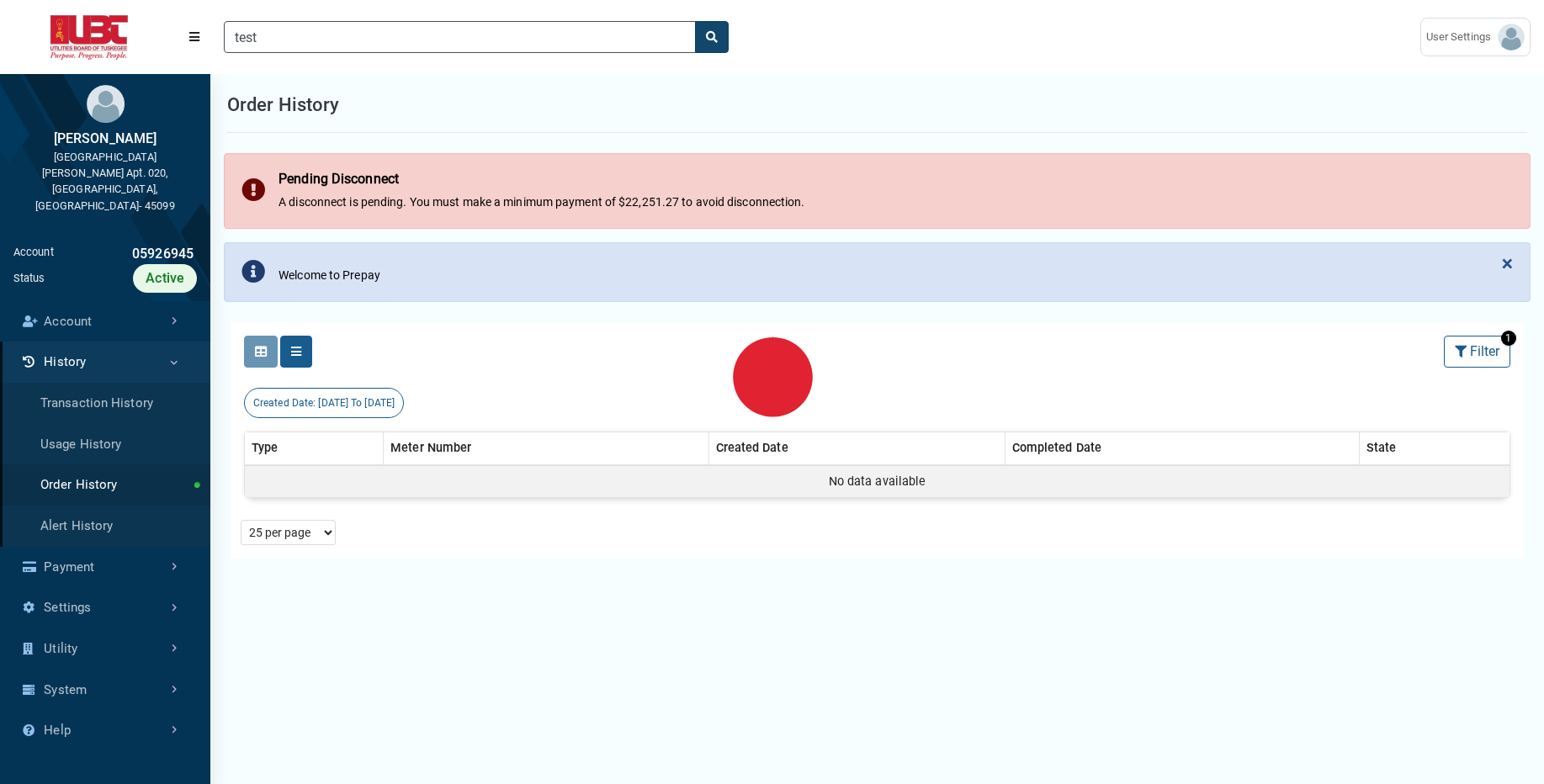
scroll to position [723, 210]
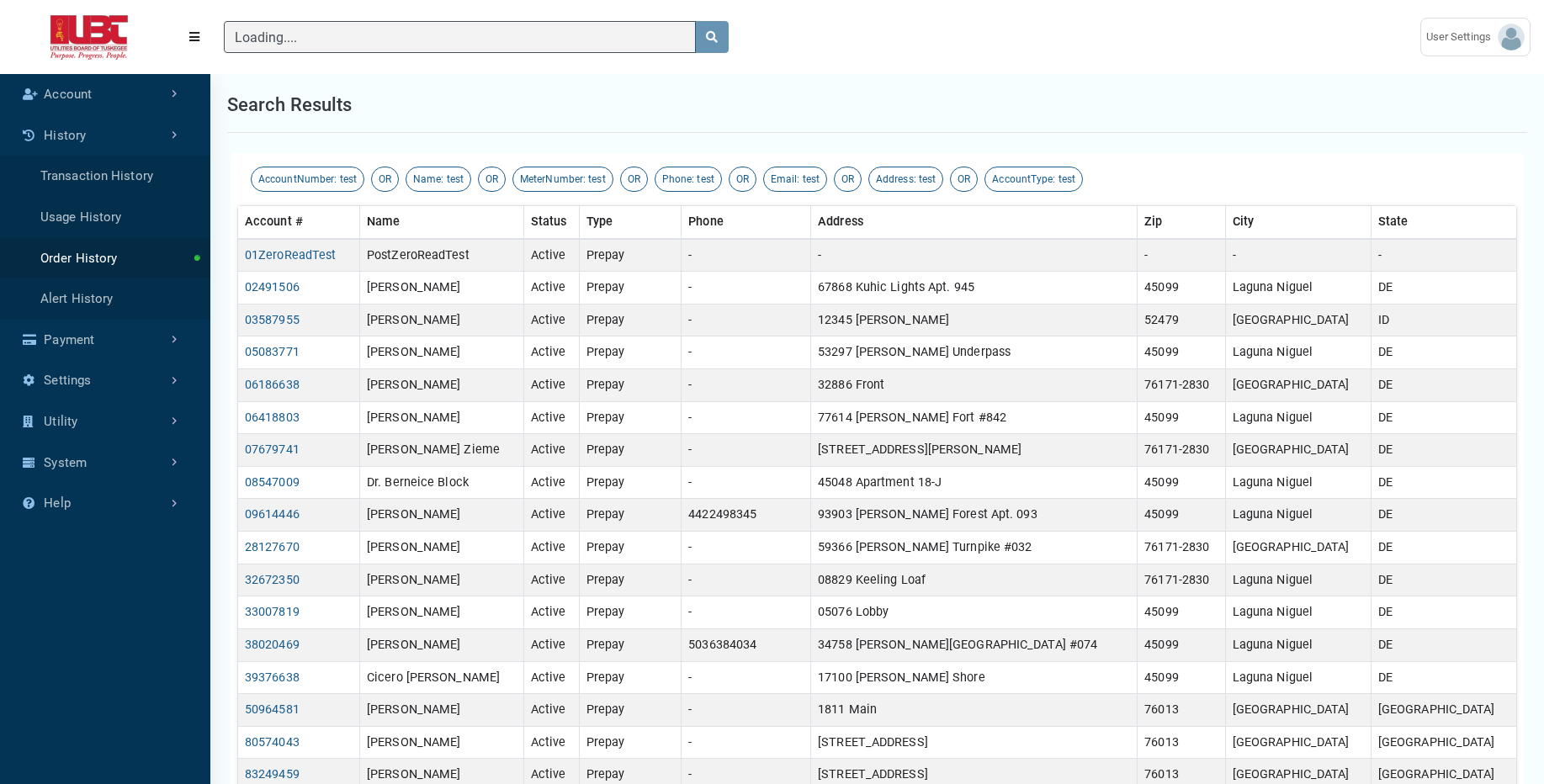
type input "test"
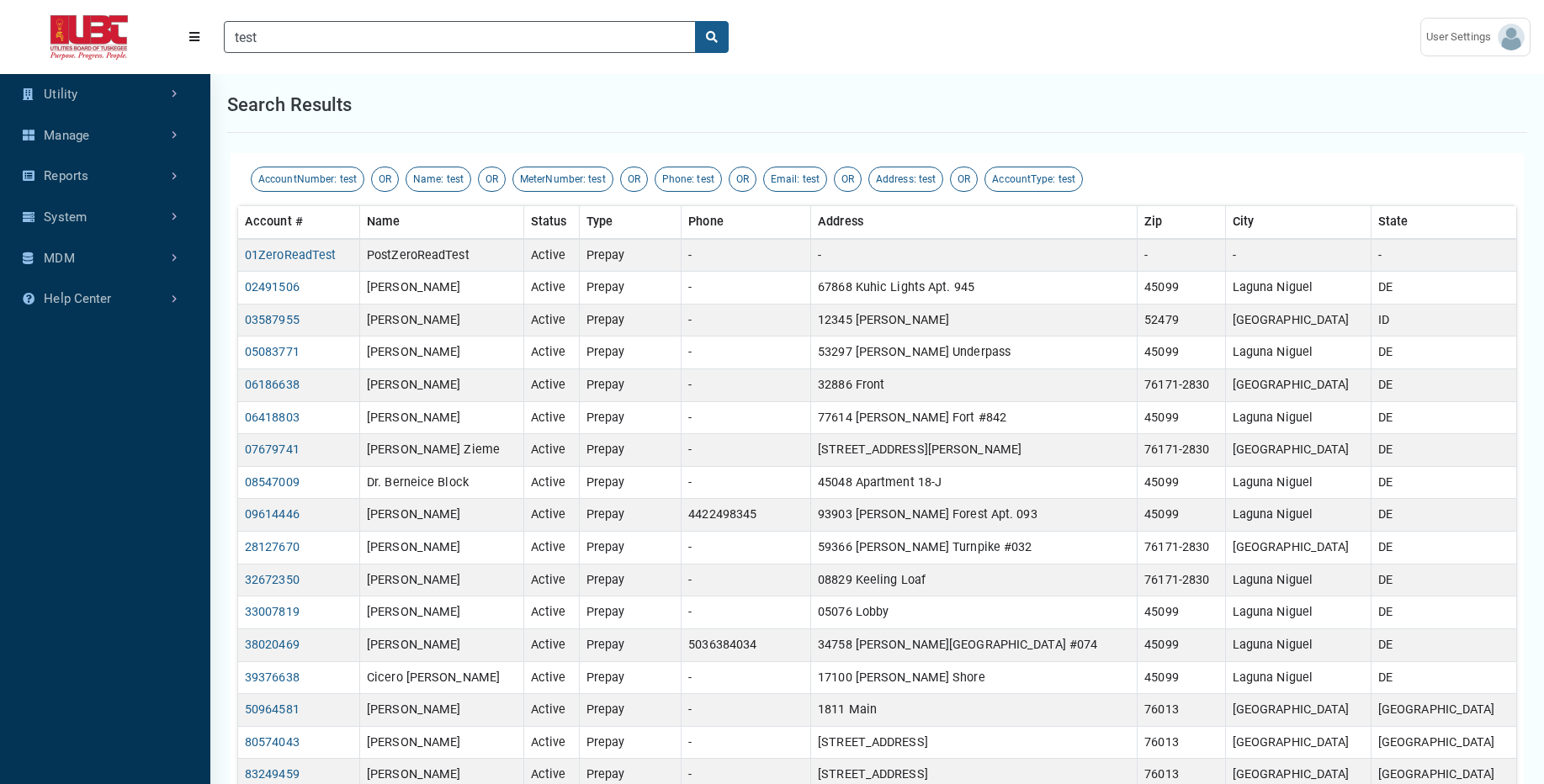
scroll to position [463, 0]
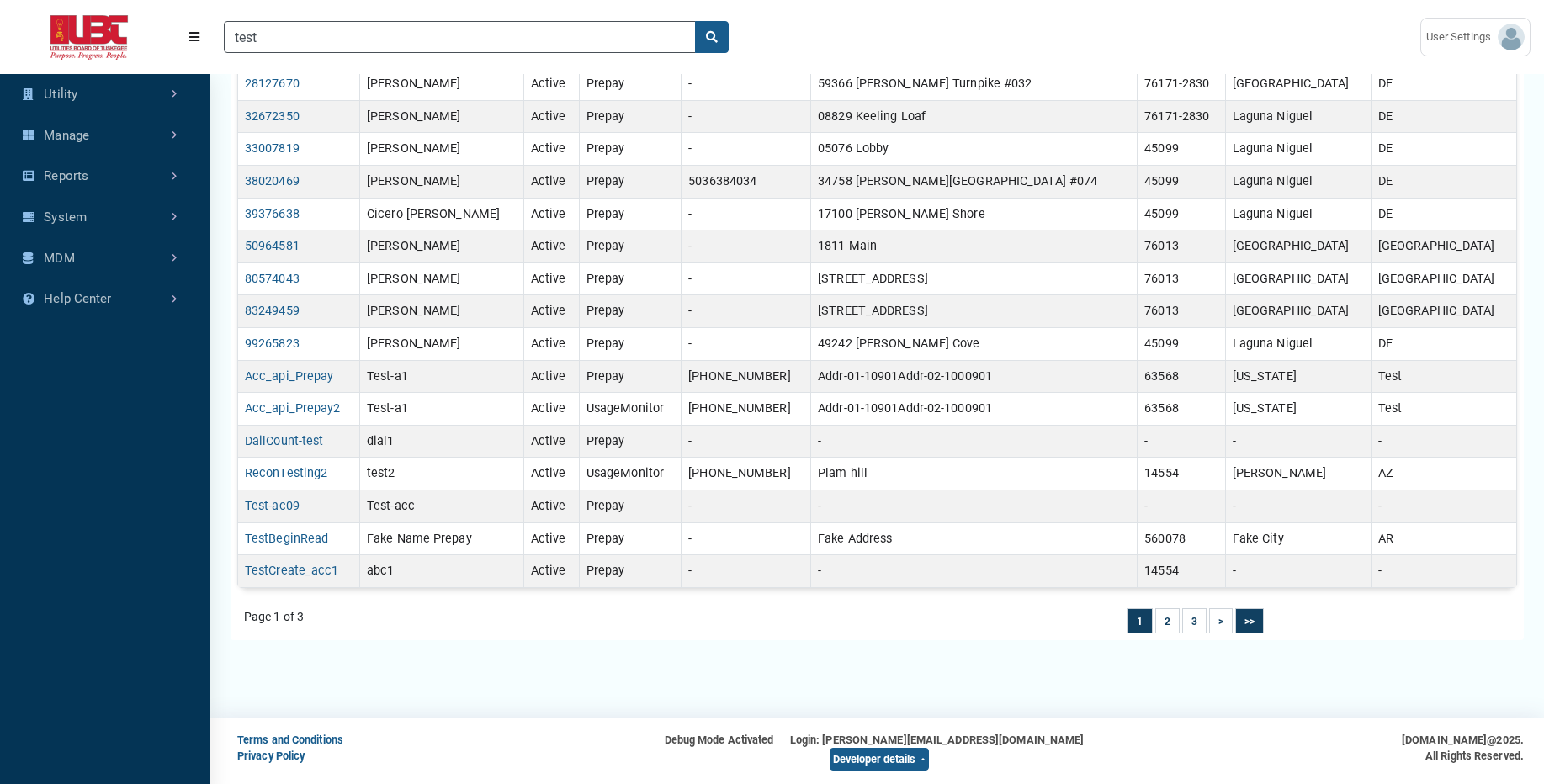
click at [1253, 620] on link ">>" at bounding box center [1249, 622] width 10 height 12
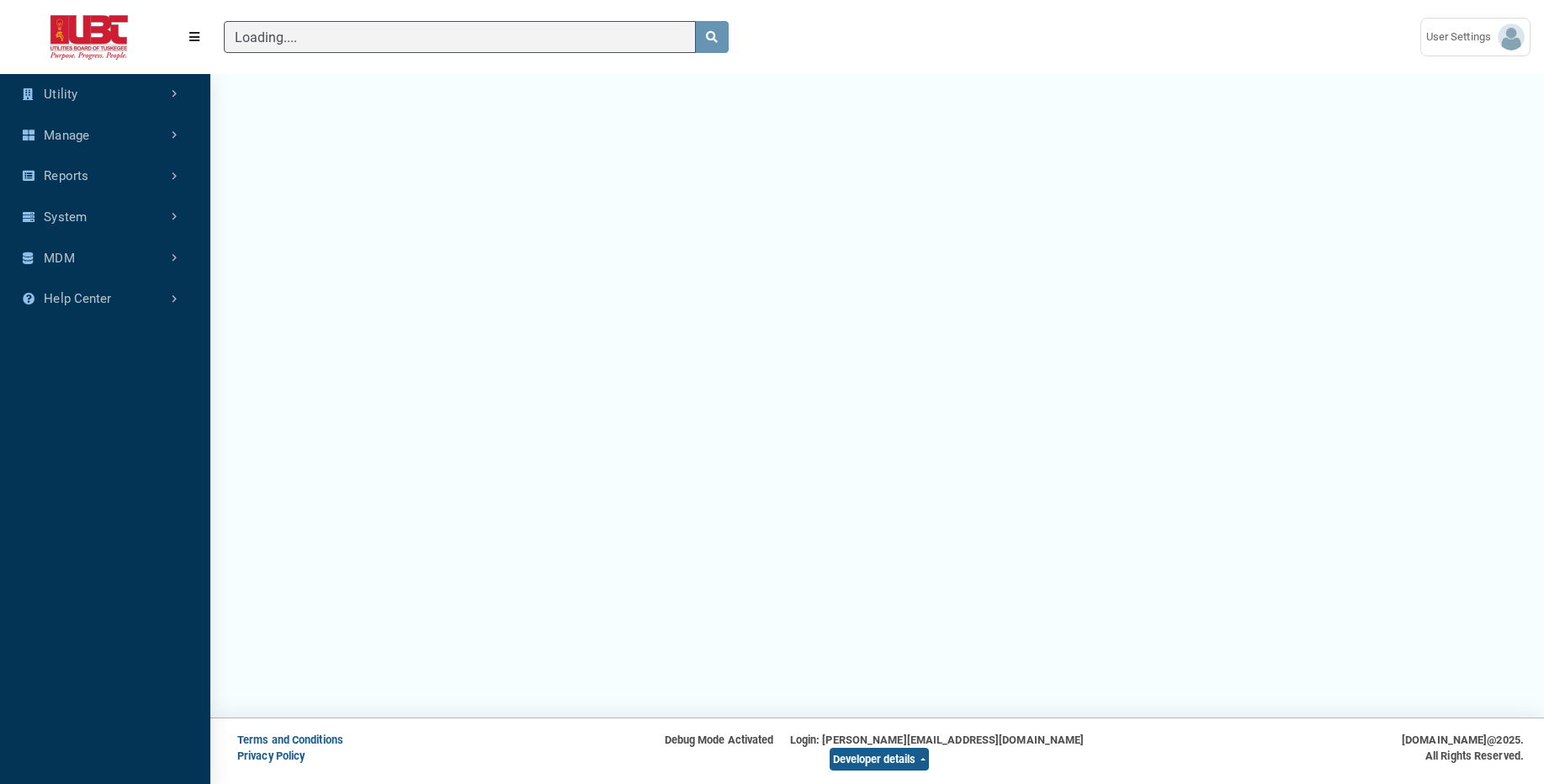
scroll to position [290, 0]
type input "test"
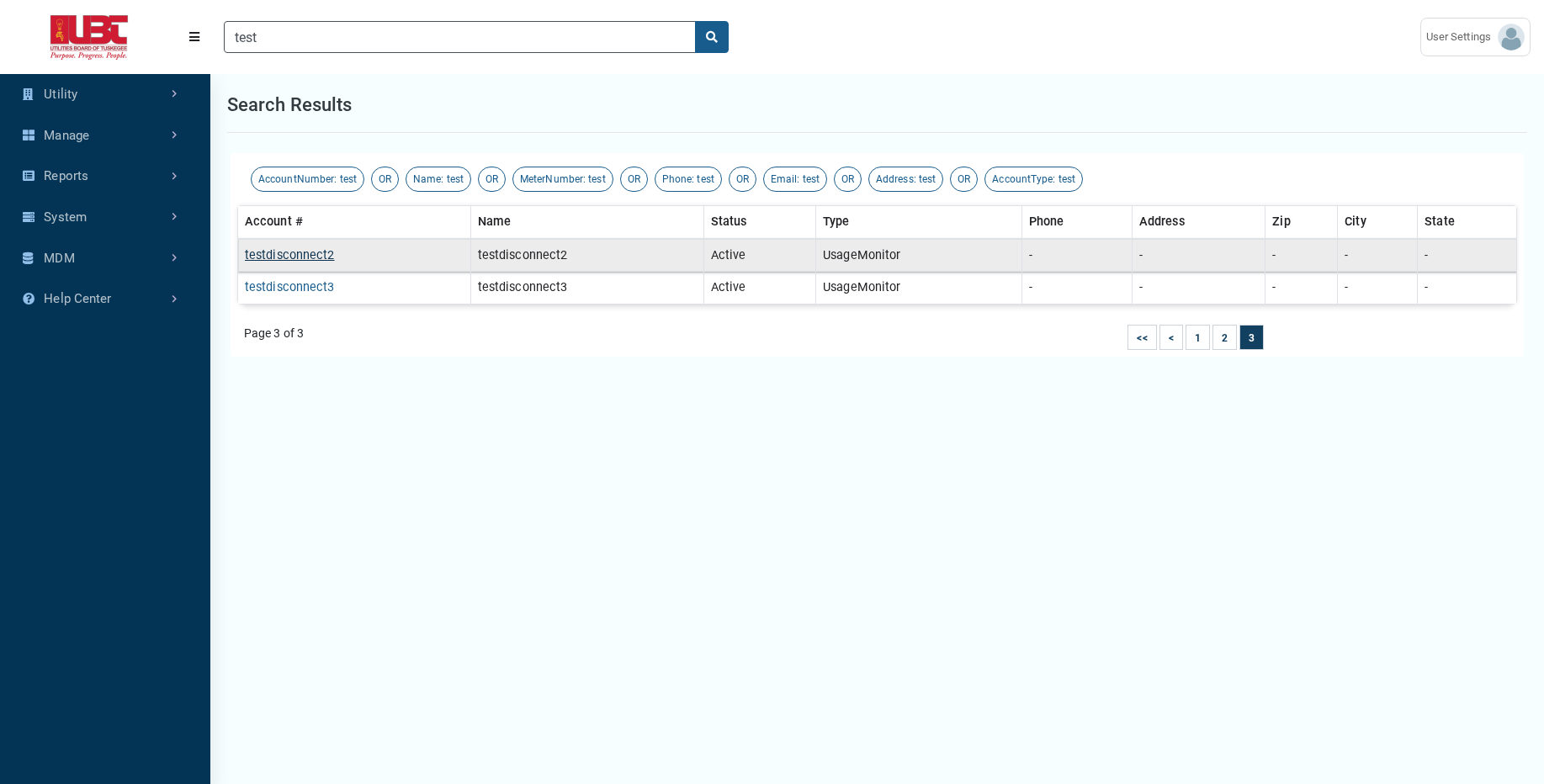
click at [305, 261] on link "testdisconnect2" at bounding box center [290, 255] width 90 height 14
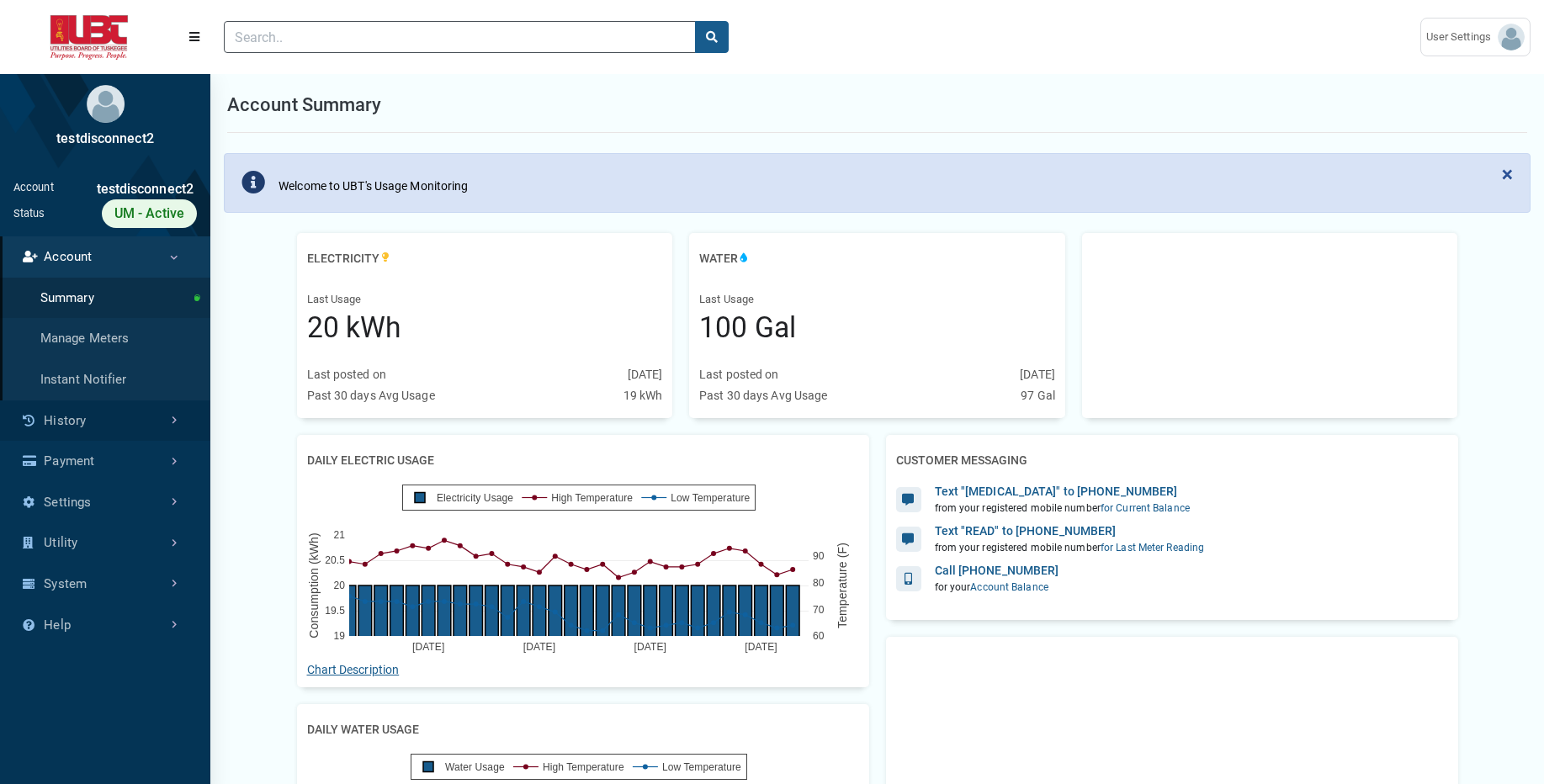
click at [109, 429] on link "History" at bounding box center [105, 420] width 210 height 41
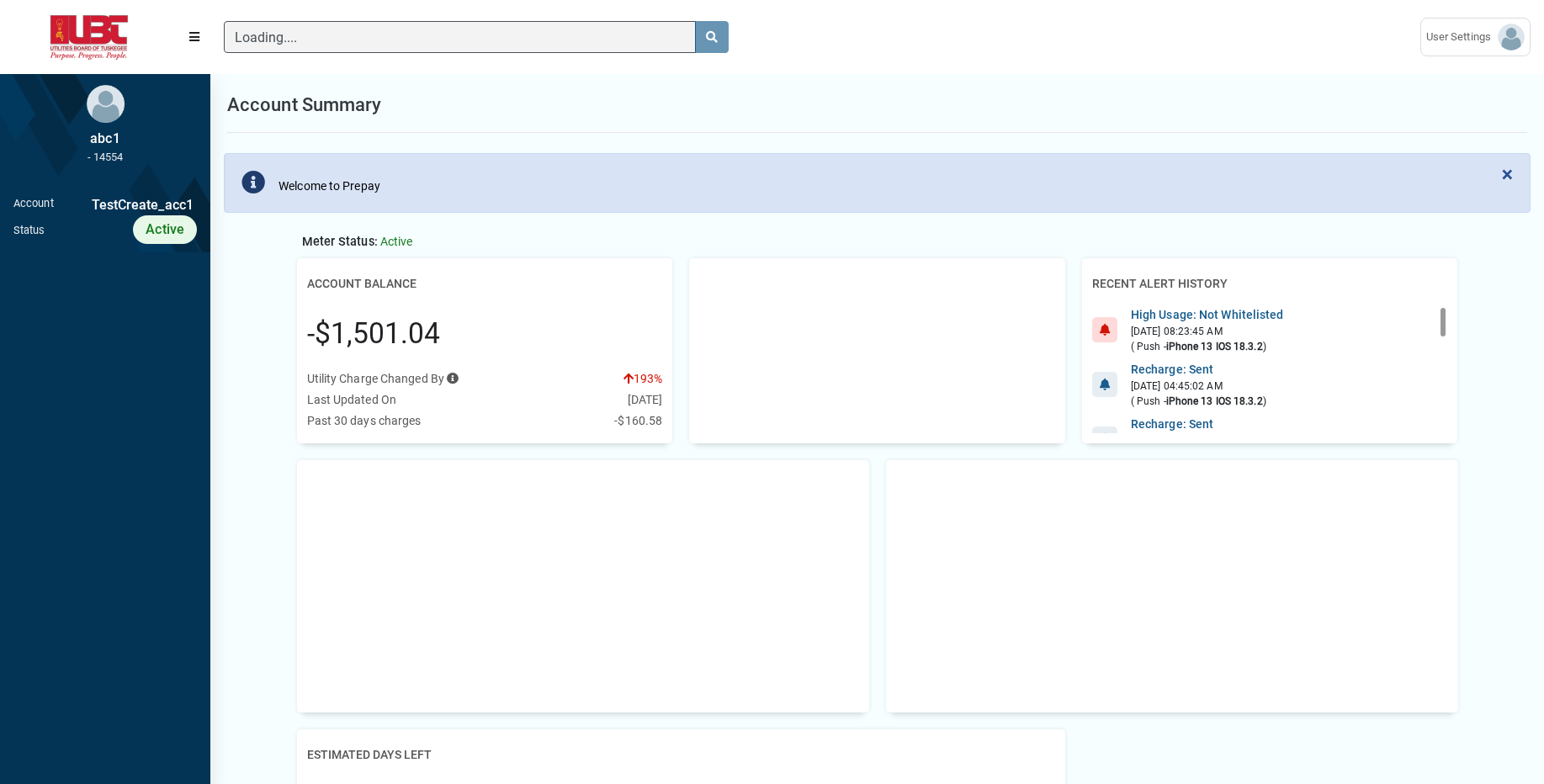
scroll to position [8, 1]
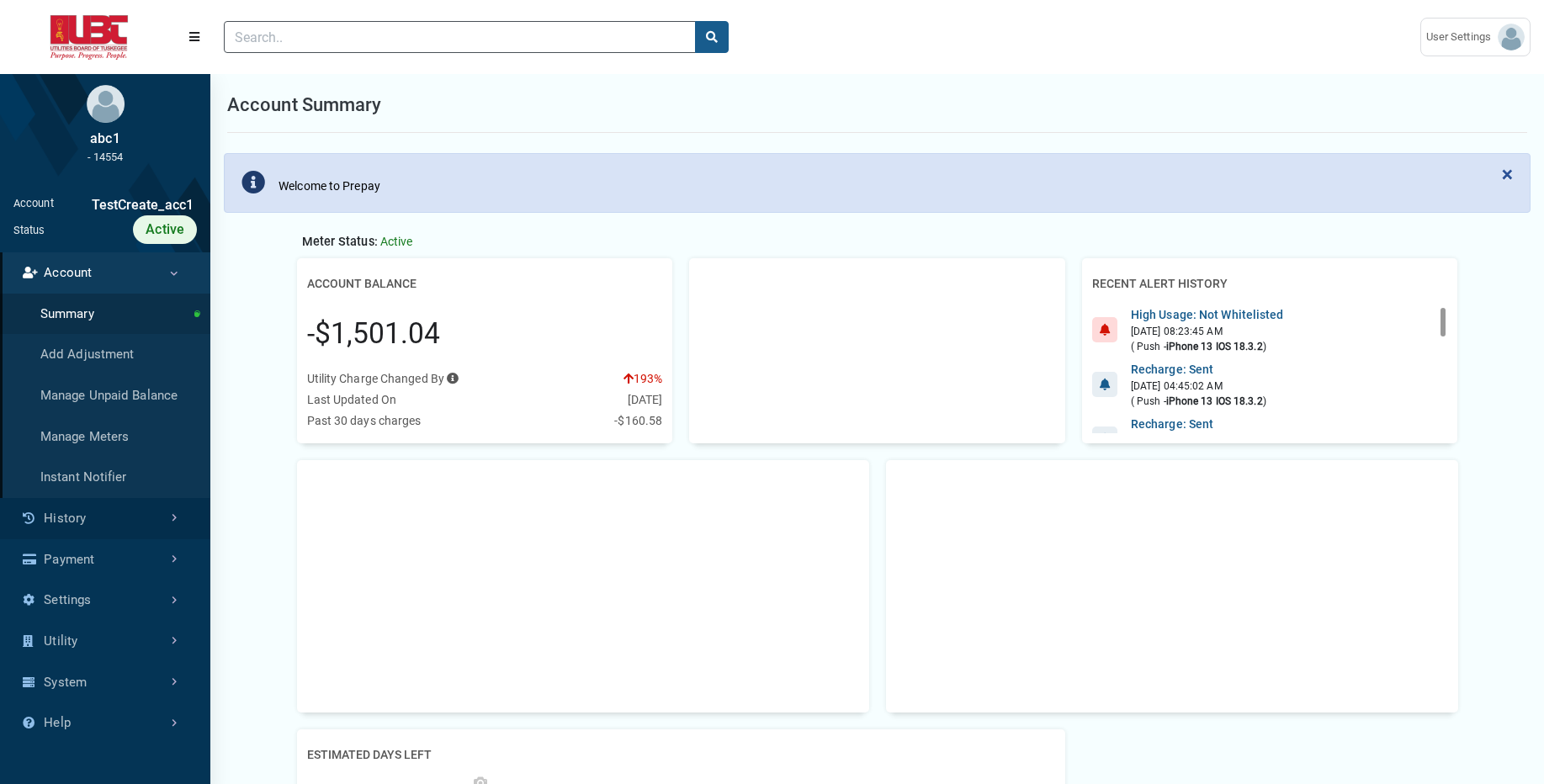
click at [146, 509] on link "History" at bounding box center [105, 518] width 210 height 41
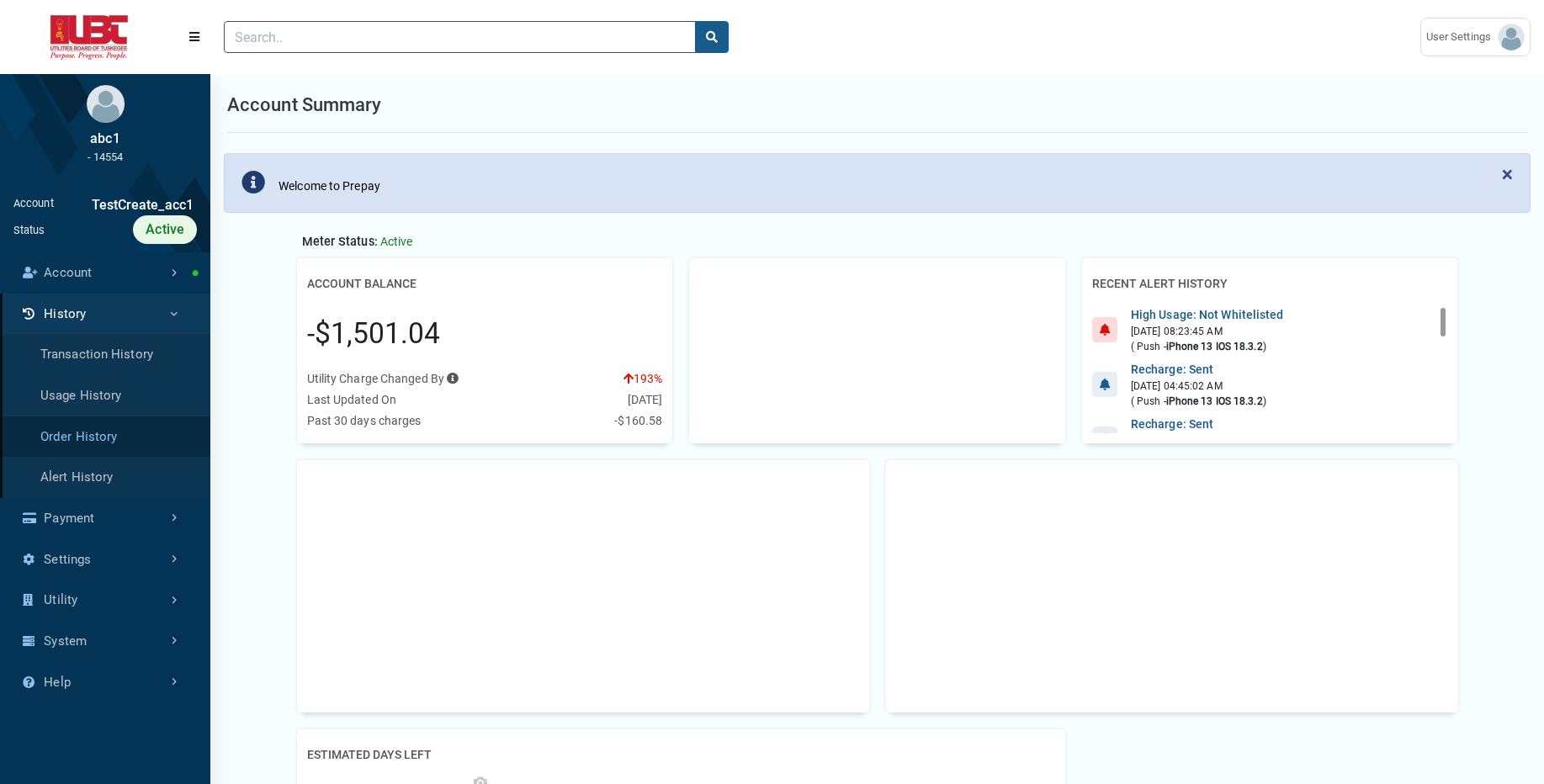
click at [137, 431] on link "Order History" at bounding box center [105, 436] width 210 height 41
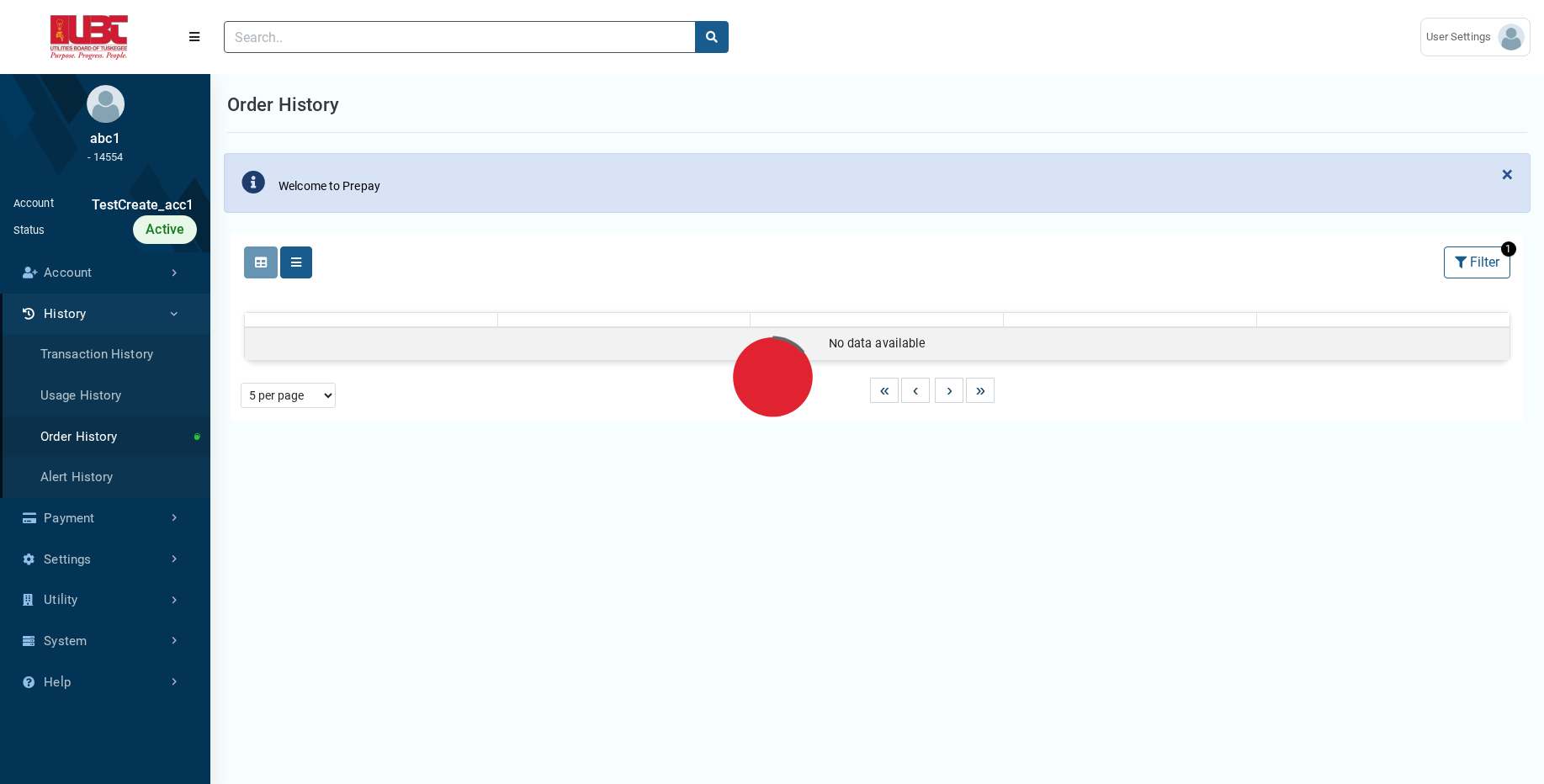
select select "25 per page"
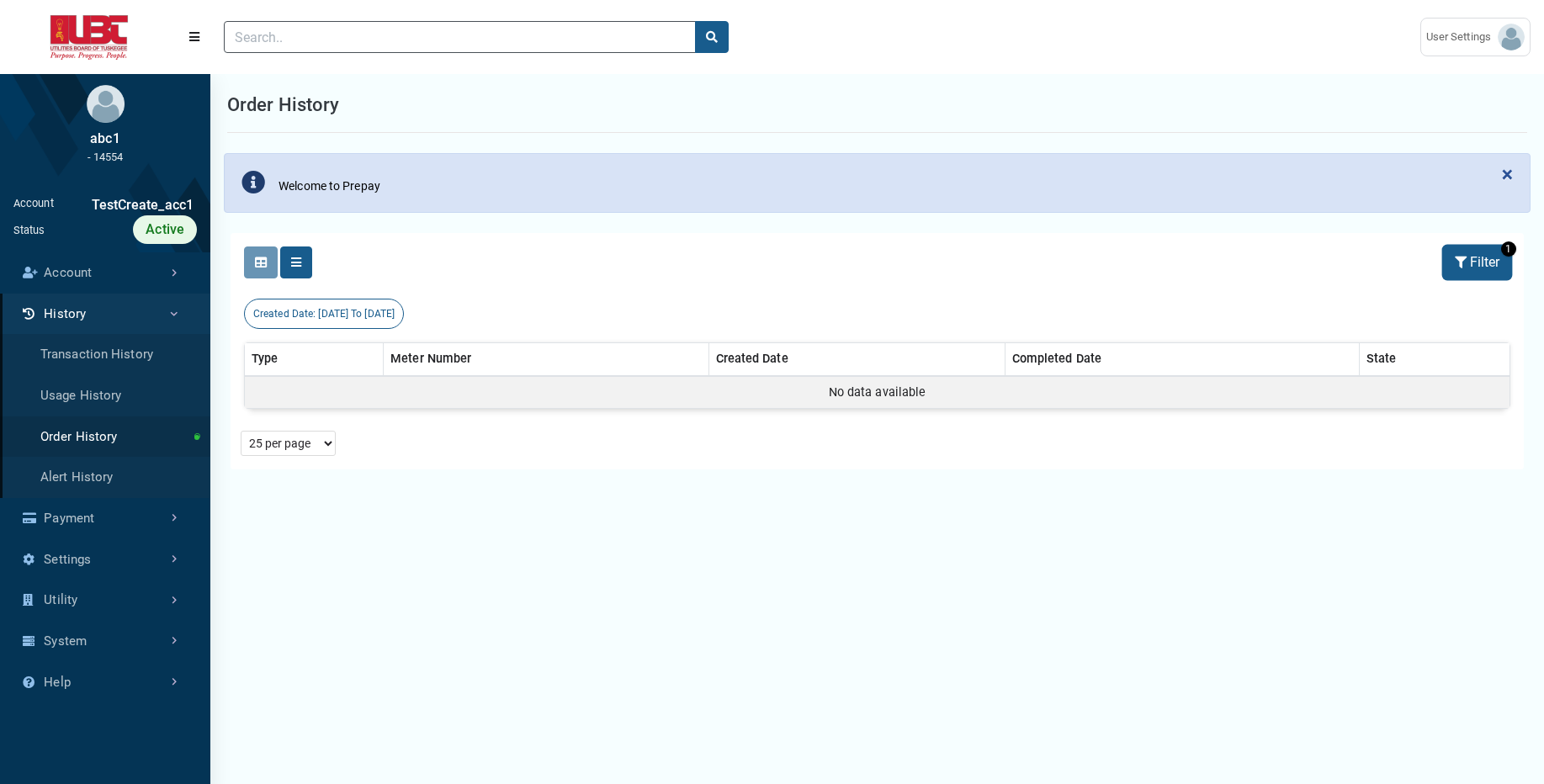
click at [1477, 253] on button "Filter" at bounding box center [1476, 262] width 67 height 32
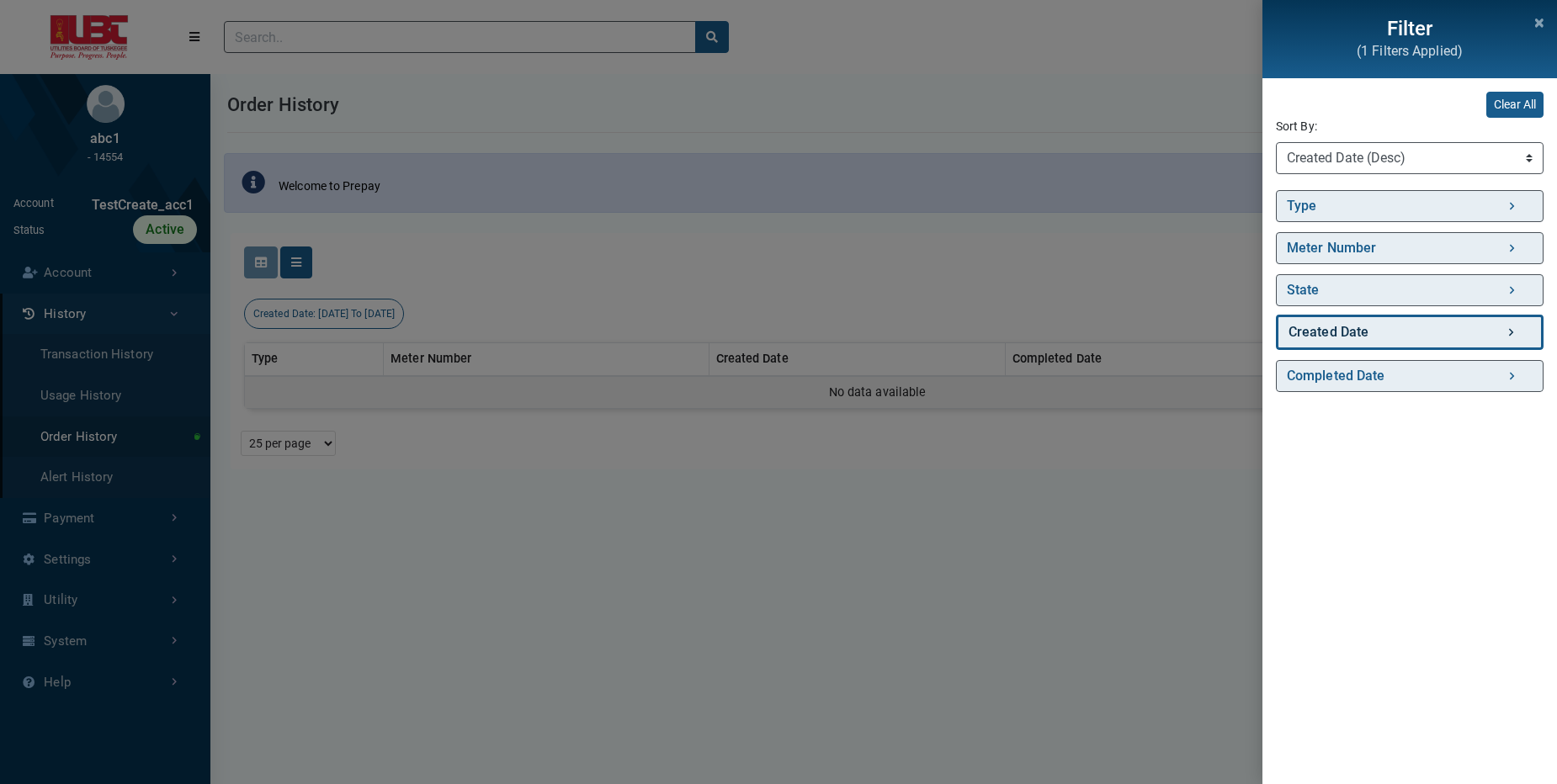
click at [1456, 333] on link "Created Date" at bounding box center [1409, 333] width 268 height 35
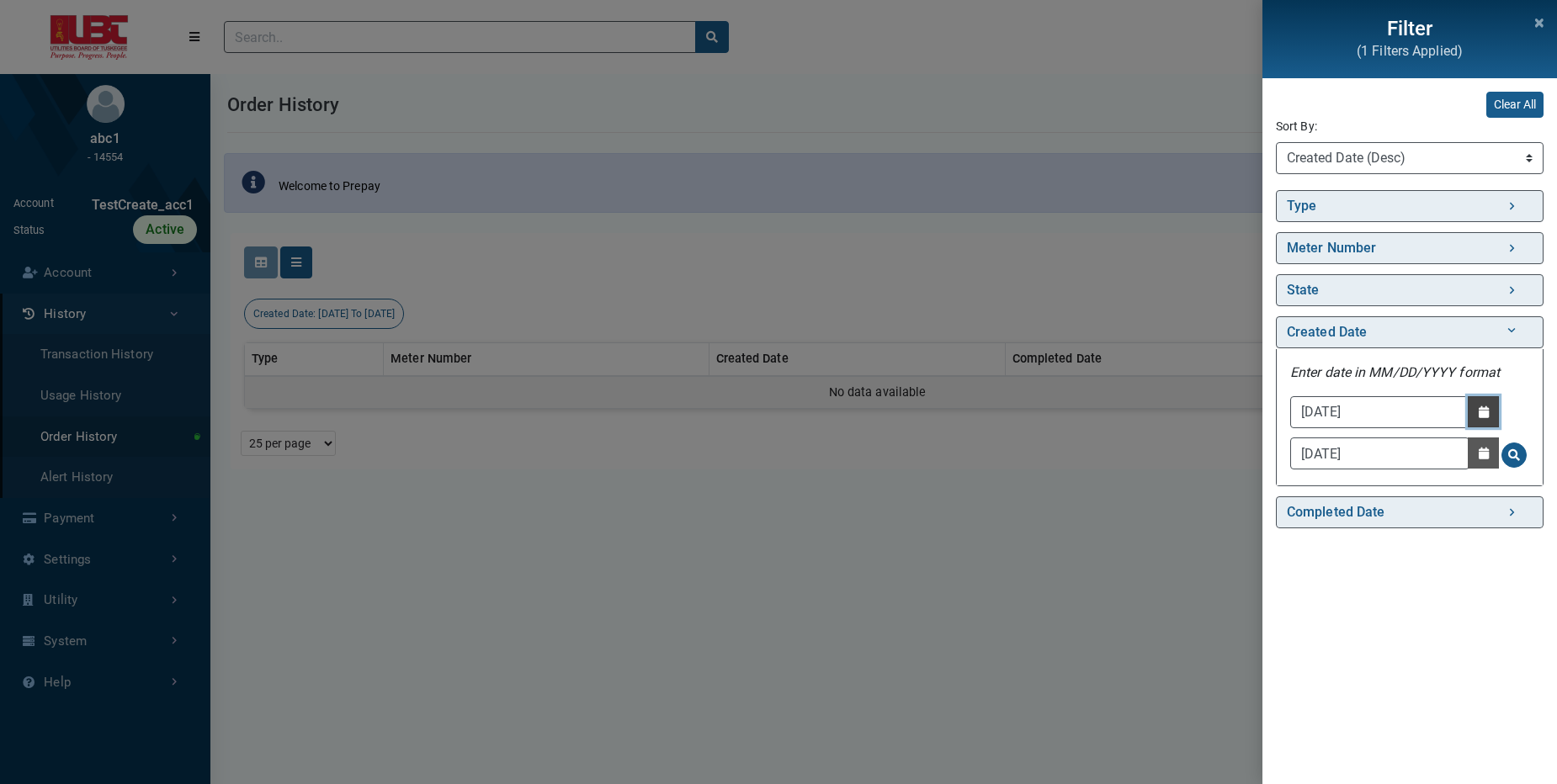
click at [1478, 419] on button "Date Picker - Activate to access the date picker" at bounding box center [1483, 411] width 31 height 31
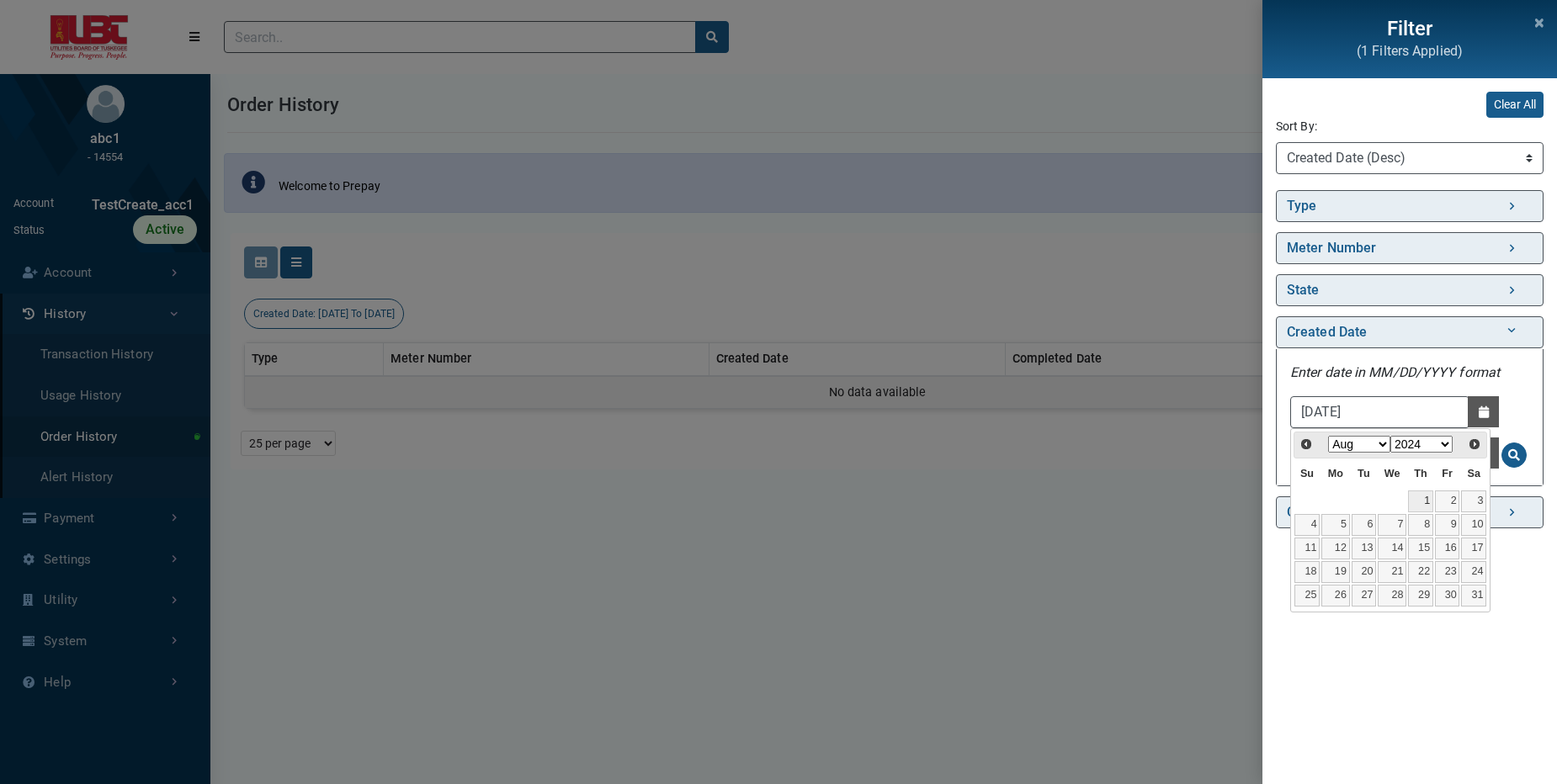
click at [1427, 490] on link "1" at bounding box center [1420, 501] width 25 height 22
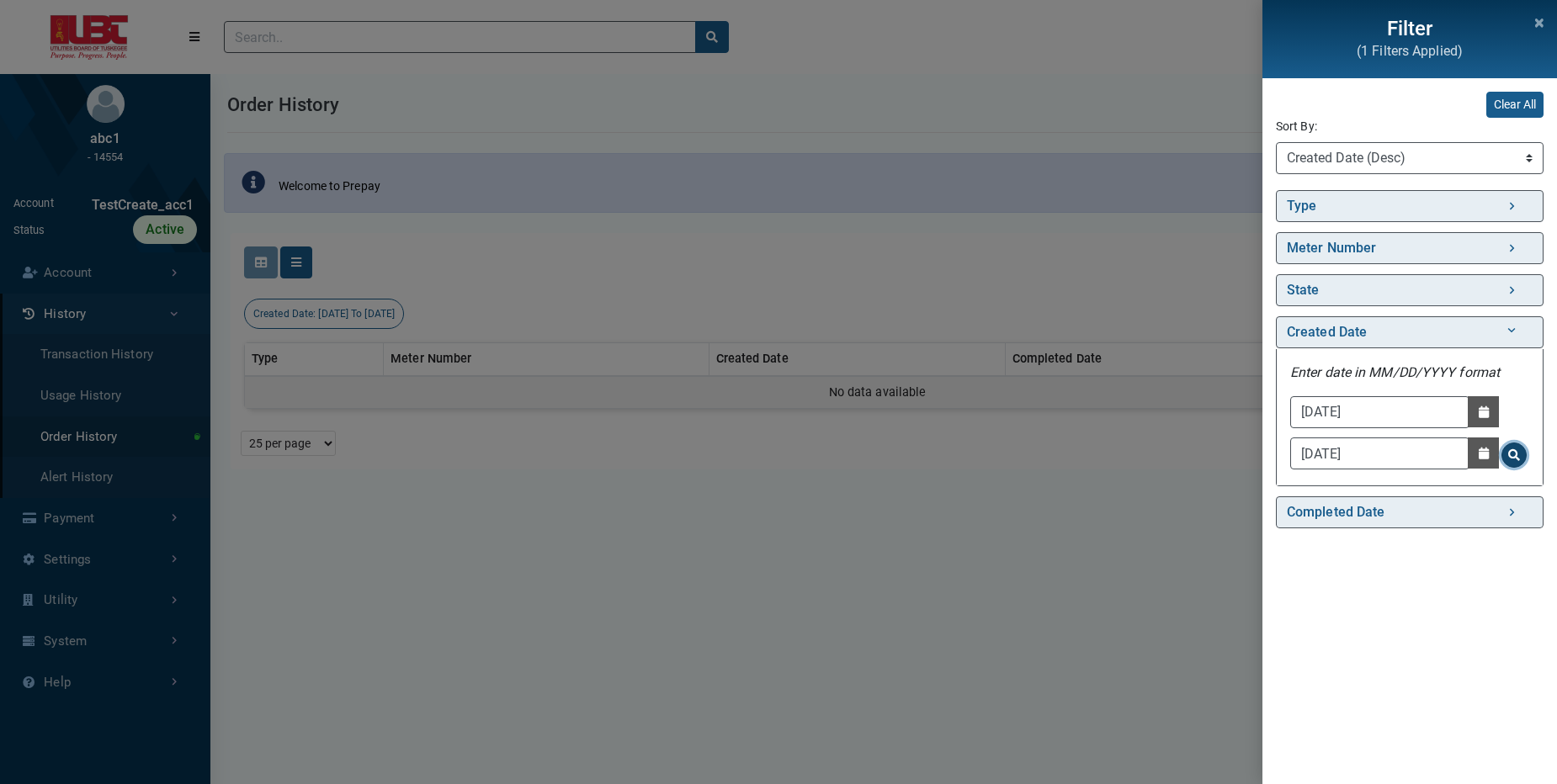
click at [1513, 452] on span "Search for Created Date - Clicking on this button will update the content on th…" at bounding box center [1514, 455] width 12 height 12
click at [1543, 21] on icon "Close" at bounding box center [1539, 23] width 8 height 12
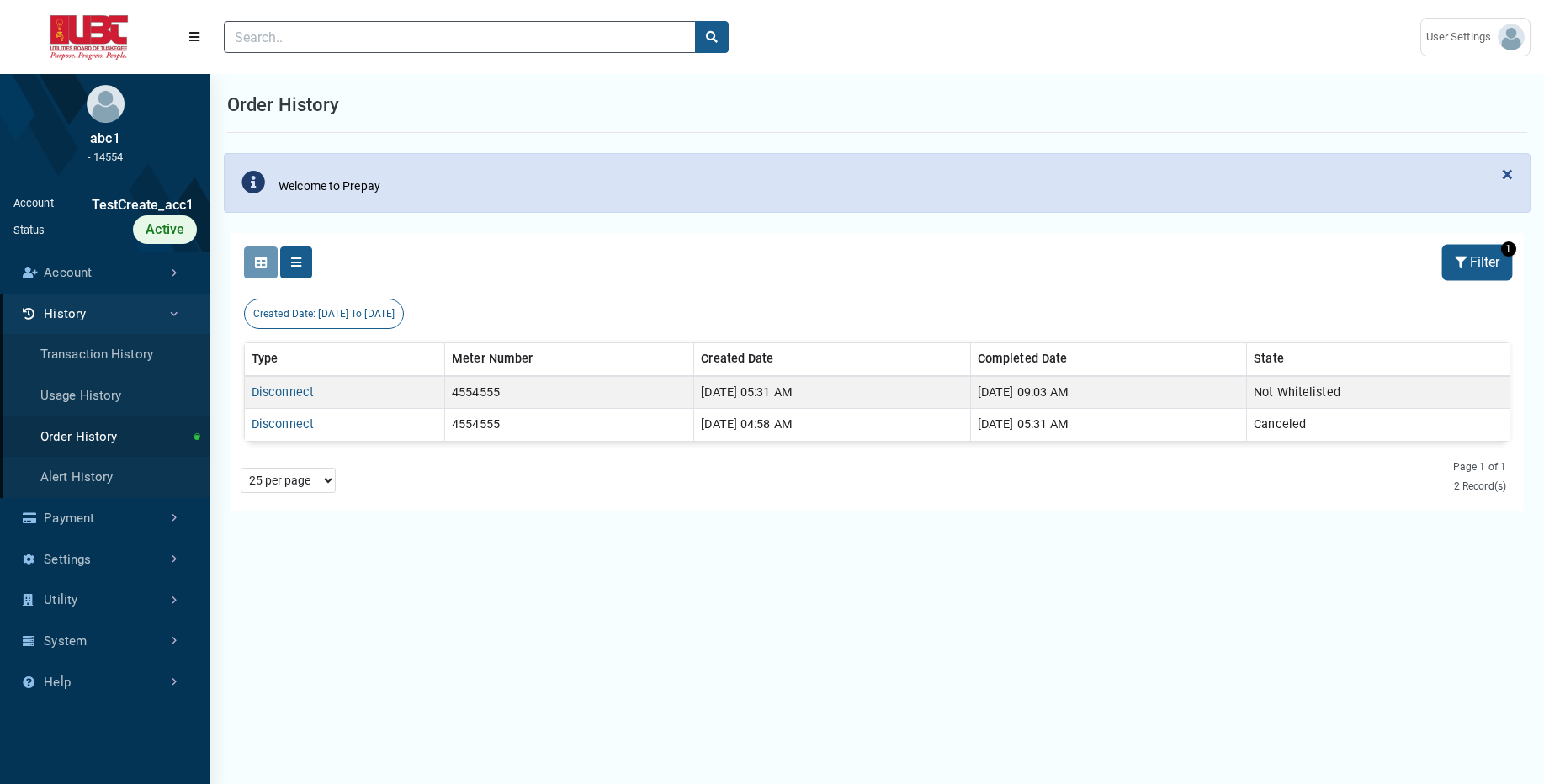
click at [1481, 260] on button "Filter" at bounding box center [1476, 262] width 67 height 32
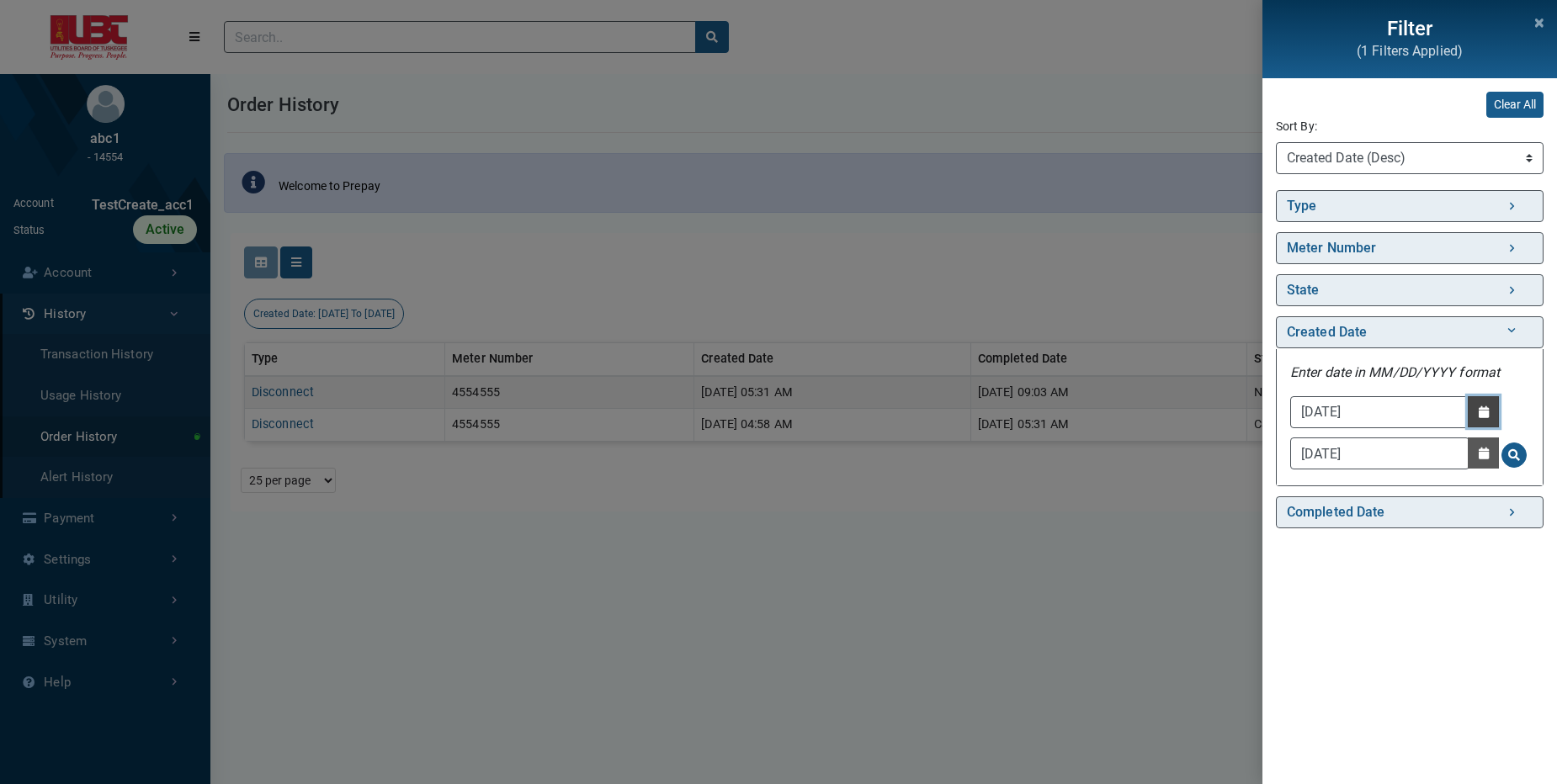
click at [1475, 418] on button "Date Picker - Activate to access the date picker" at bounding box center [1483, 411] width 31 height 31
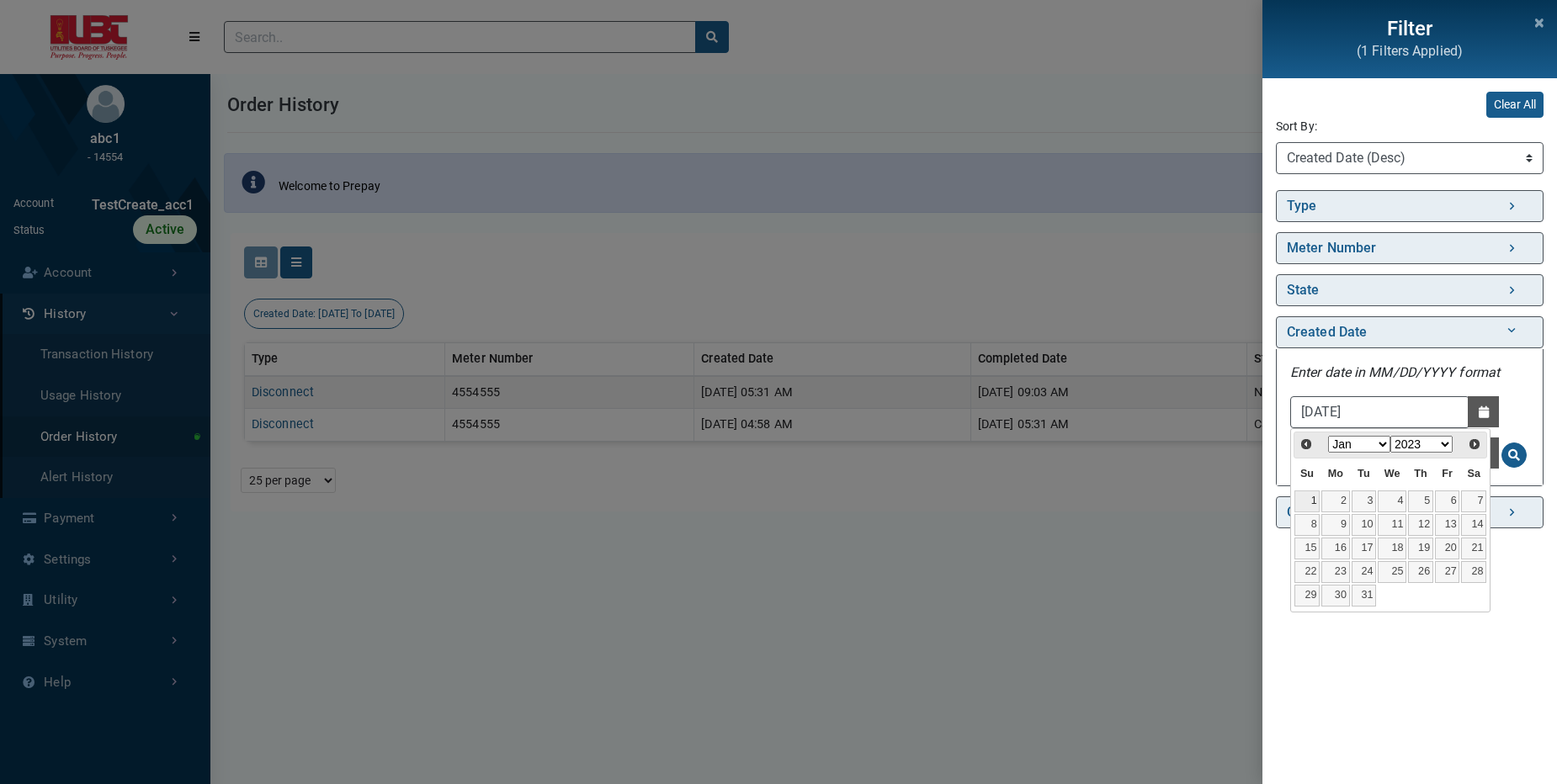
click at [1313, 495] on link "1" at bounding box center [1307, 501] width 25 height 22
type input "01/01/2023"
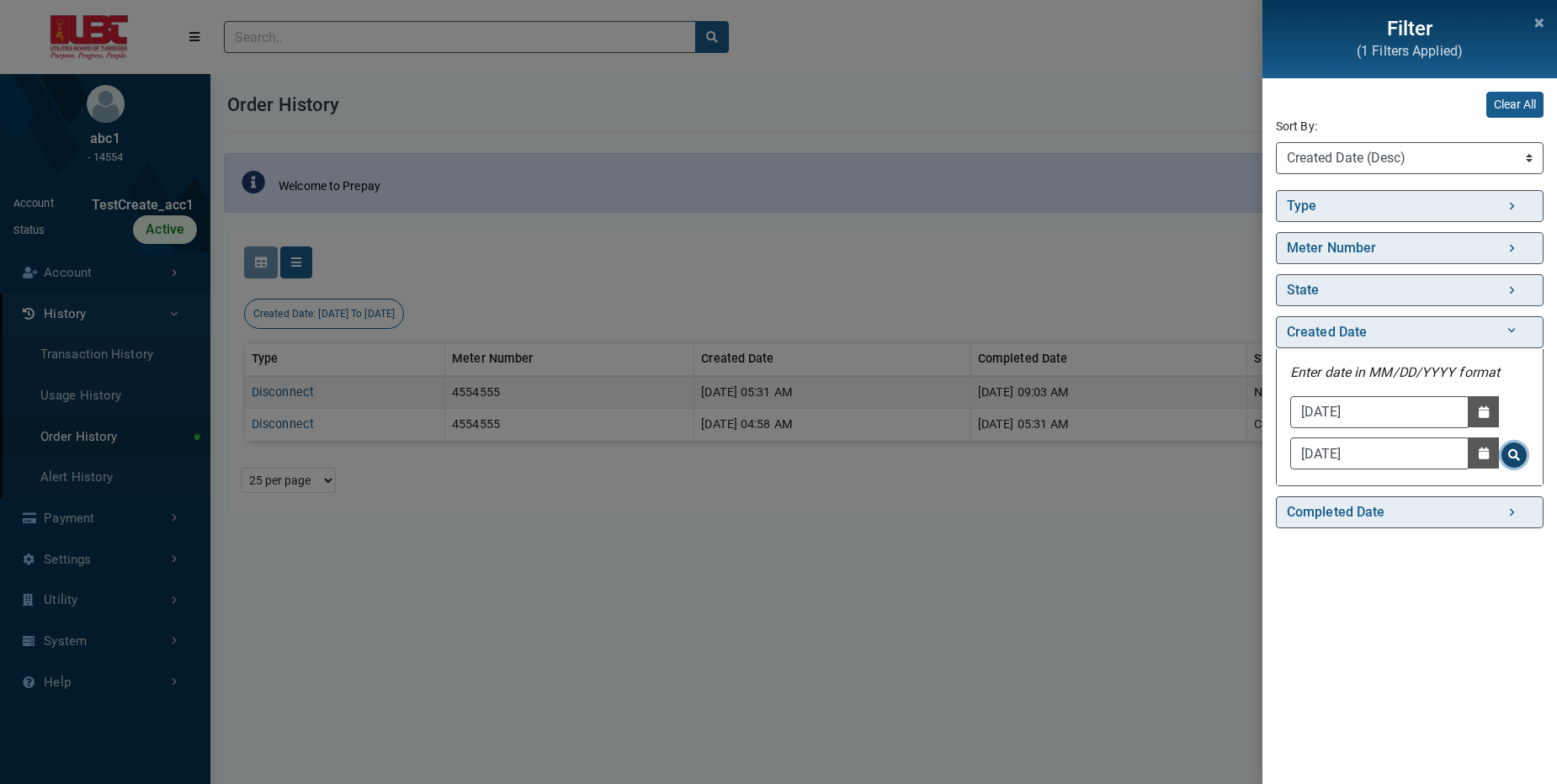
click at [1504, 456] on button "Search for Created Date - Clicking on this button will update the content on th…" at bounding box center [1514, 455] width 25 height 25
click at [1535, 26] on icon "Close" at bounding box center [1539, 23] width 8 height 12
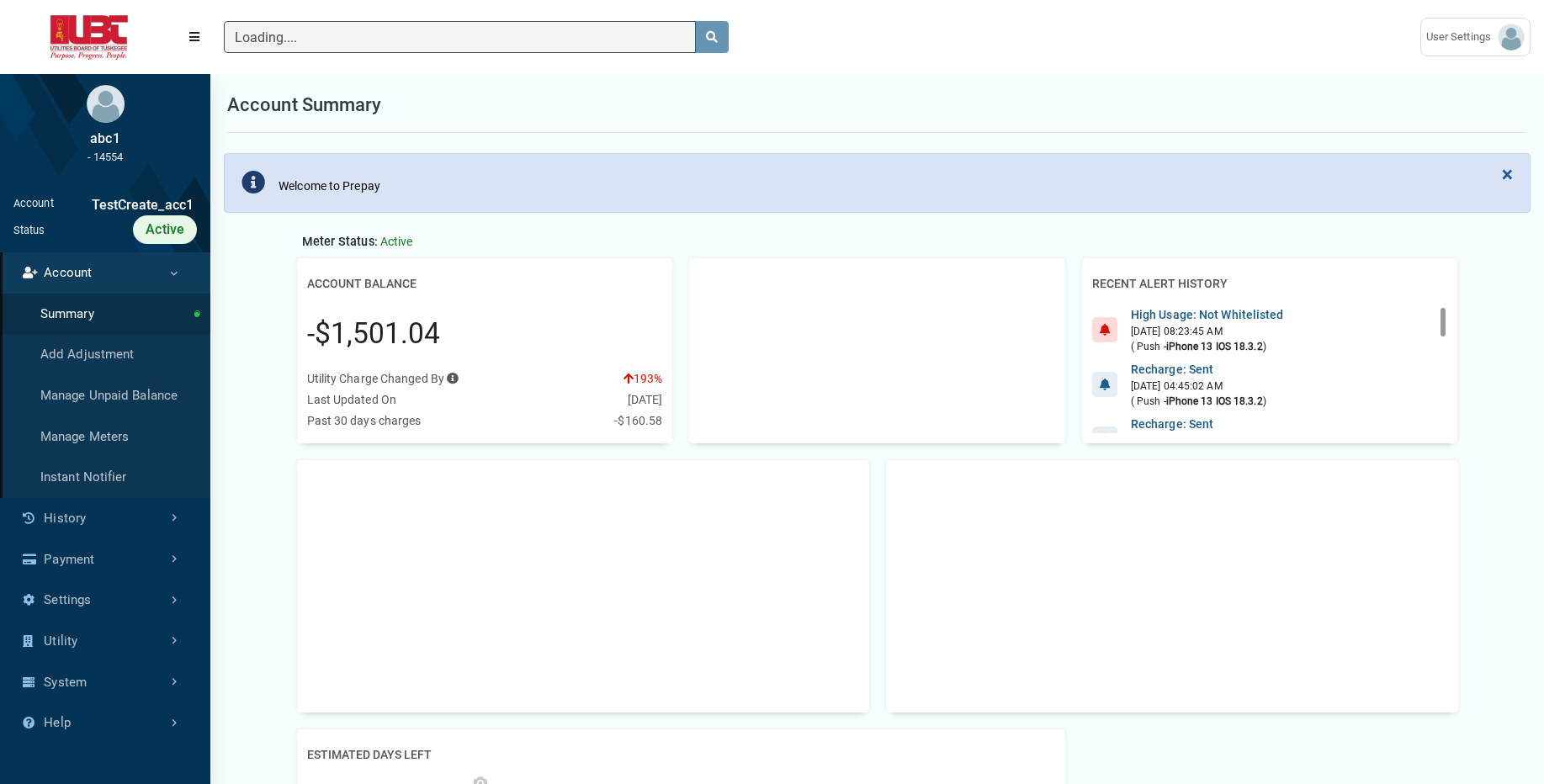
scroll to position [8, 1]
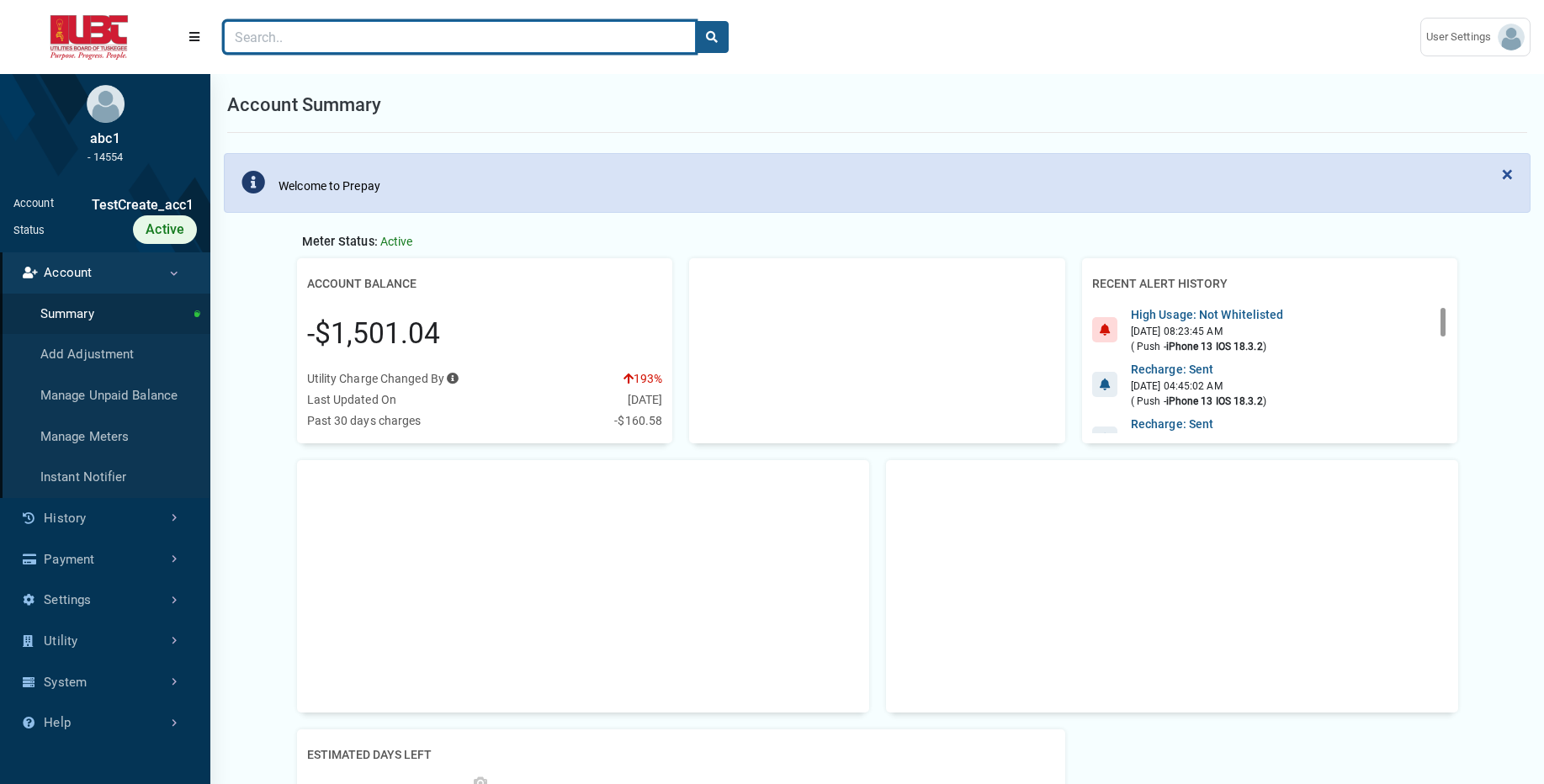
click at [257, 36] on input "Search" at bounding box center [459, 37] width 472 height 32
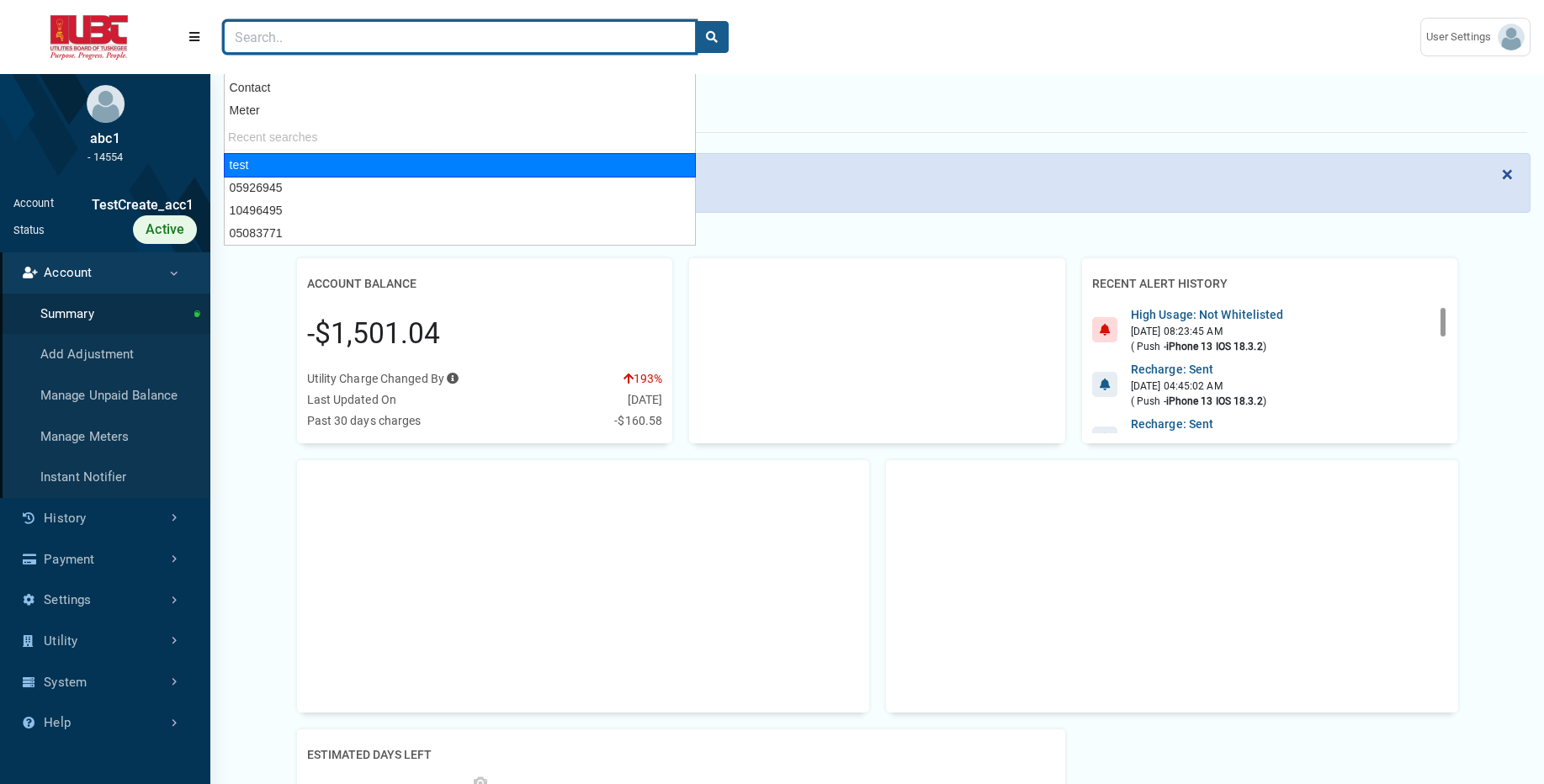
click at [251, 160] on div "test" at bounding box center [459, 165] width 472 height 24
type input "test"
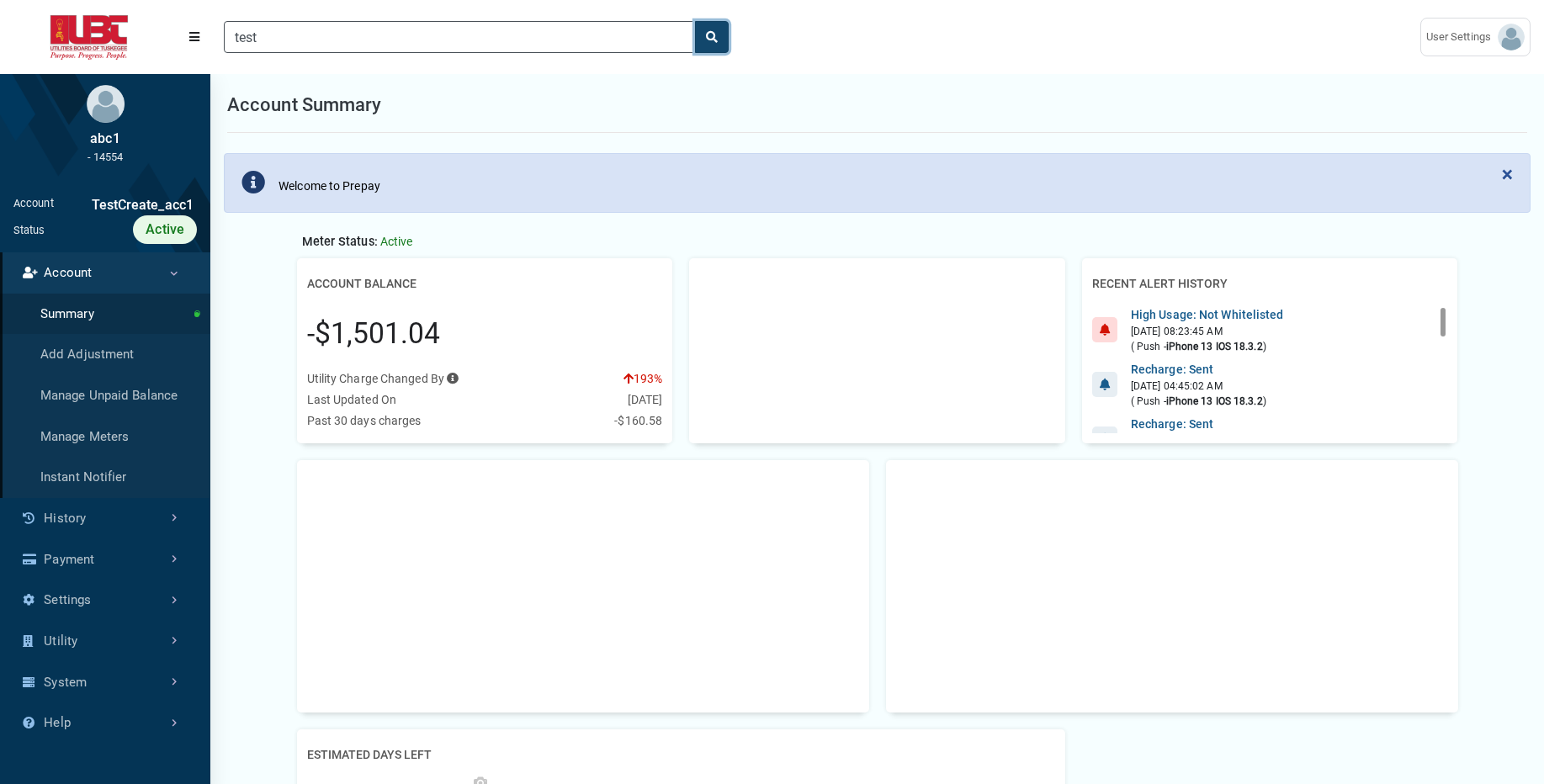
click at [709, 41] on icon "search" at bounding box center [712, 37] width 12 height 12
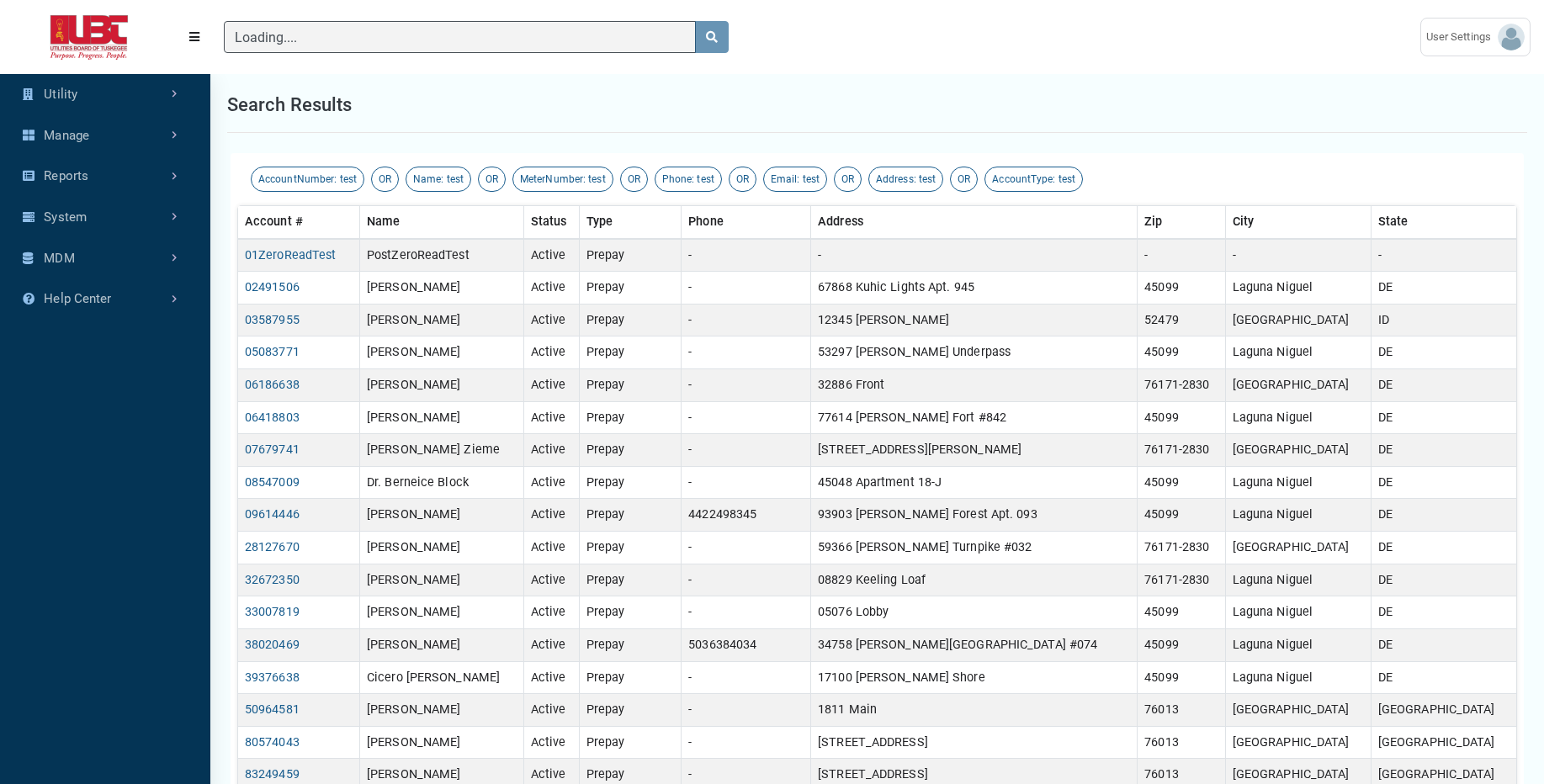
type input "test"
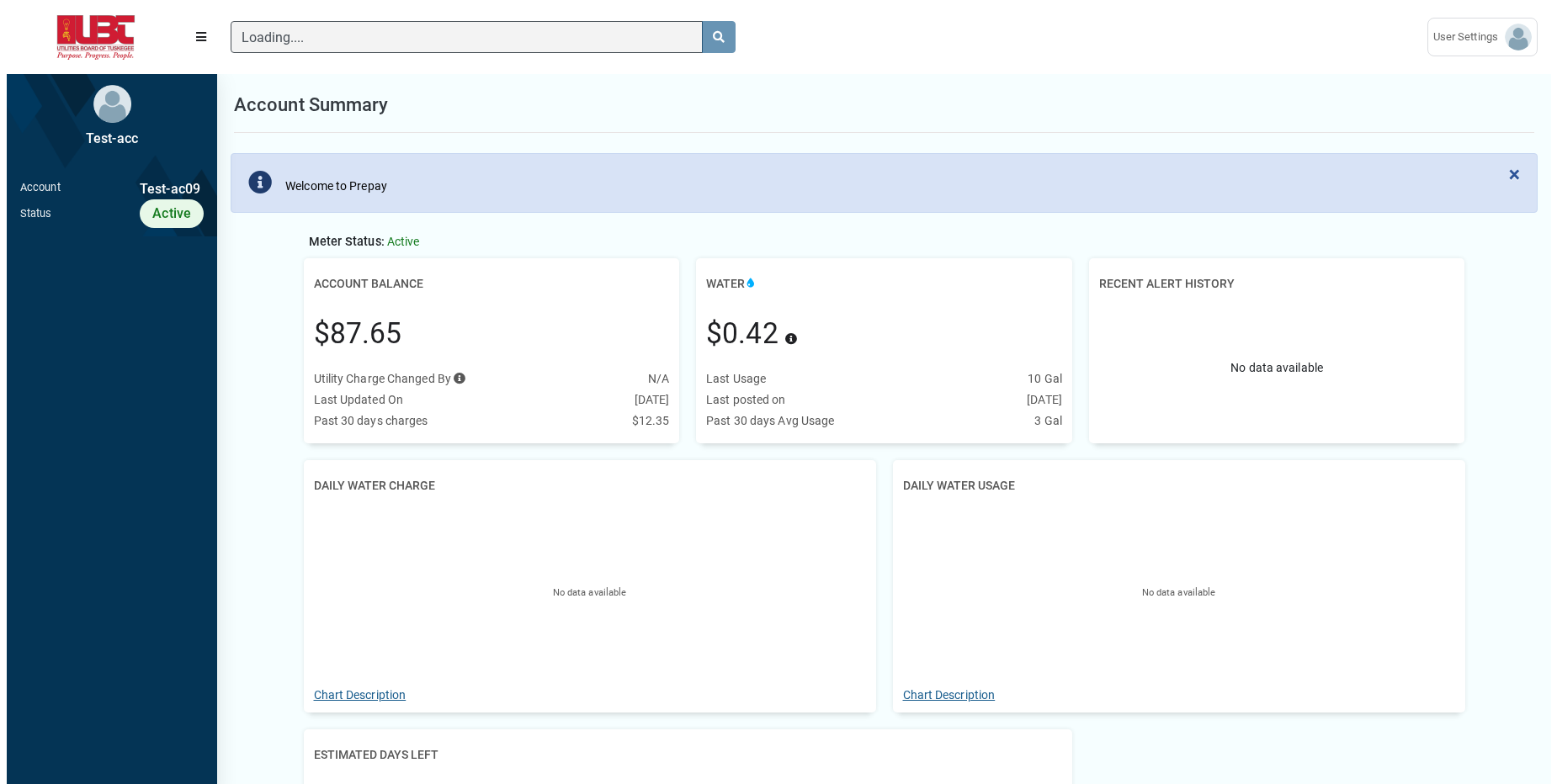
scroll to position [8, 1]
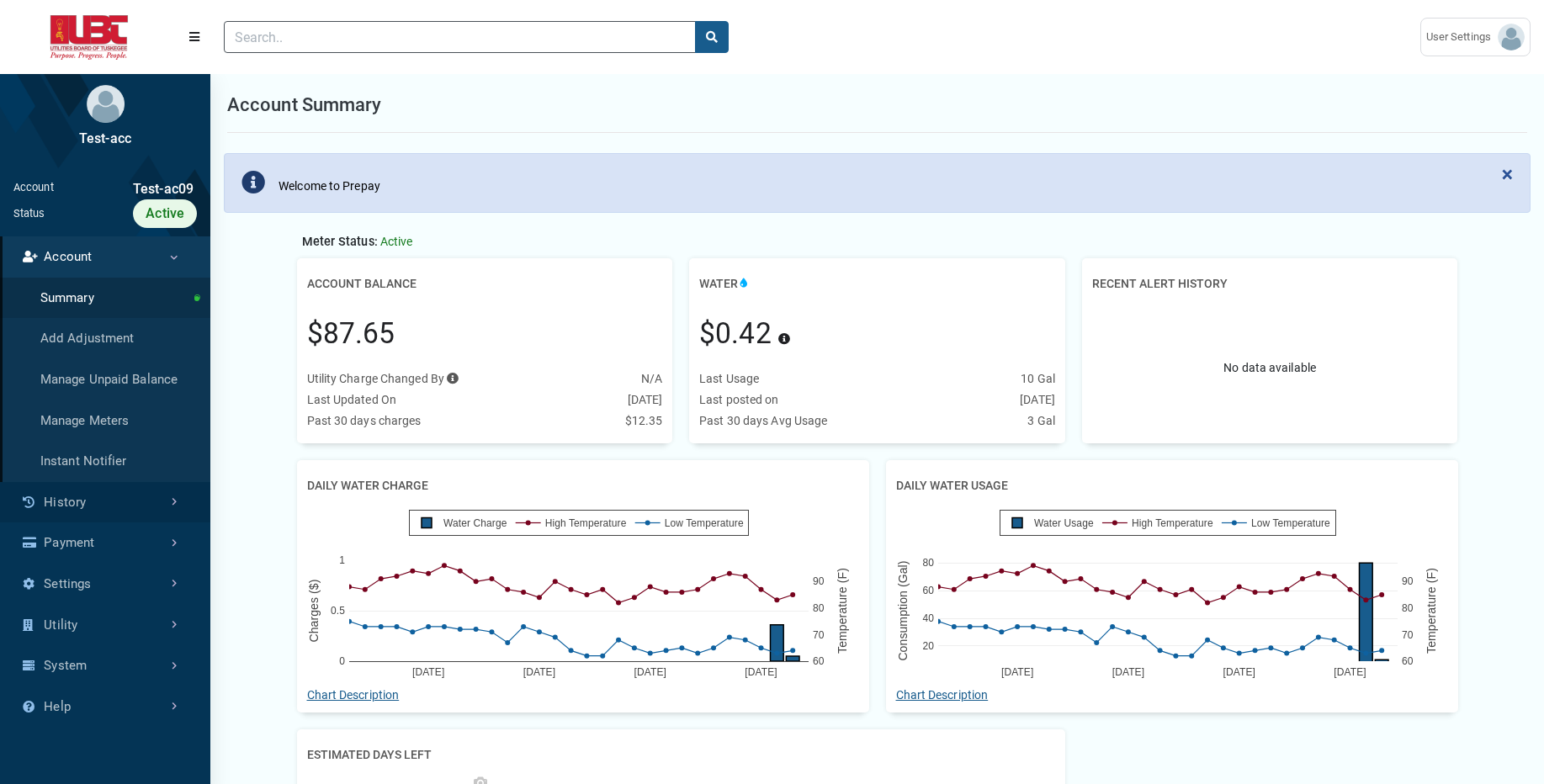
click at [129, 509] on link "History" at bounding box center [105, 502] width 210 height 41
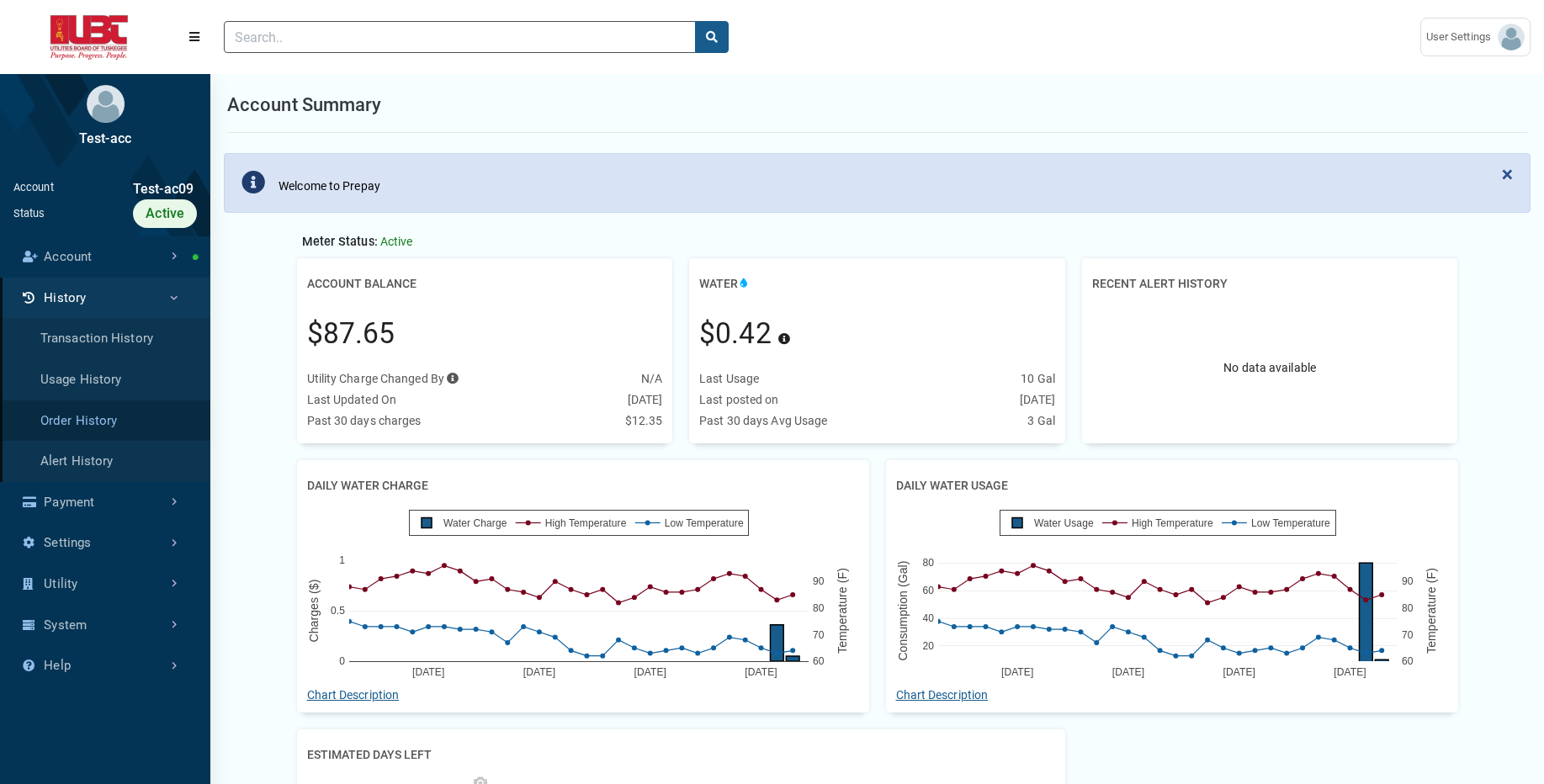
click at [125, 426] on link "Order History" at bounding box center [105, 420] width 210 height 41
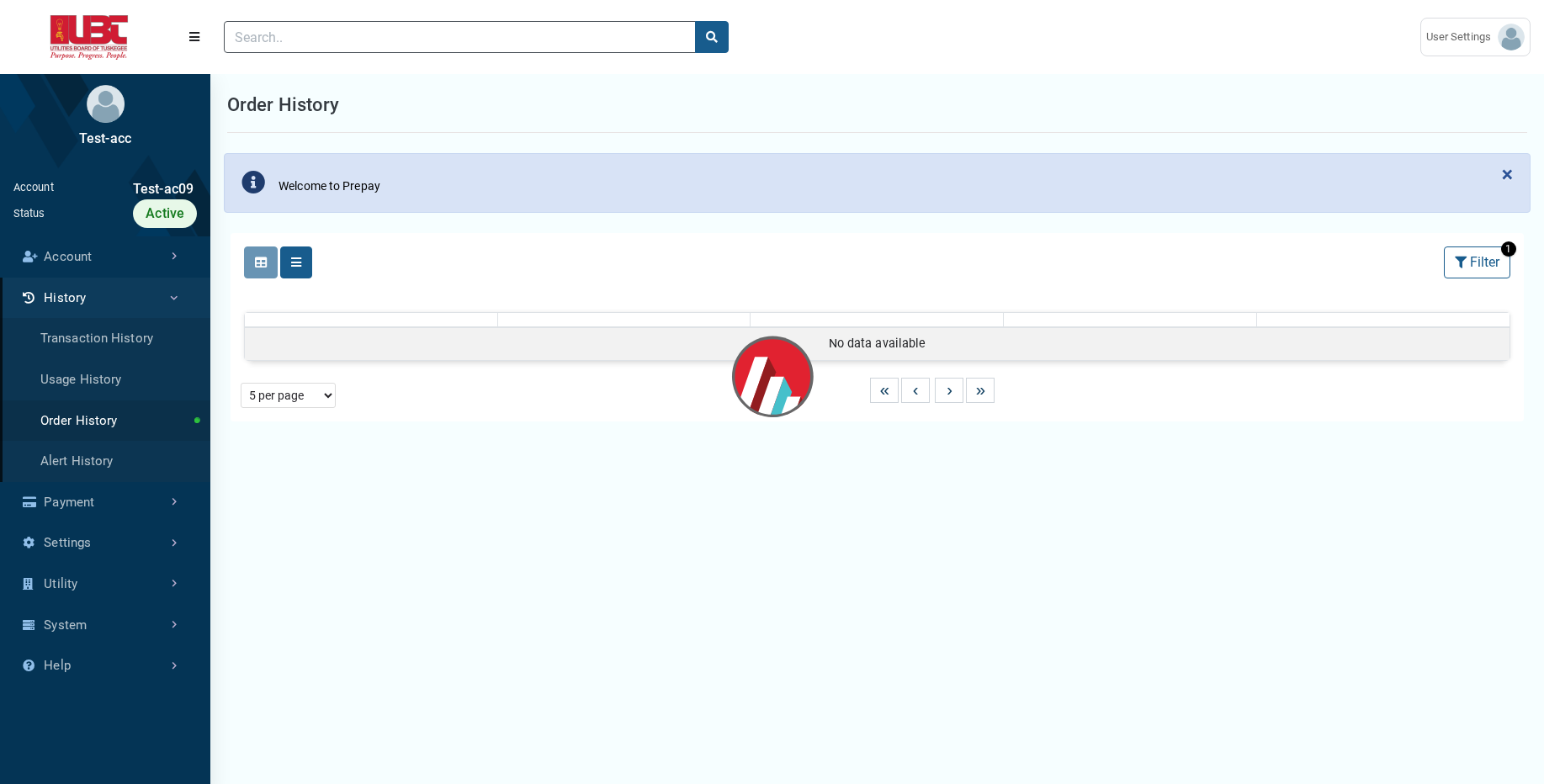
select select "25 per page"
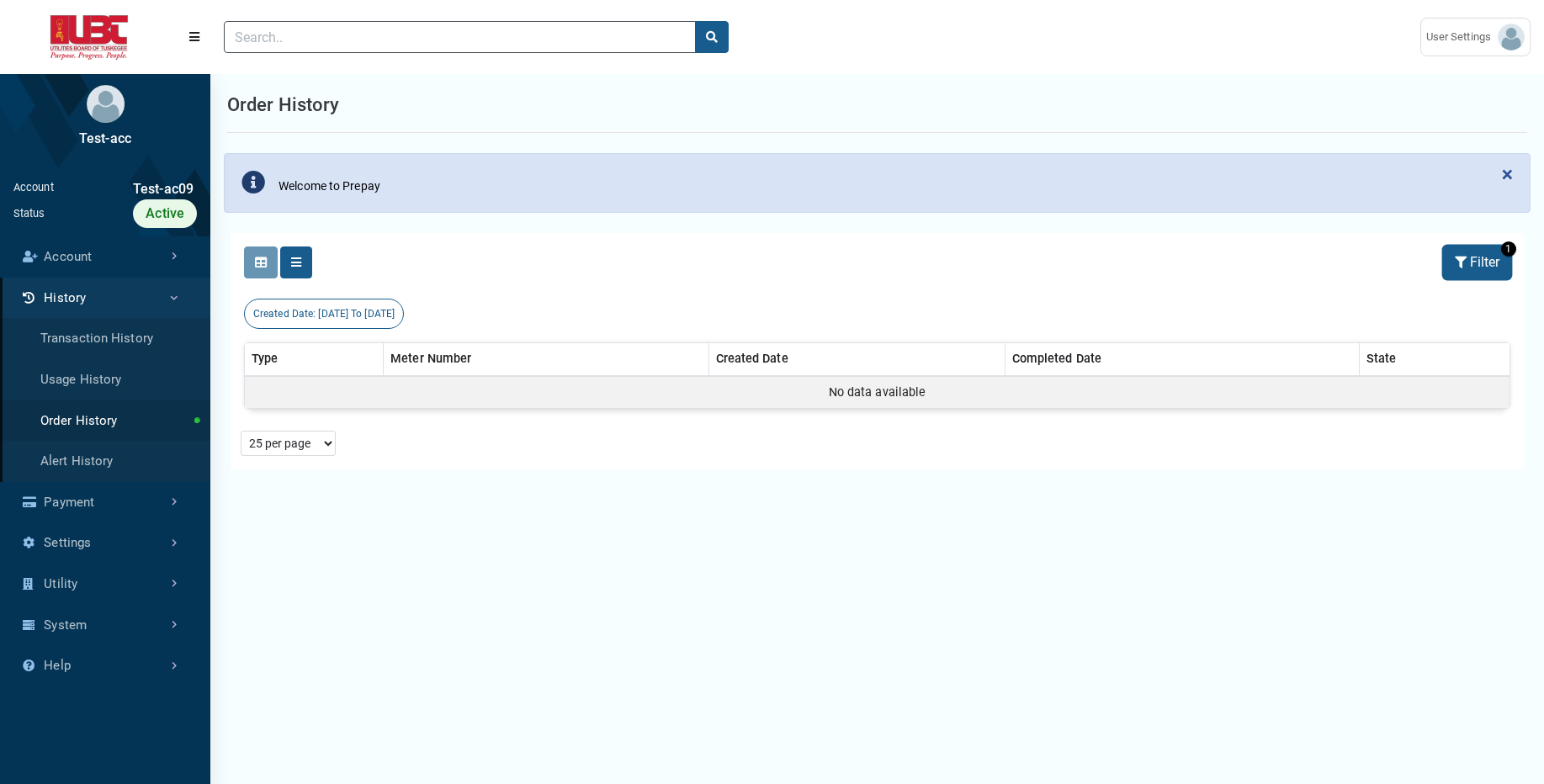
click at [1484, 261] on button "Filter" at bounding box center [1476, 262] width 67 height 32
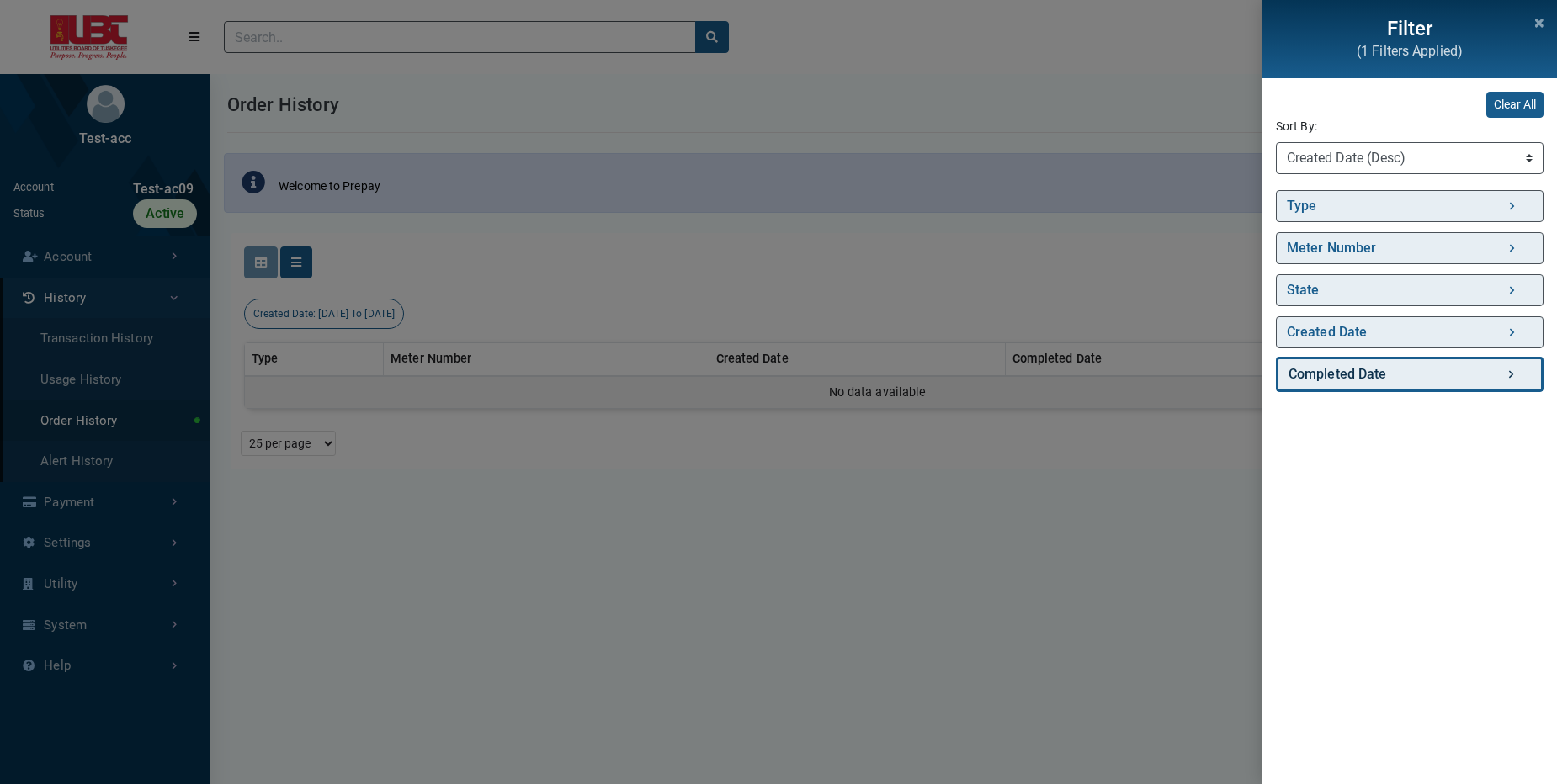
click at [1386, 368] on link "Completed Date" at bounding box center [1409, 375] width 268 height 35
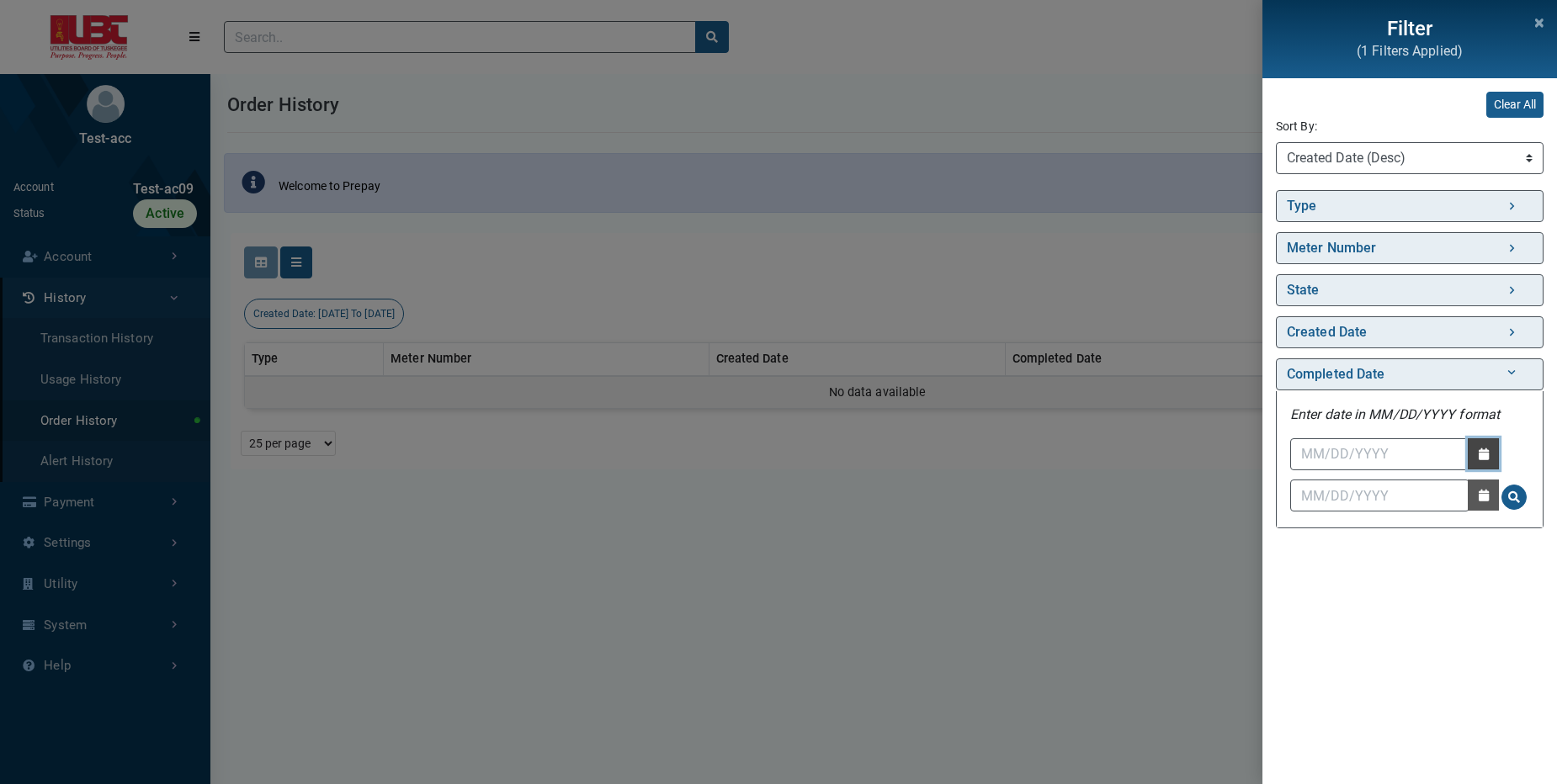
click at [1486, 459] on icon "button" at bounding box center [1484, 454] width 10 height 12
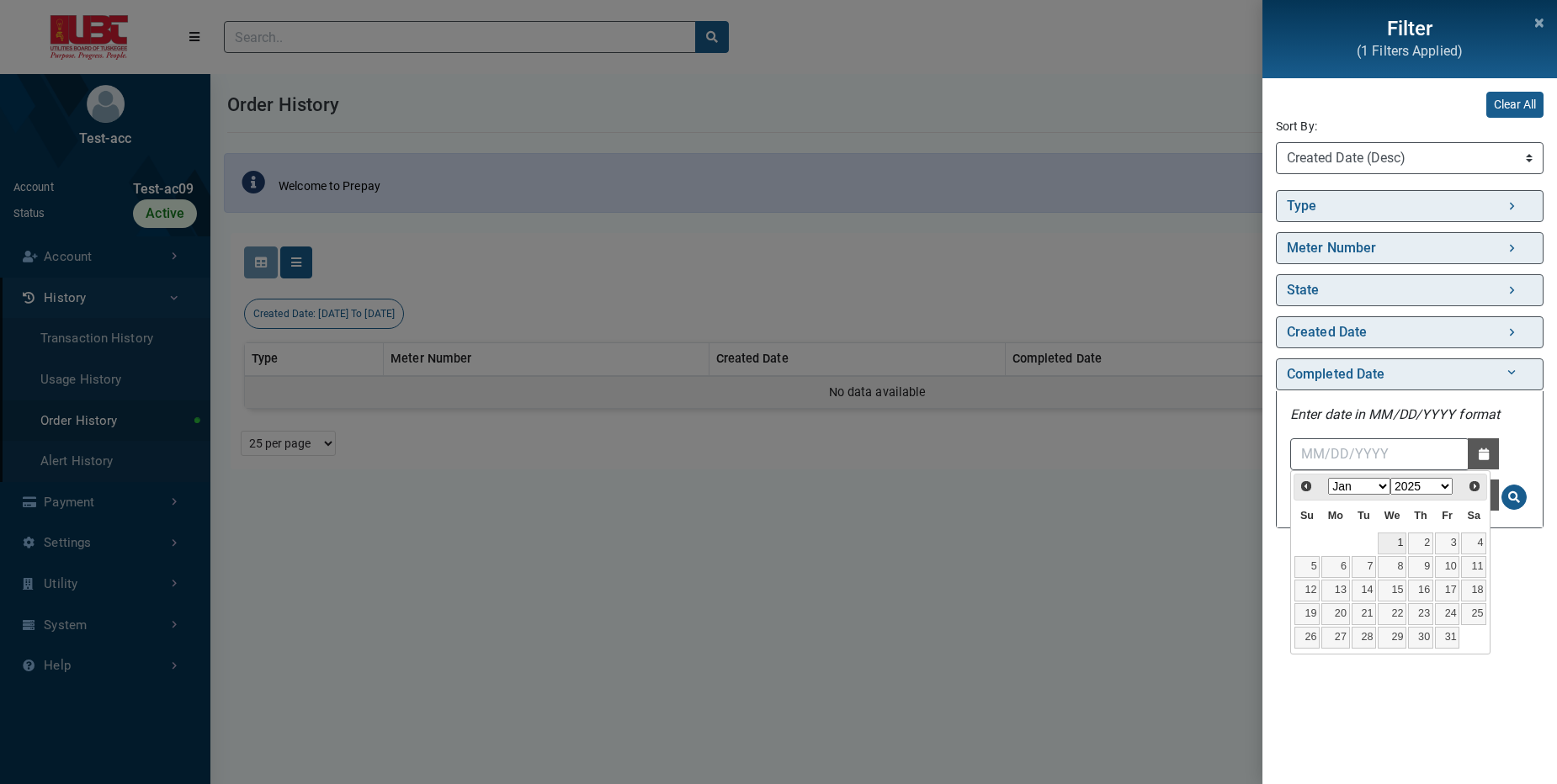
click at [1391, 546] on link "1" at bounding box center [1392, 543] width 29 height 22
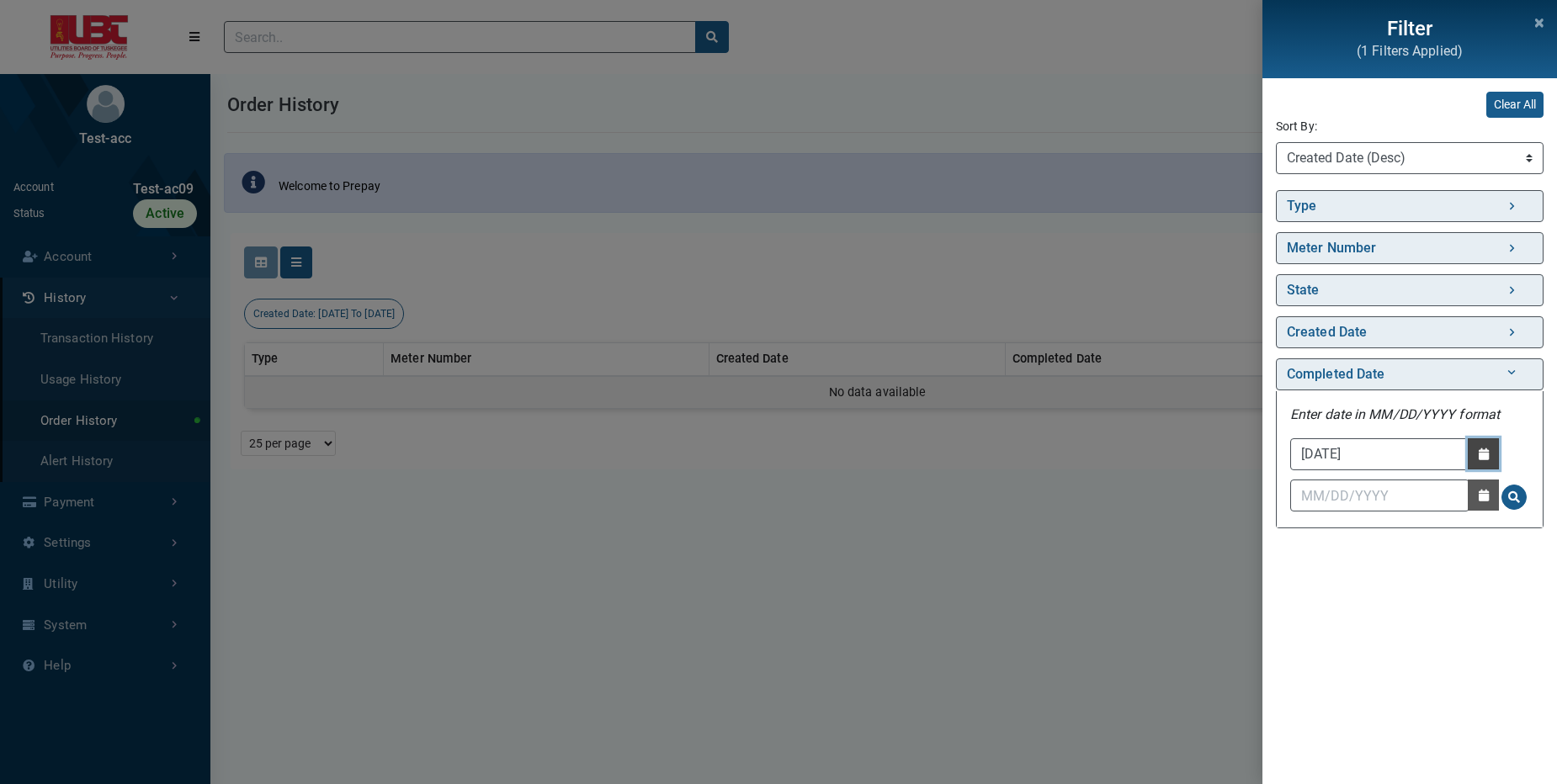
click at [1470, 460] on button "Date Picker - Activate to access the date picker" at bounding box center [1483, 453] width 31 height 31
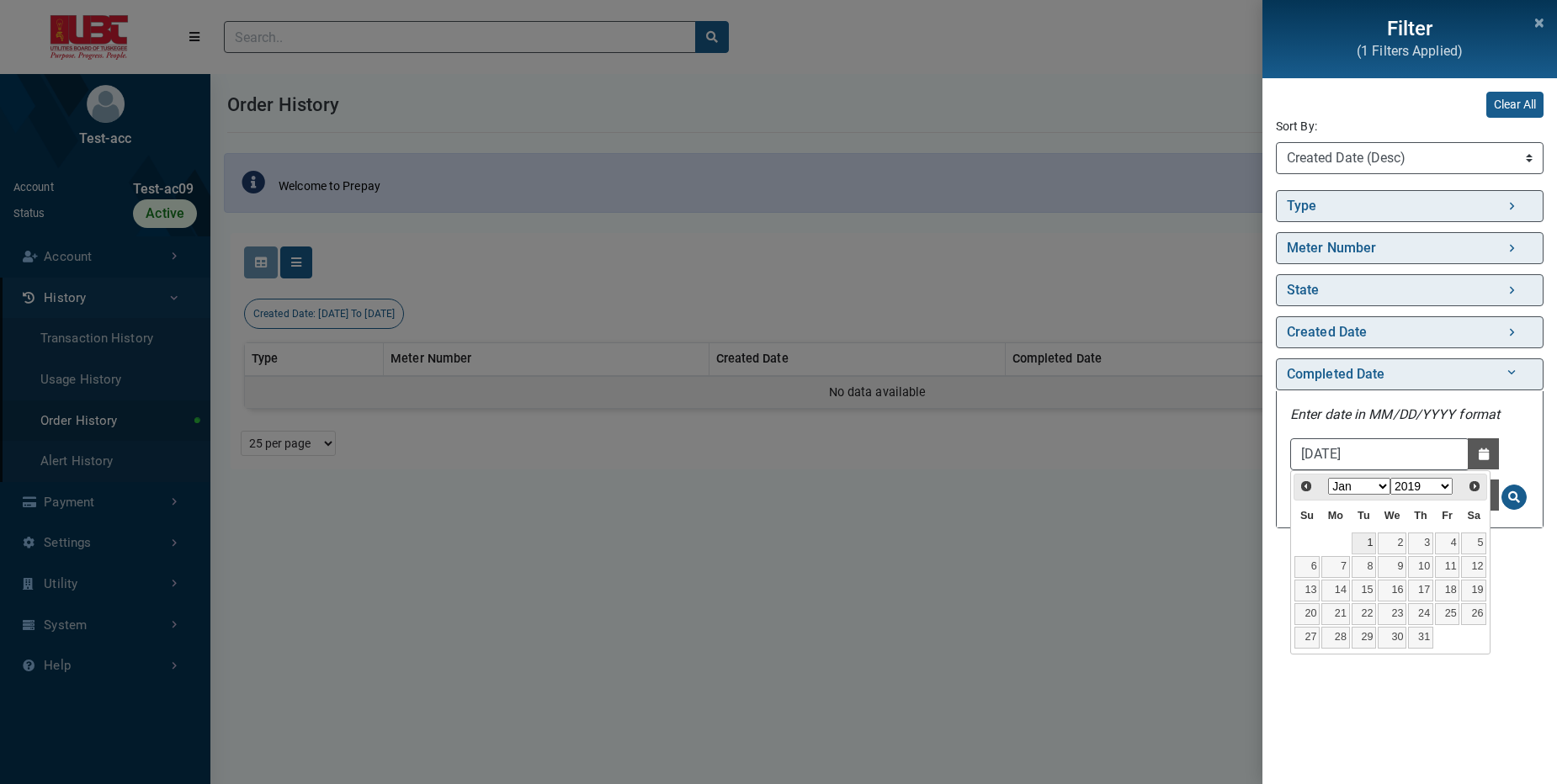
click at [1359, 546] on link "1" at bounding box center [1364, 543] width 25 height 22
type input "01/01/2019"
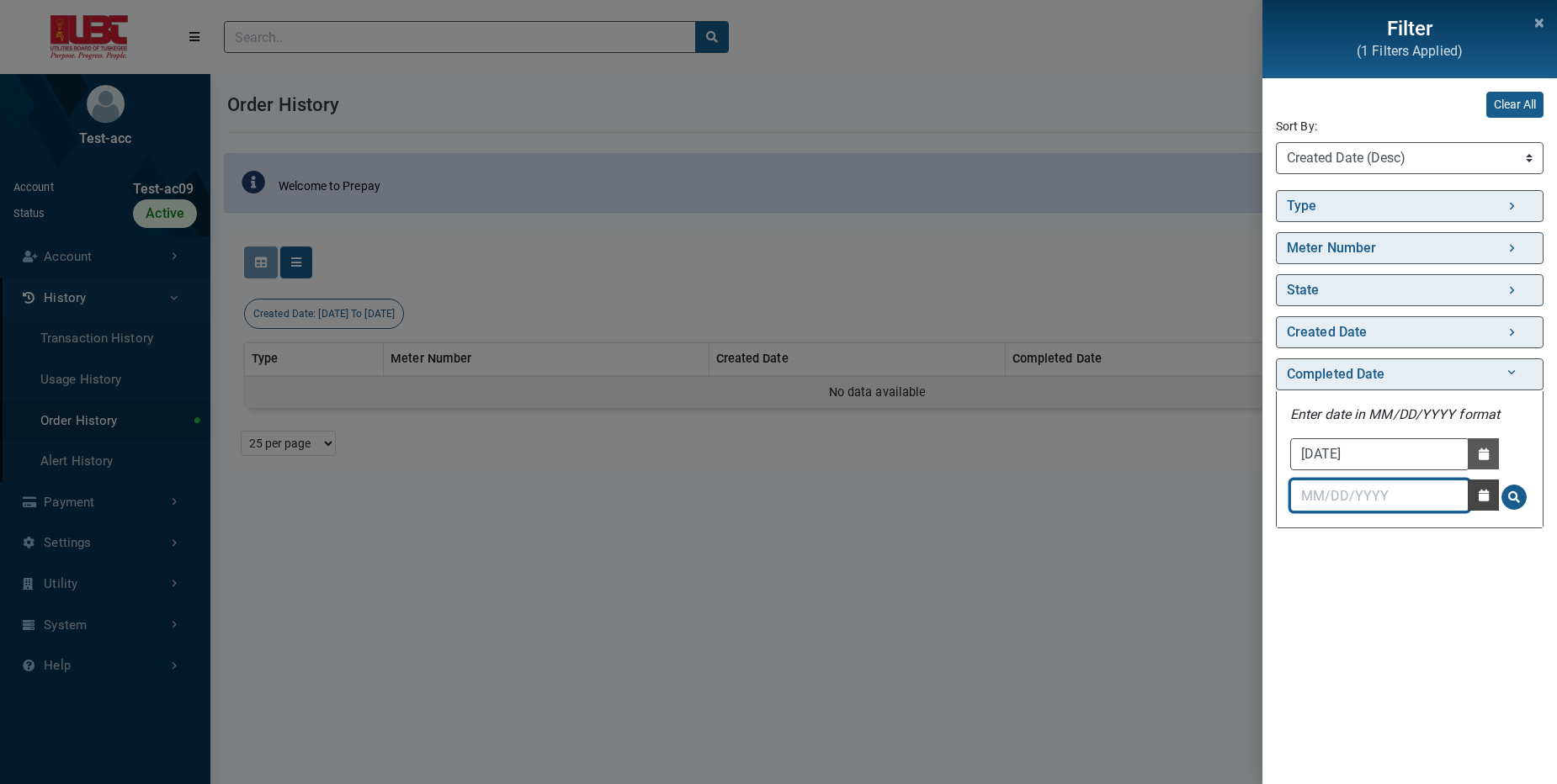
drag, startPoint x: 1457, startPoint y: 495, endPoint x: 1485, endPoint y: 497, distance: 28.1
click at [1485, 497] on div "01/01/2019 Date Picker - Activate to access the date picker Date Picker - Activ…" at bounding box center [1409, 476] width 239 height 77
click at [1485, 497] on icon "button" at bounding box center [1484, 495] width 10 height 12
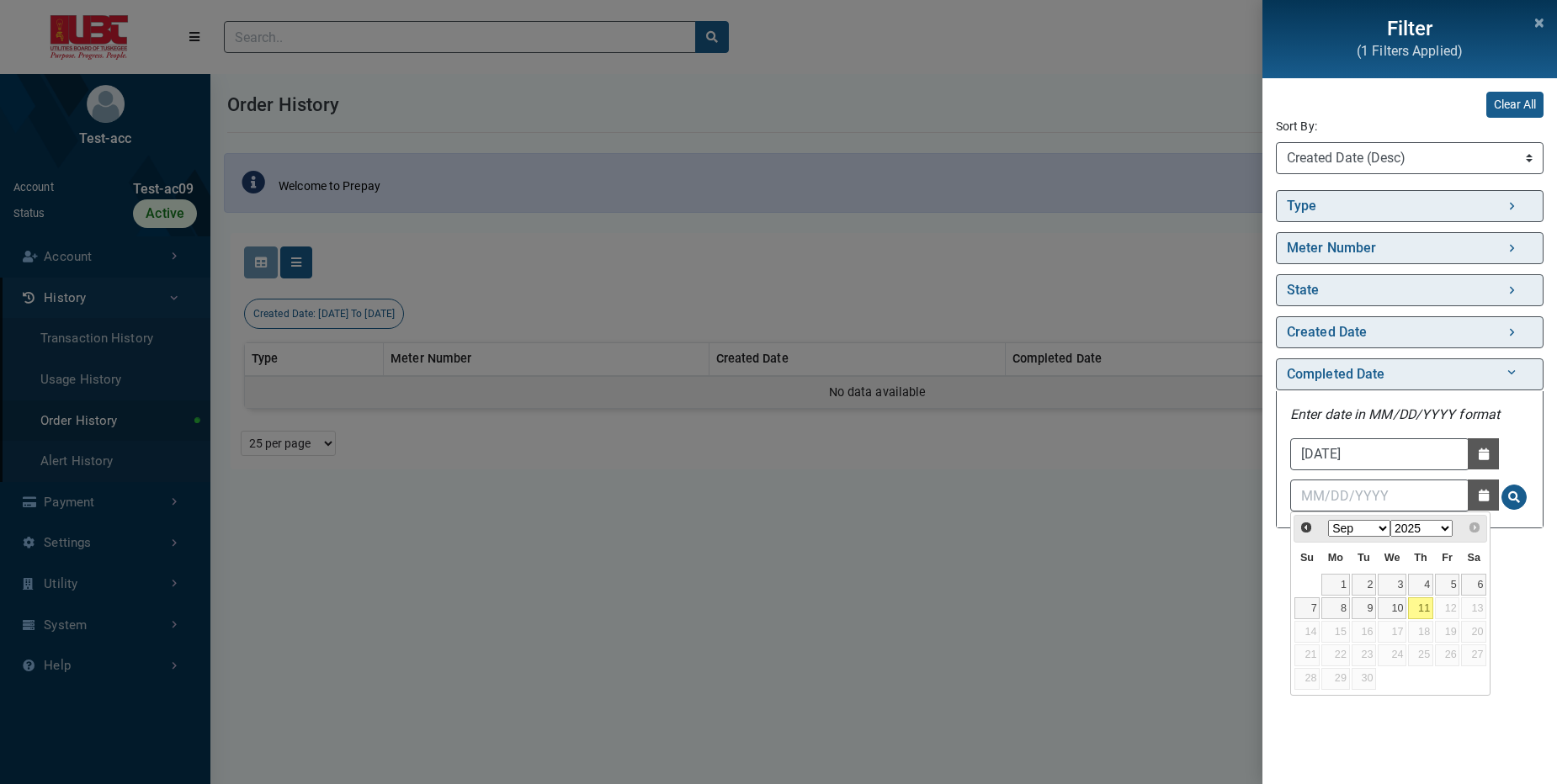
click at [1421, 605] on link "11" at bounding box center [1420, 608] width 25 height 22
type input "[DATE]"
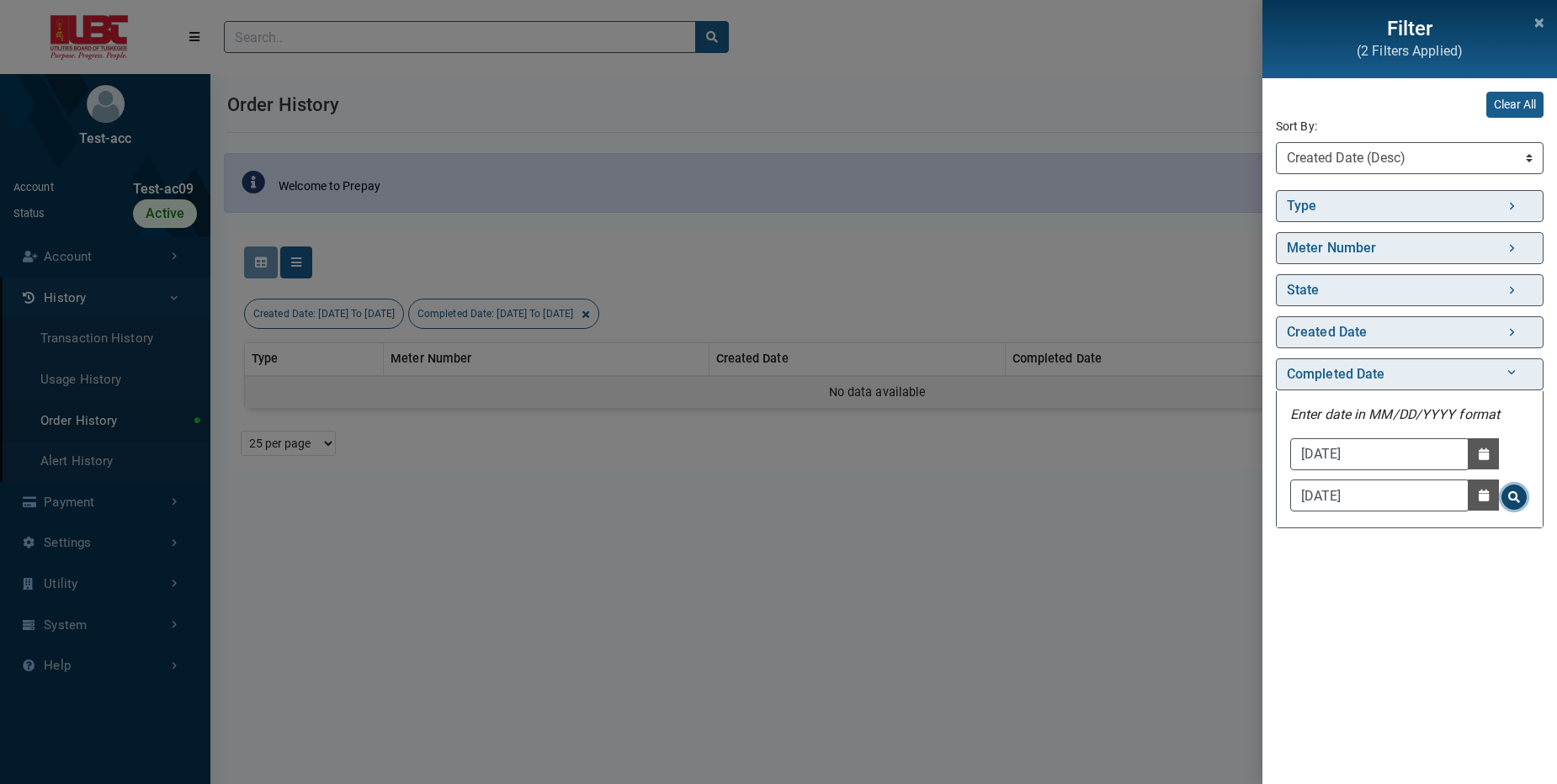
click at [1515, 501] on span "Search for Completed Date - Clicking on this button will update the content on …" at bounding box center [1514, 497] width 12 height 12
